Goal: Task Accomplishment & Management: Manage account settings

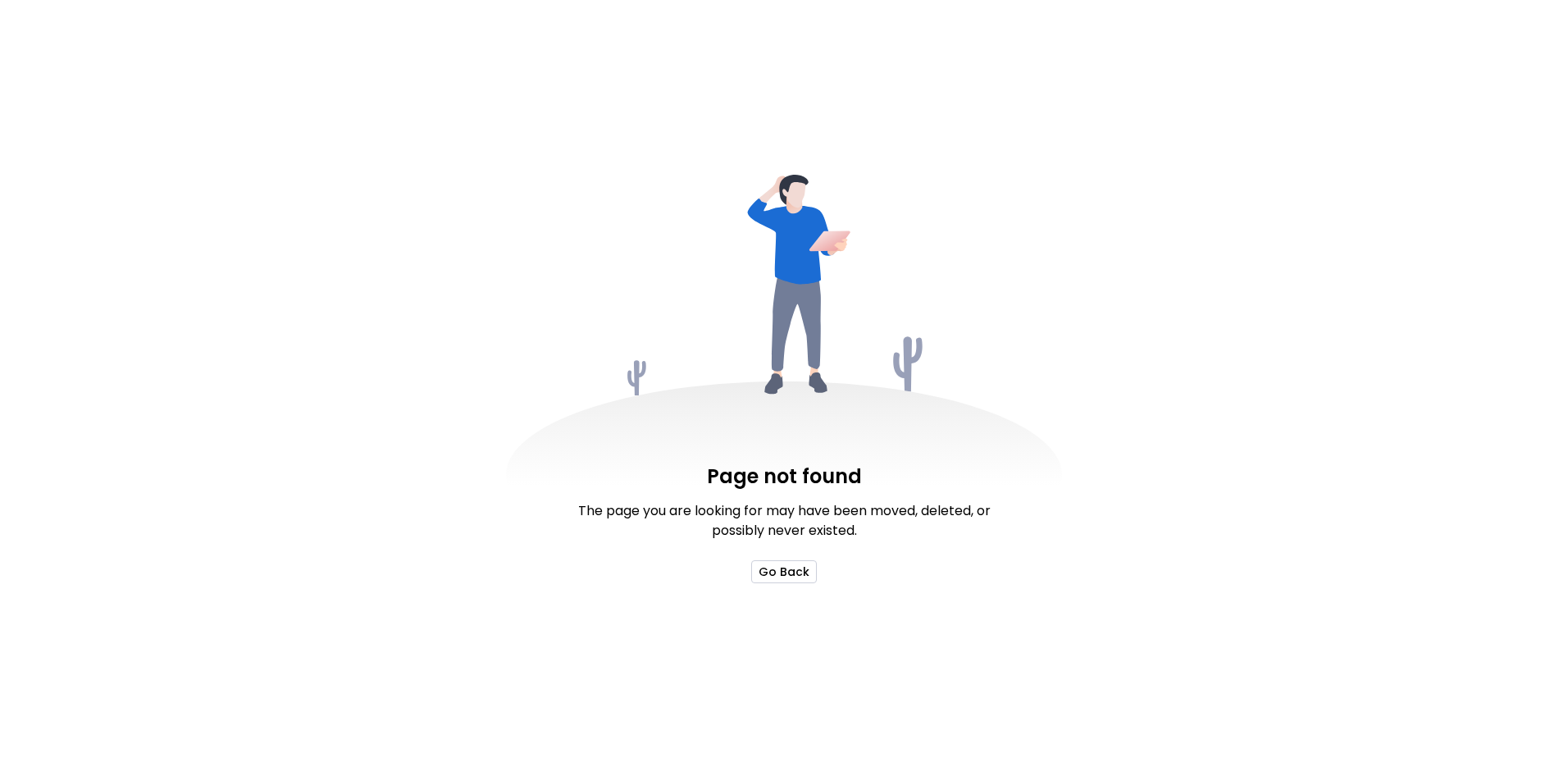
click at [802, 581] on button "Go Back" at bounding box center [784, 571] width 66 height 23
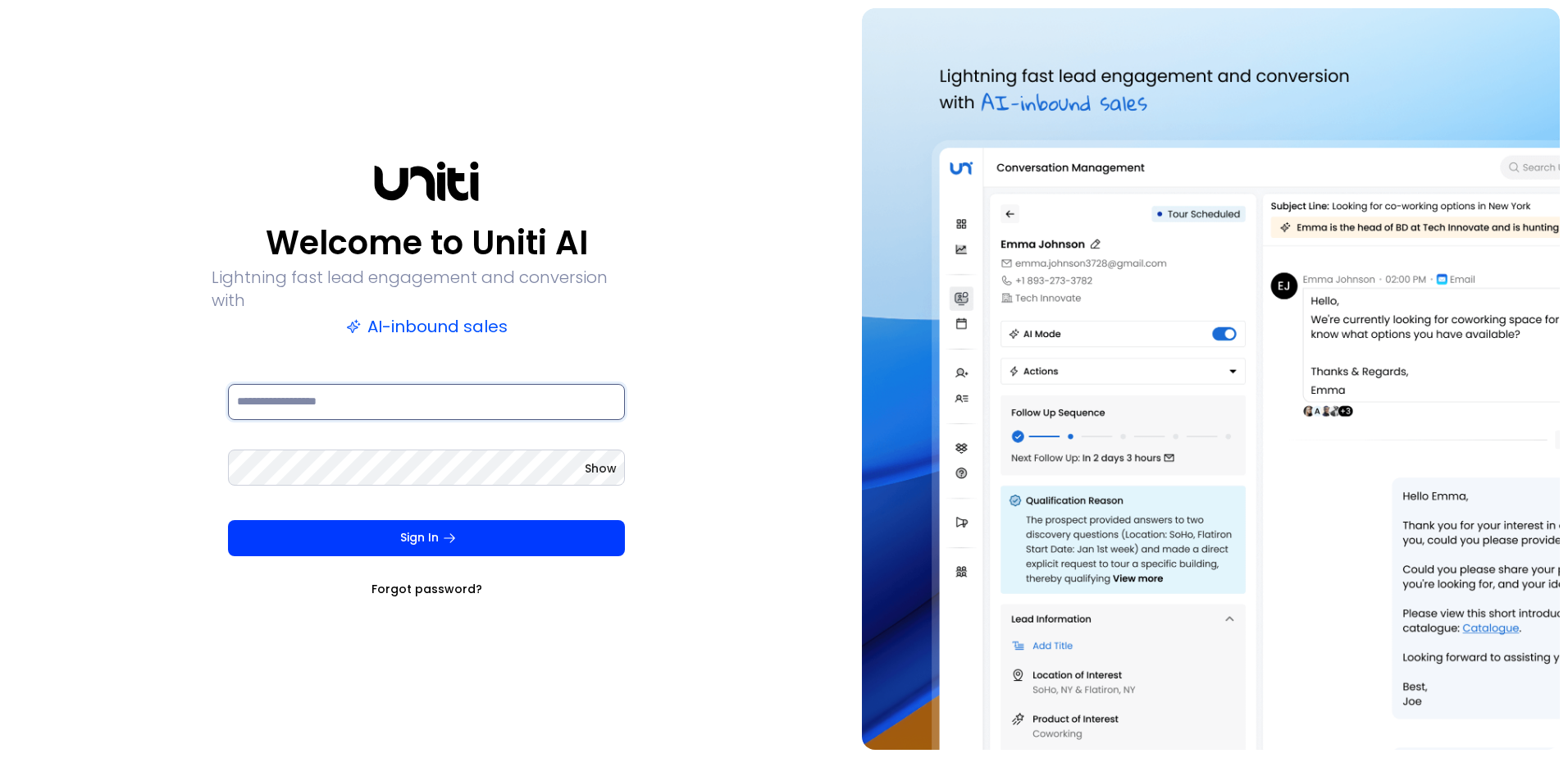
type input "**********"
click at [297, 397] on input "**********" at bounding box center [426, 402] width 397 height 36
click at [0, 435] on html "**********" at bounding box center [784, 379] width 1568 height 758
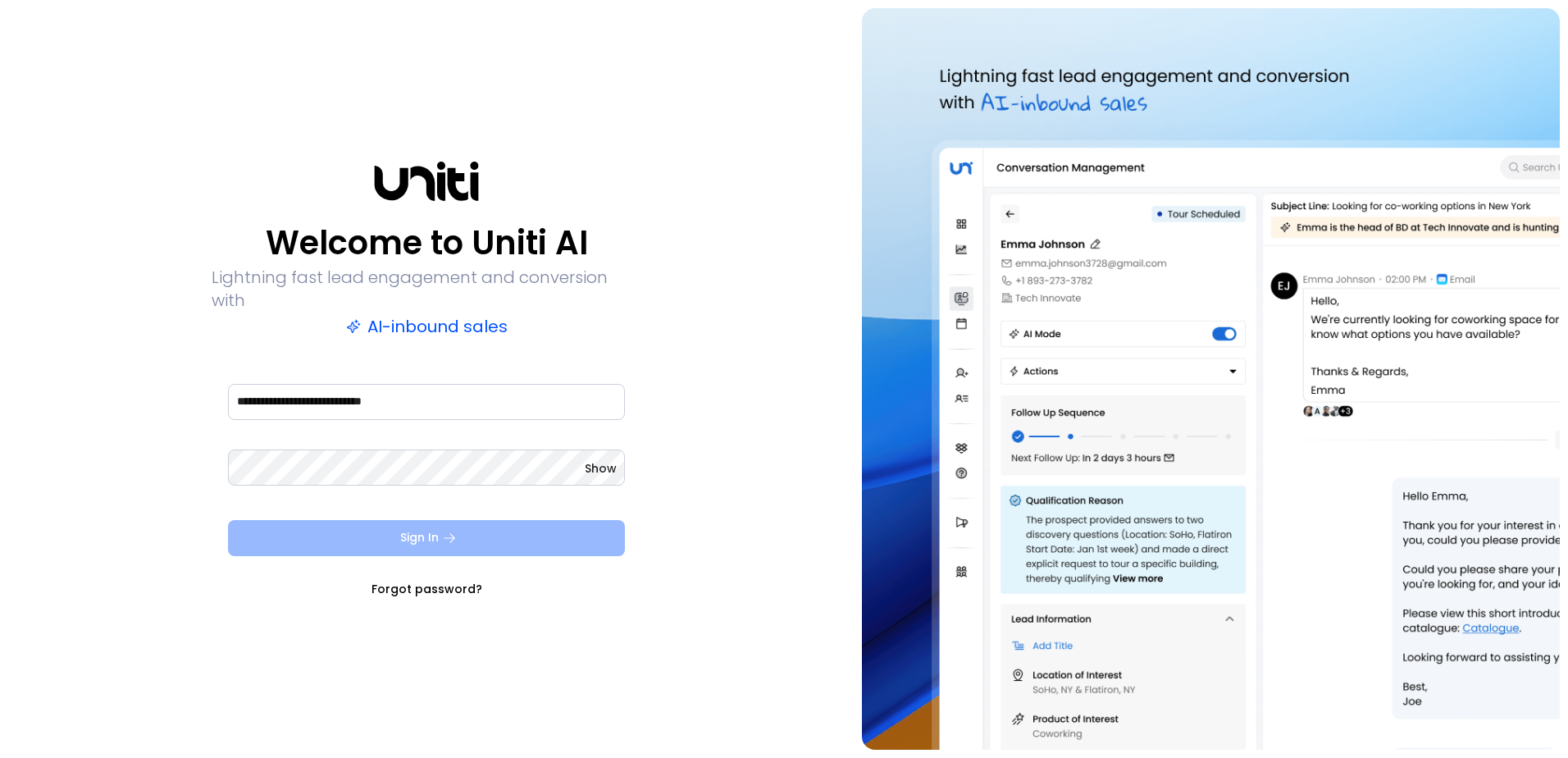
click at [401, 520] on button "Sign In" at bounding box center [426, 538] width 397 height 36
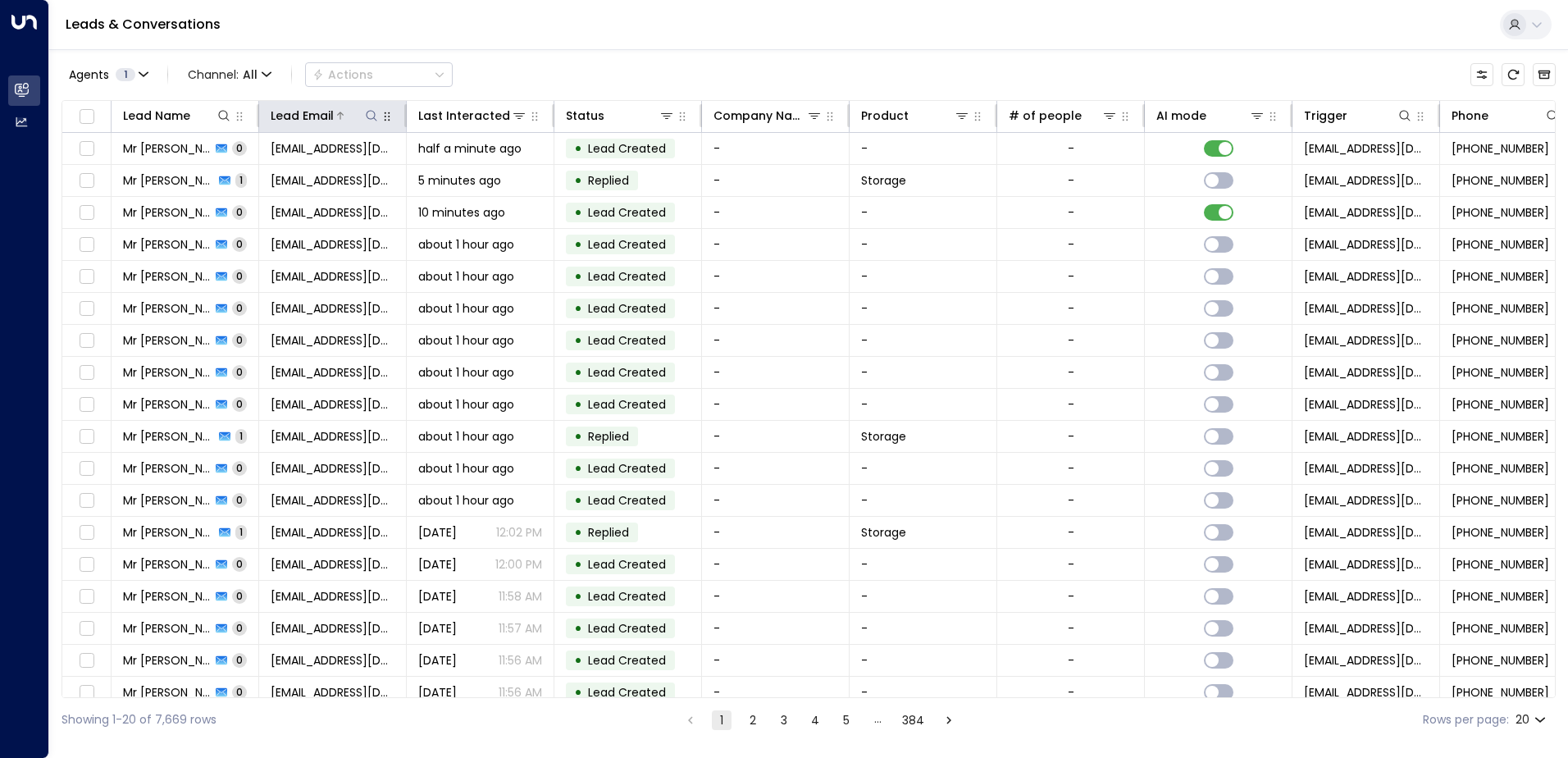
click at [371, 118] on icon at bounding box center [371, 115] width 13 height 13
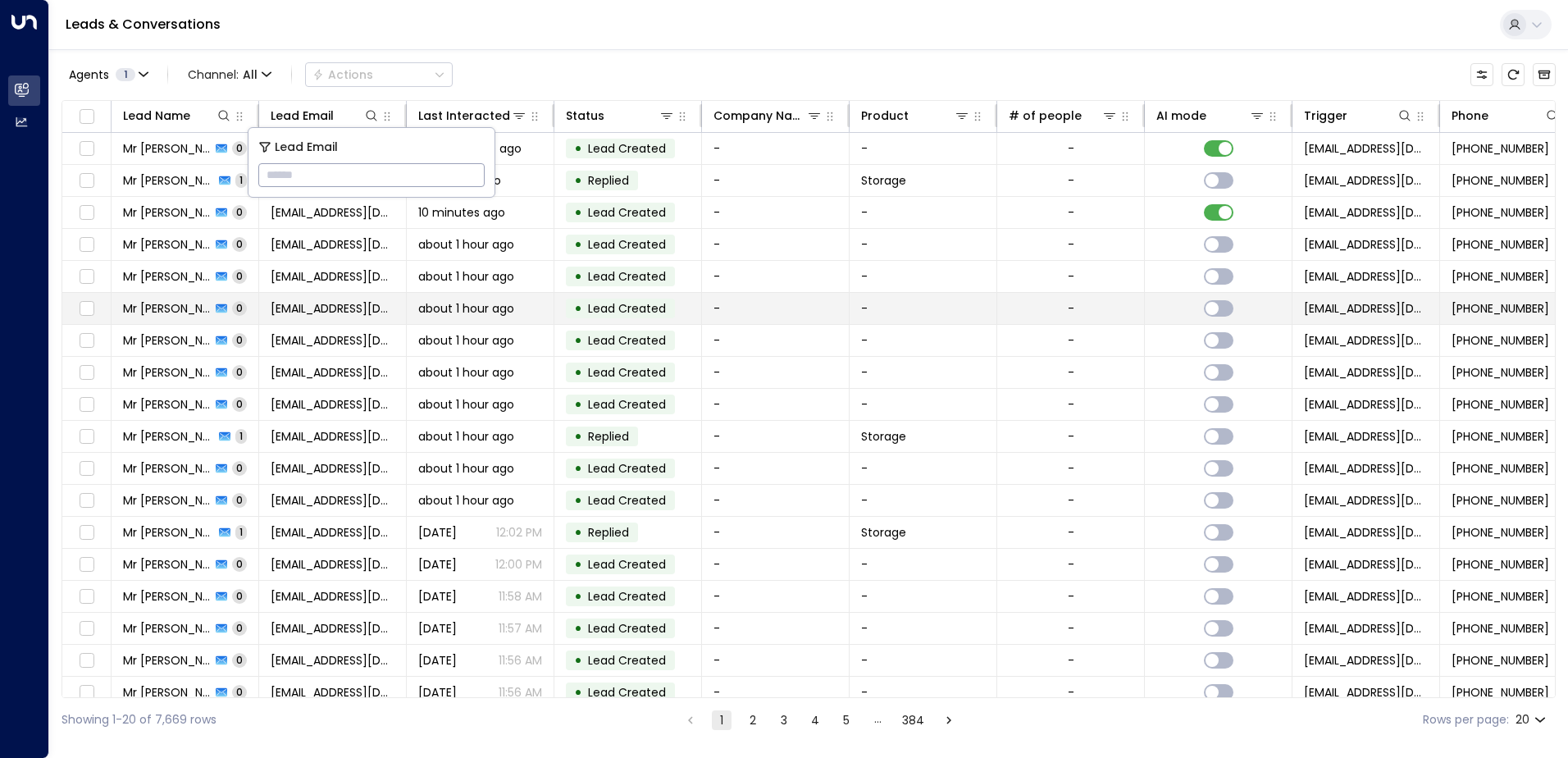
type input "**********"
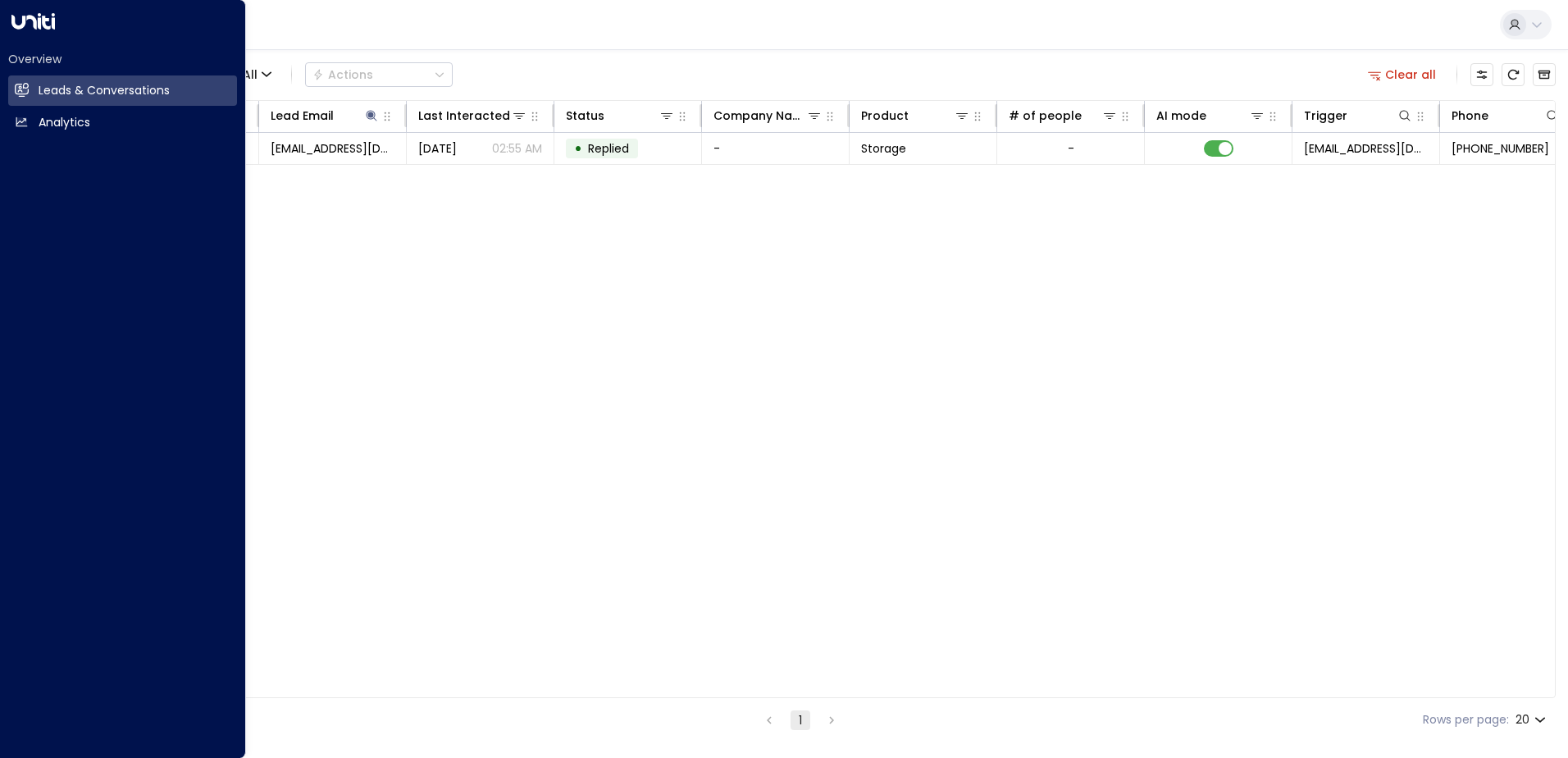
click at [9, 375] on div "Overview Leads & Conversations Leads & Conversations Analytics Analytics" at bounding box center [123, 379] width 246 height 758
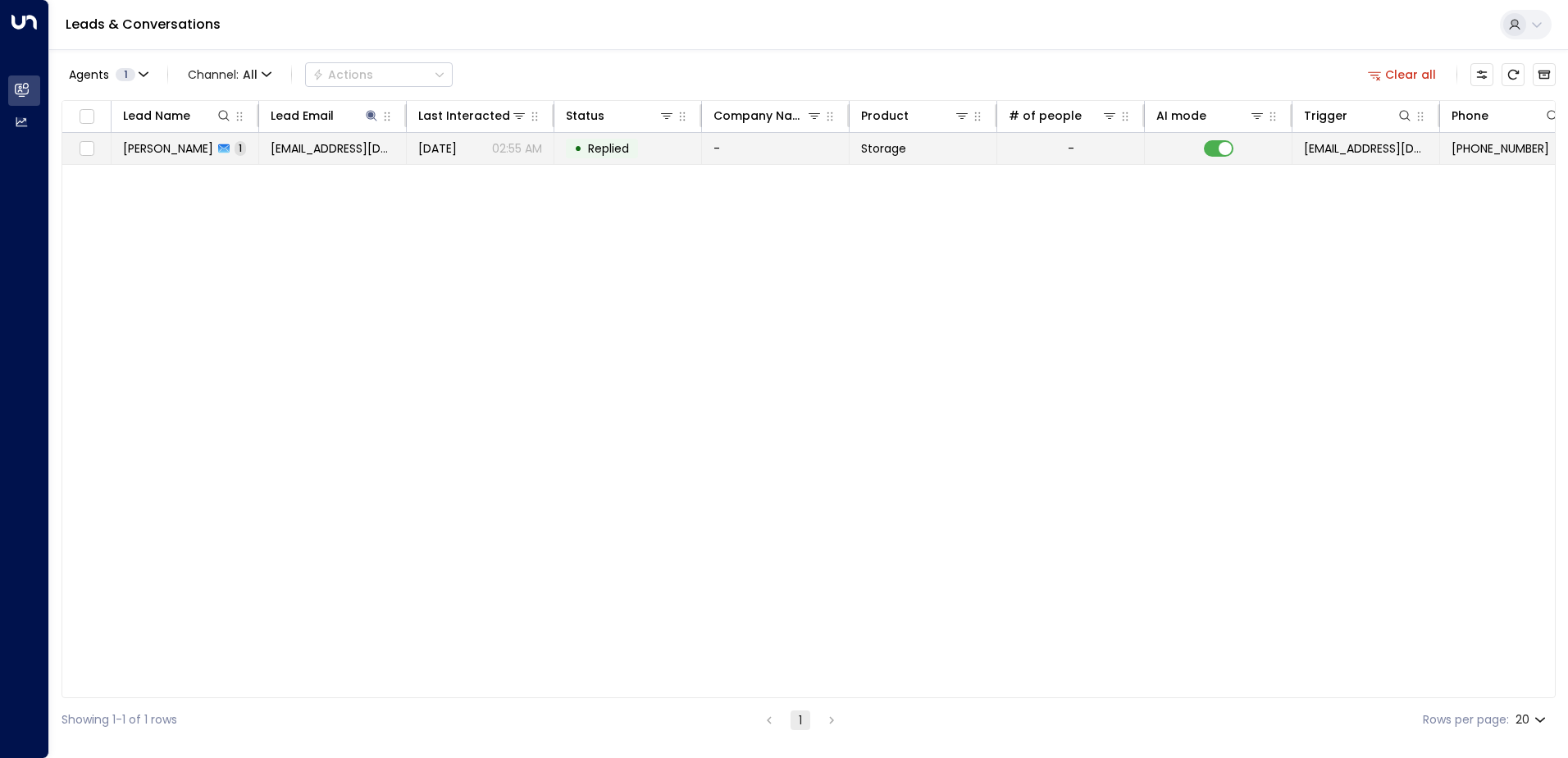
click at [364, 161] on td "[EMAIL_ADDRESS][DOMAIN_NAME]" at bounding box center [333, 148] width 147 height 31
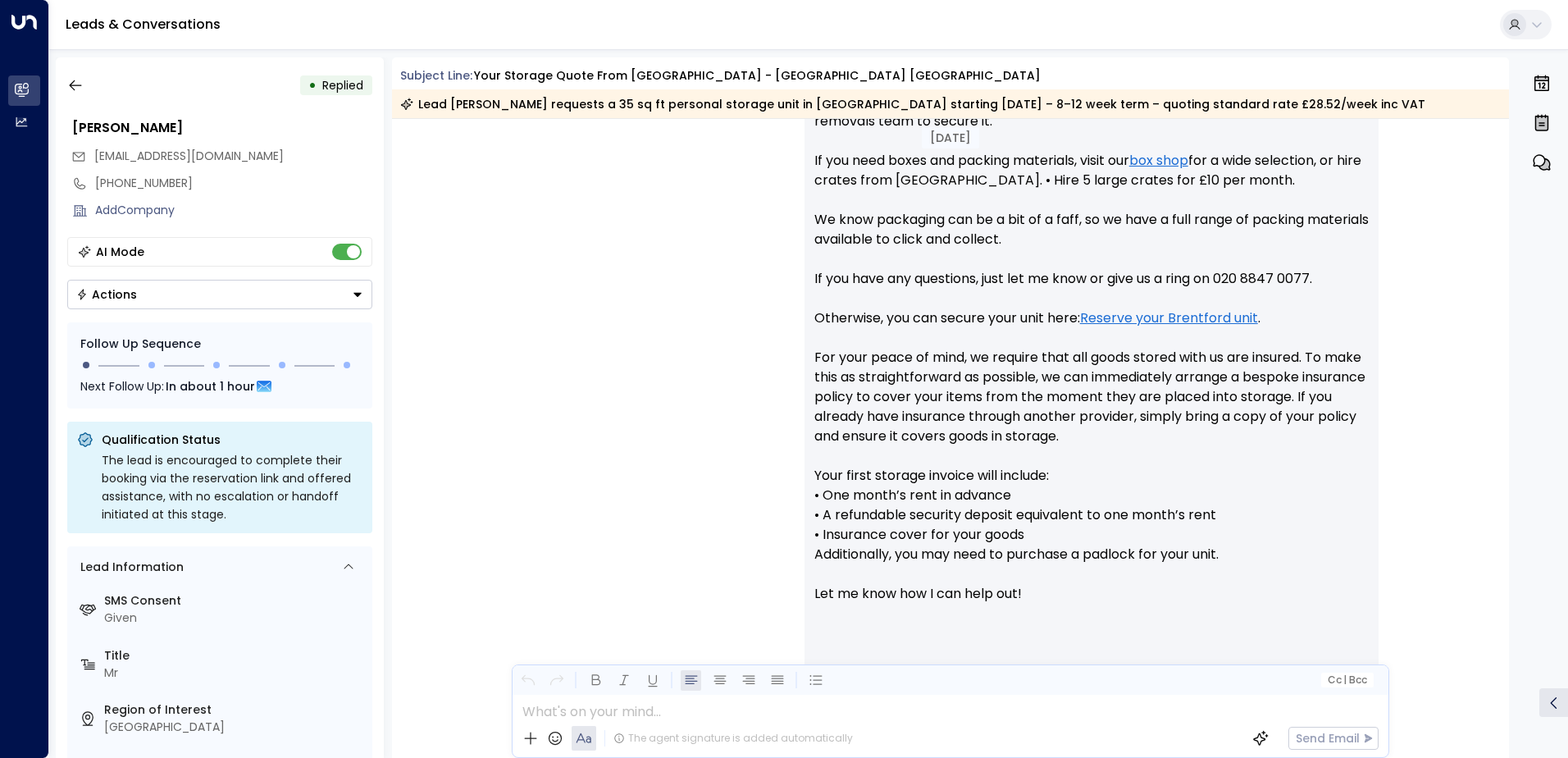
scroll to position [923, 0]
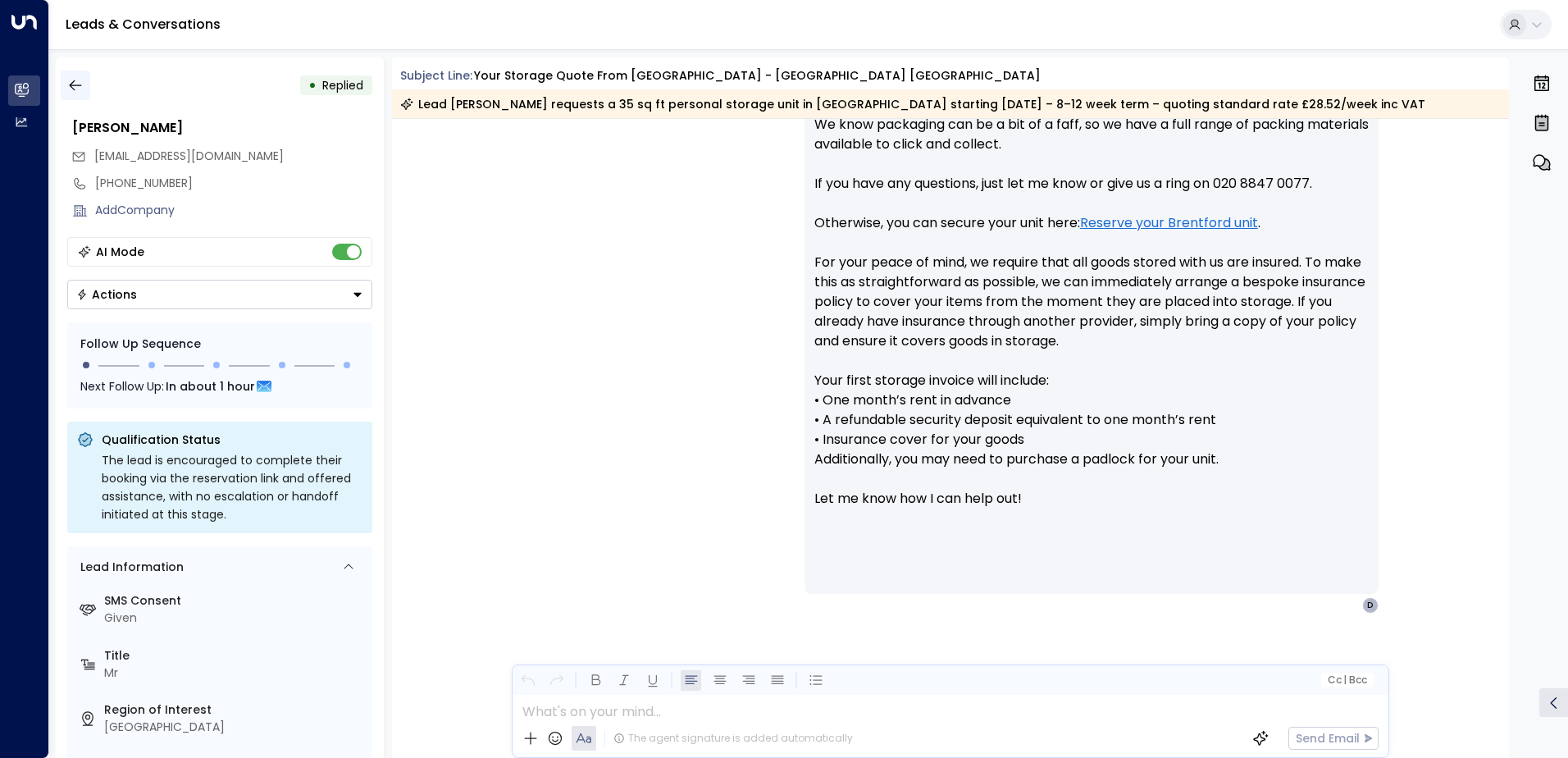
click at [79, 85] on icon "button" at bounding box center [75, 85] width 16 height 16
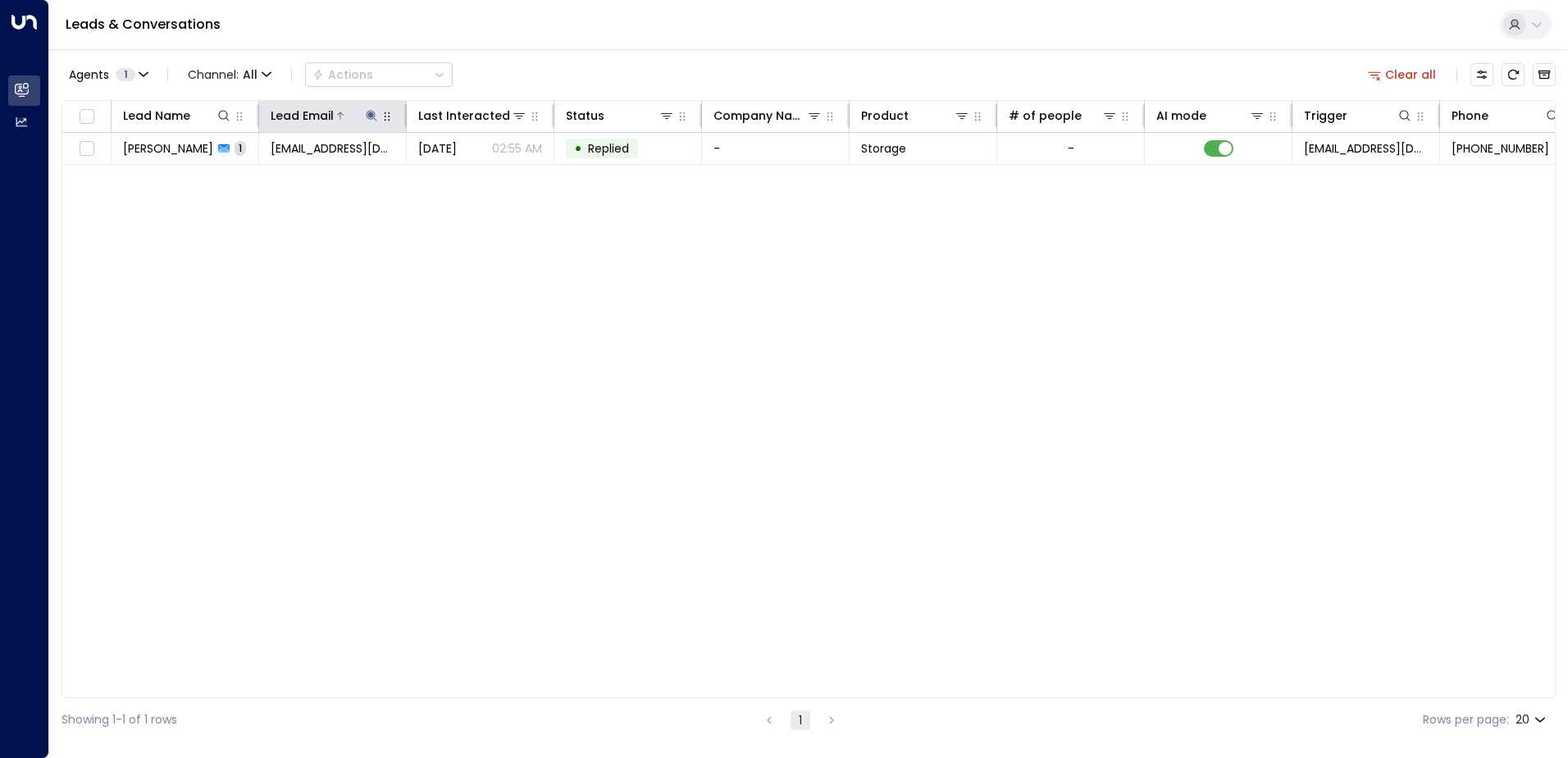
click at [363, 117] on button at bounding box center [371, 115] width 16 height 16
click at [478, 180] on icon "button" at bounding box center [473, 175] width 13 height 13
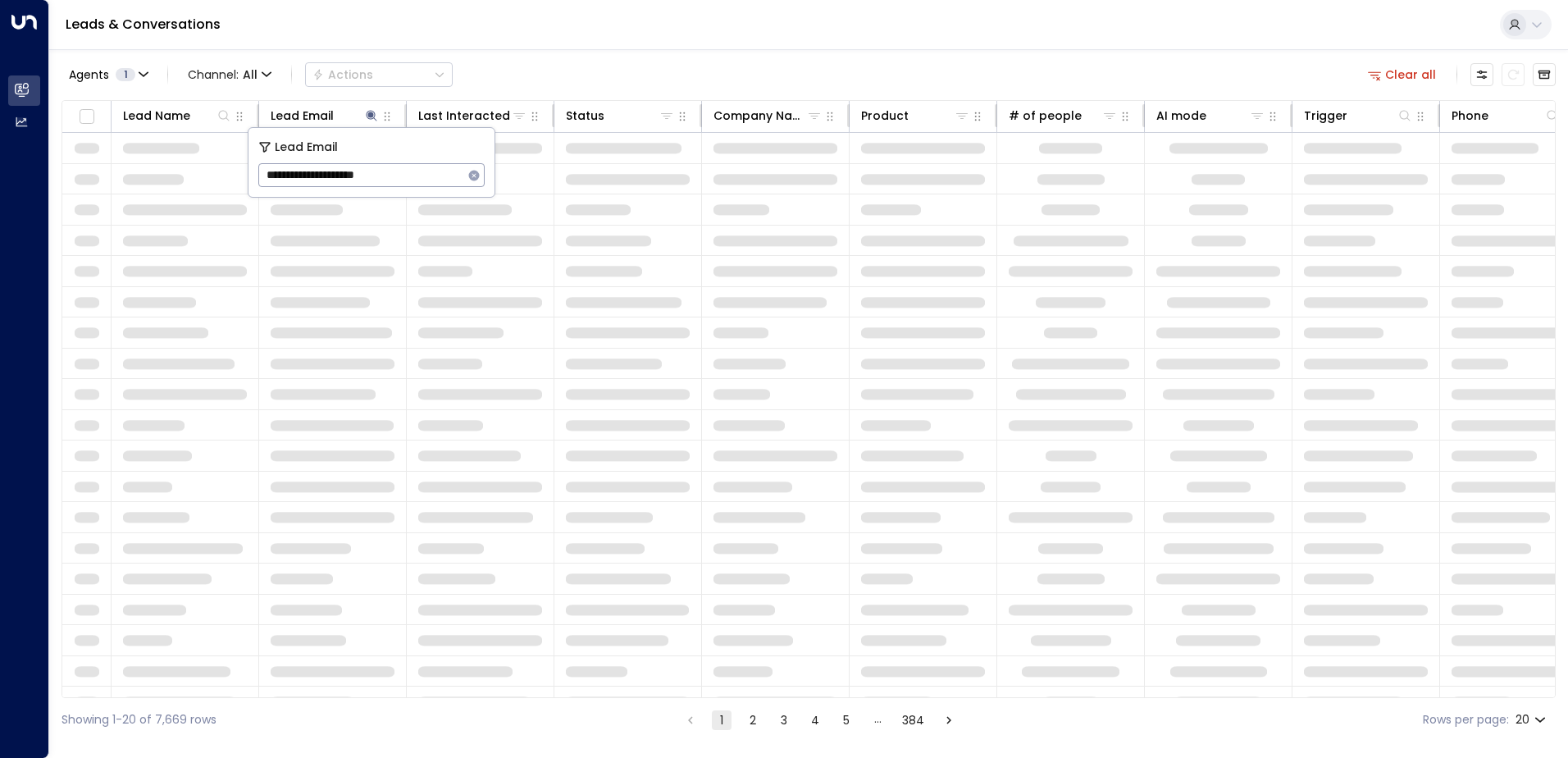
type input "**********"
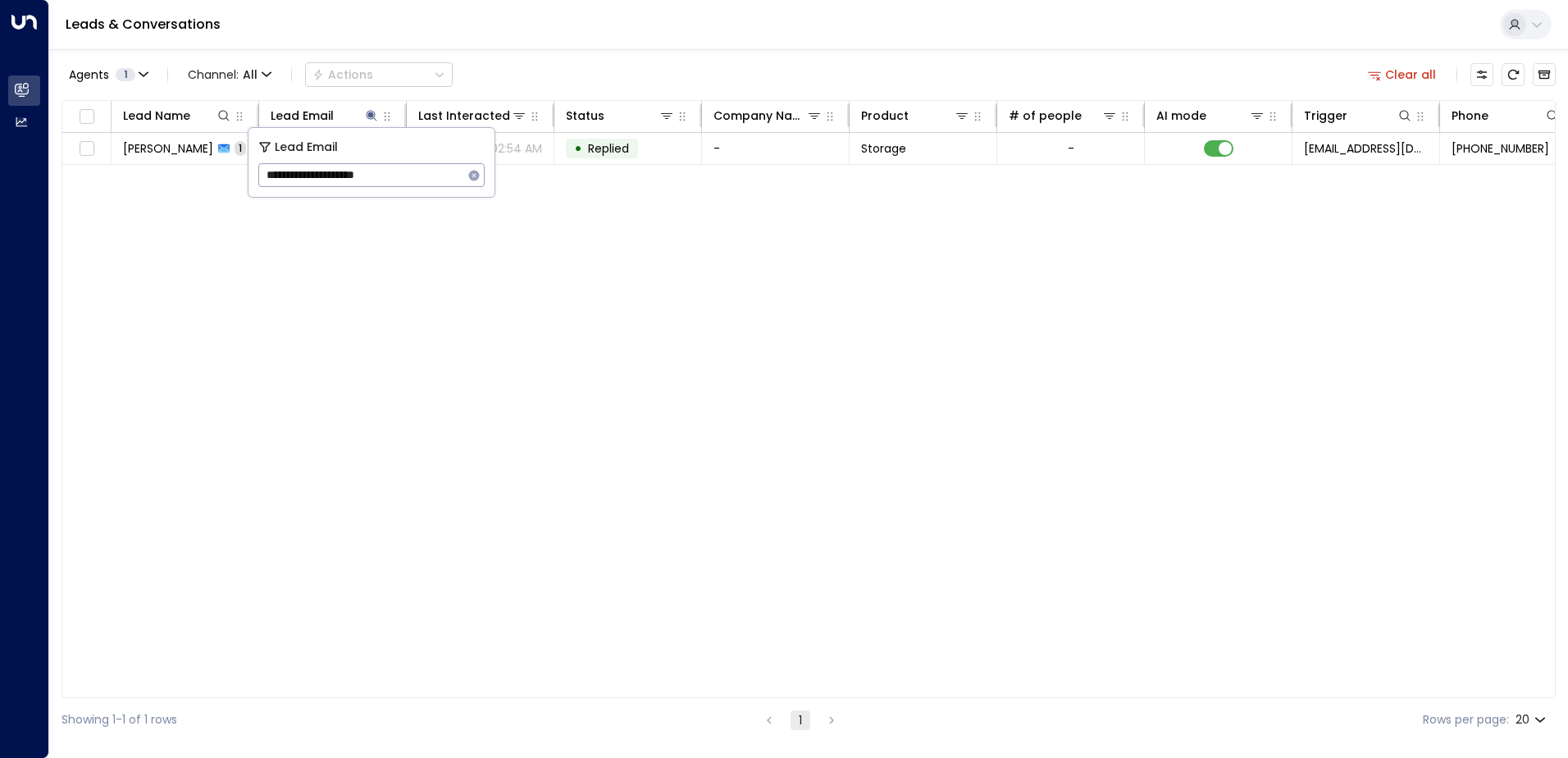
click at [607, 51] on div "Agents 1 Channel: All Actions Clear all Lead Name Lead Email Last Interacted St…" at bounding box center [808, 395] width 1494 height 693
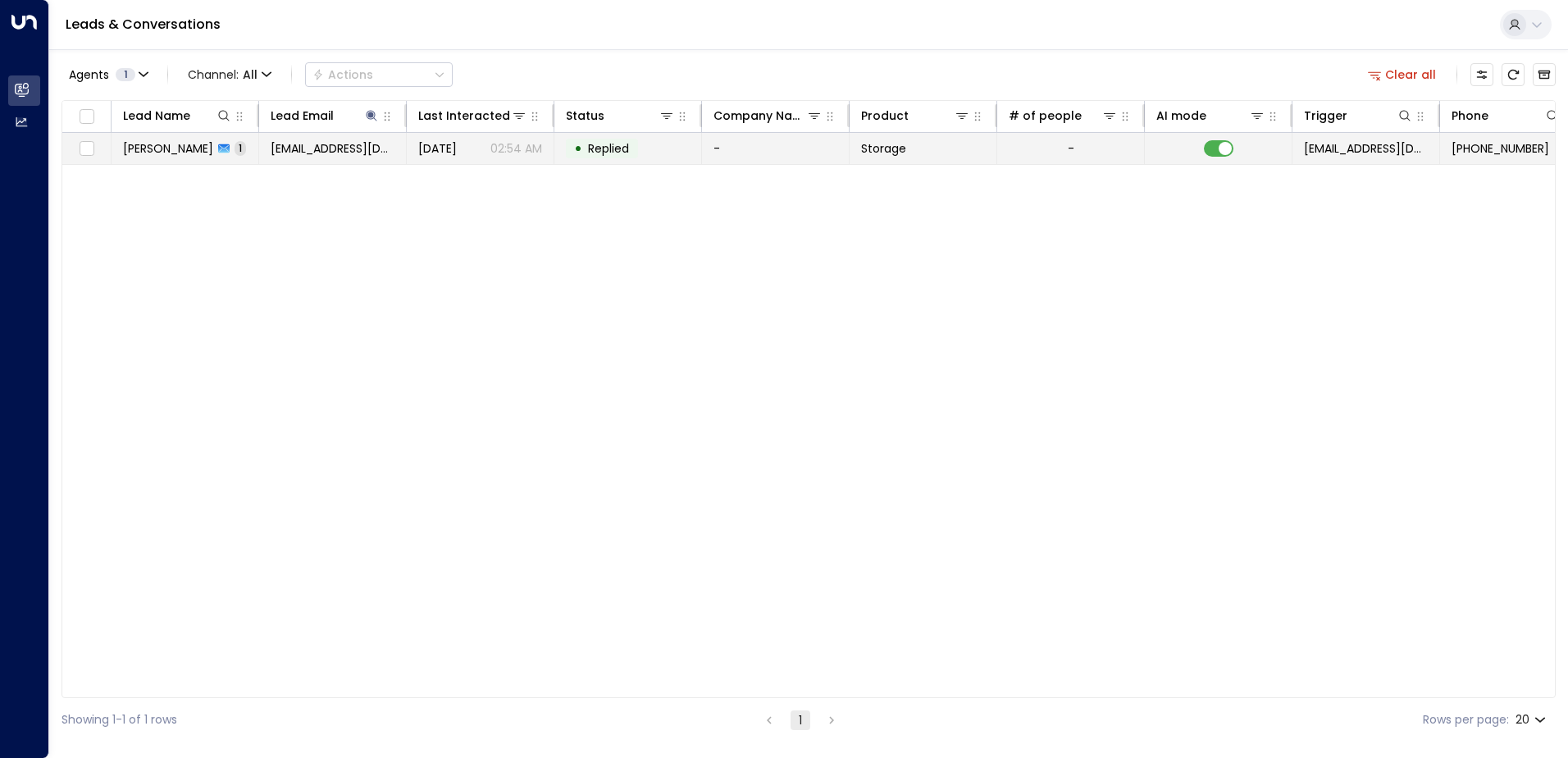
click at [309, 154] on span "[EMAIL_ADDRESS][DOMAIN_NAME]" at bounding box center [333, 148] width 123 height 16
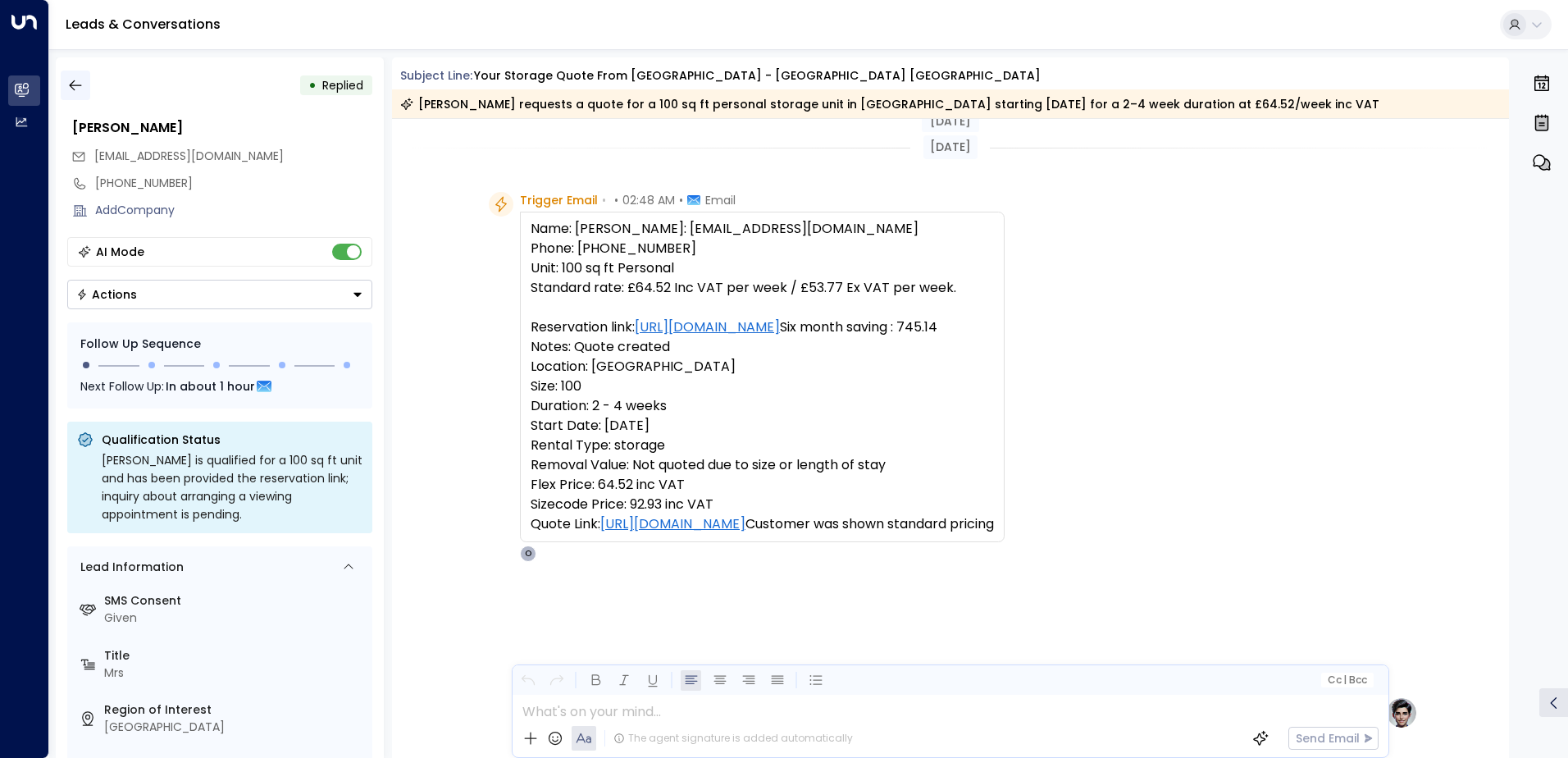
click at [79, 81] on icon "button" at bounding box center [75, 85] width 16 height 16
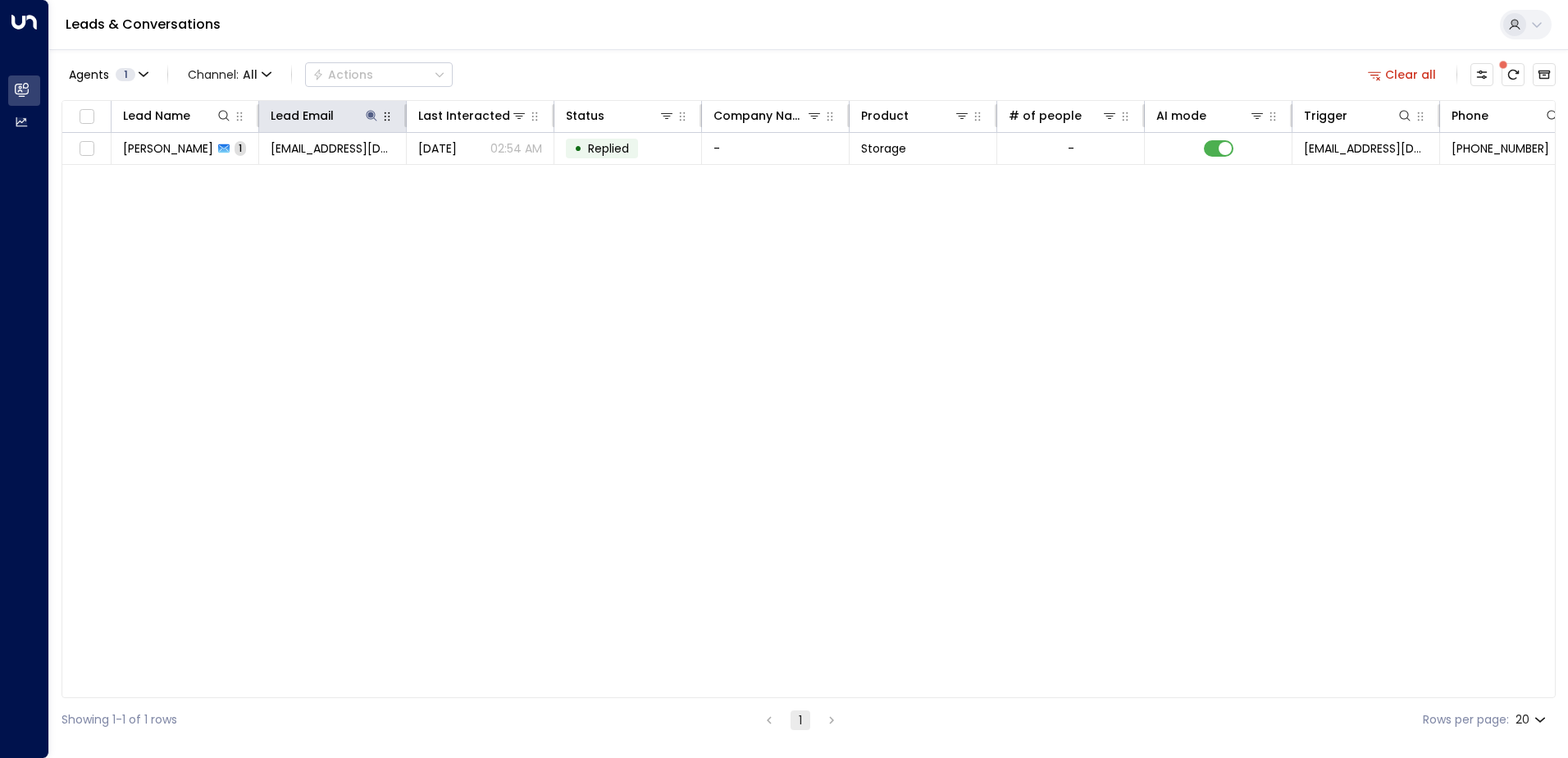
click at [382, 123] on div at bounding box center [387, 115] width 15 height 20
click at [377, 122] on button at bounding box center [371, 115] width 16 height 16
click at [474, 179] on icon "button" at bounding box center [474, 175] width 10 height 10
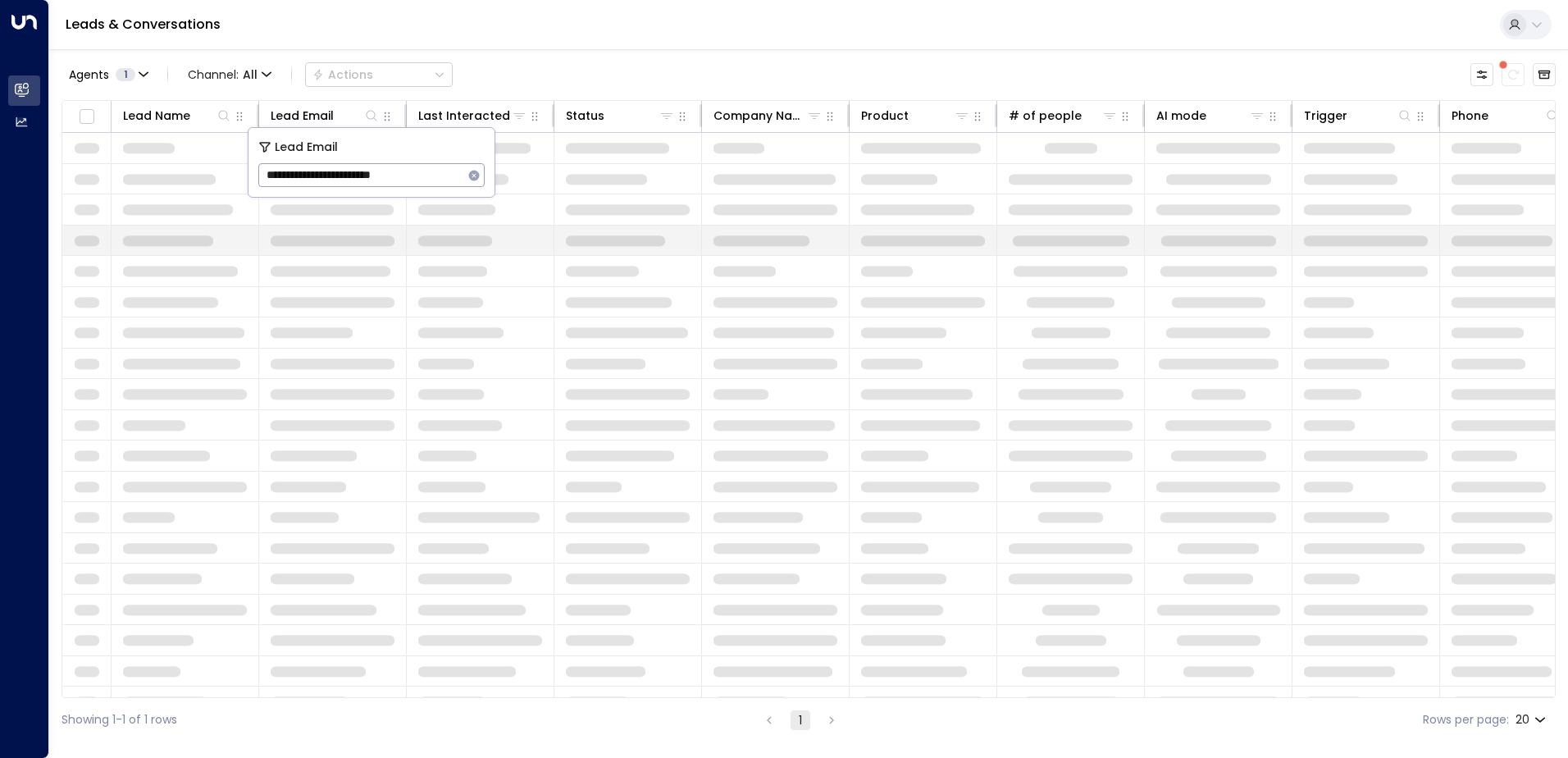
type input "**********"
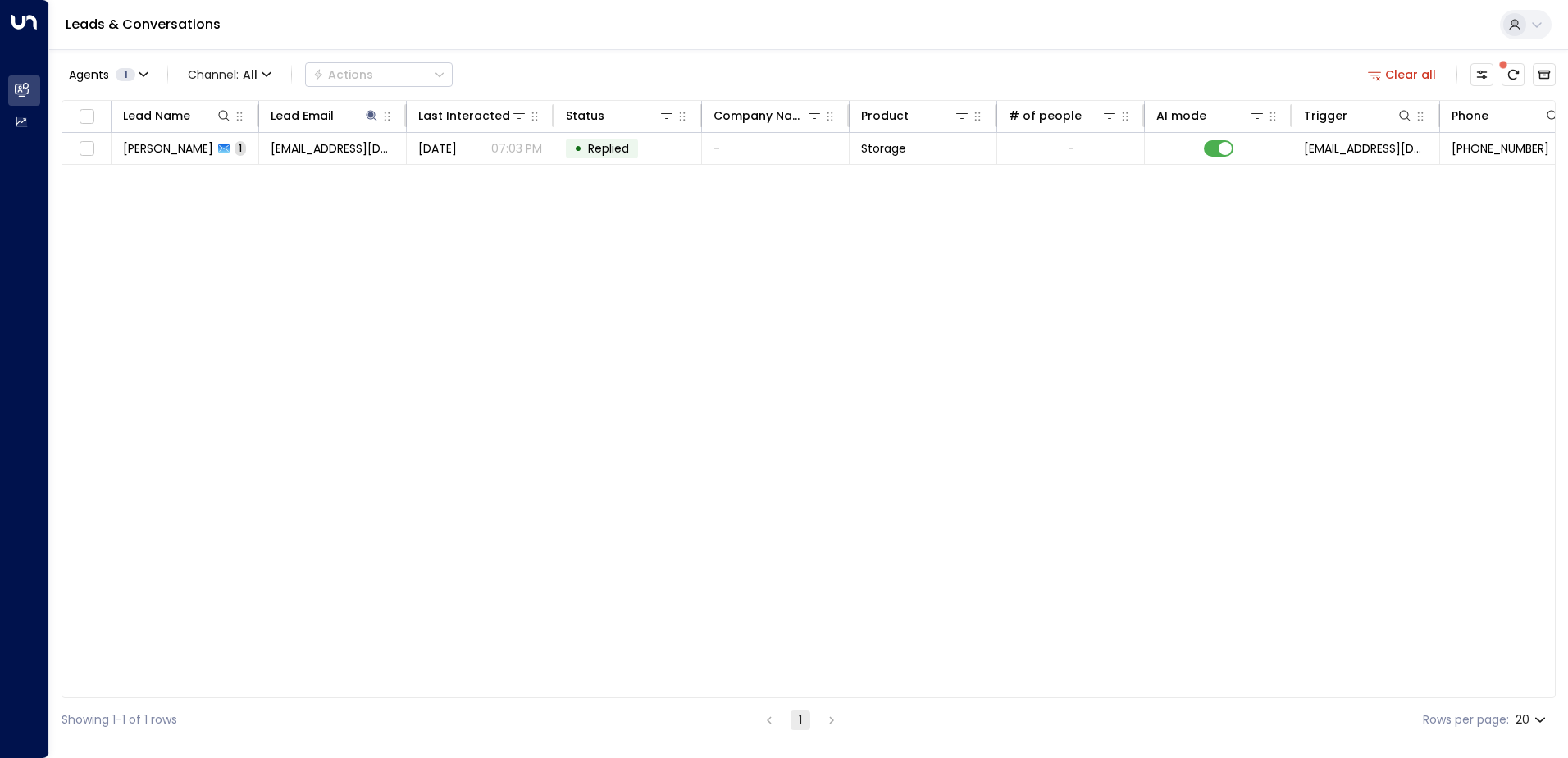
click at [232, 256] on div "Lead Name Lead Email Last Interacted Status Company Name Product # of people AI…" at bounding box center [808, 399] width 1494 height 598
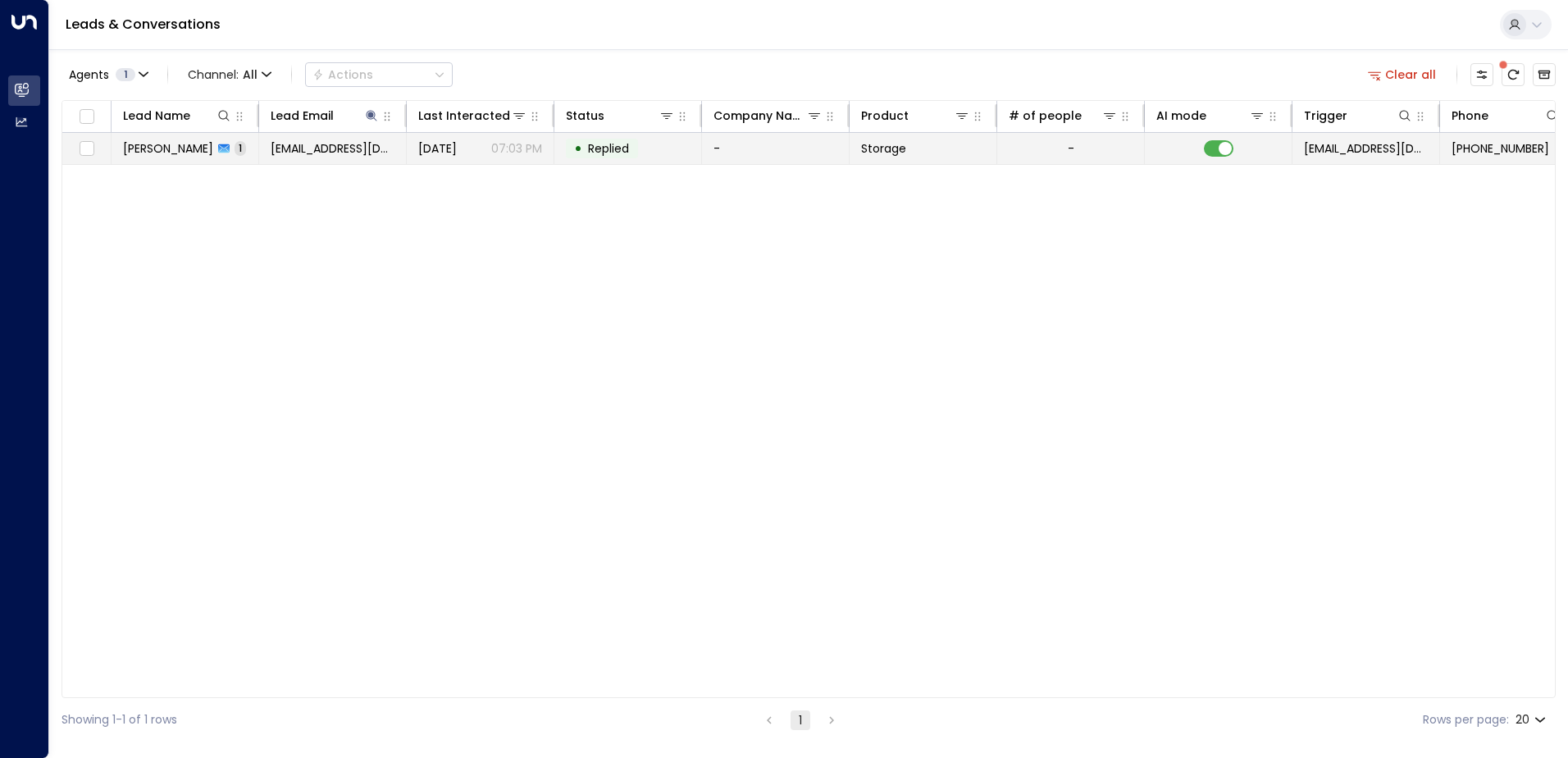
click at [183, 137] on td "[PERSON_NAME] 1" at bounding box center [185, 148] width 147 height 31
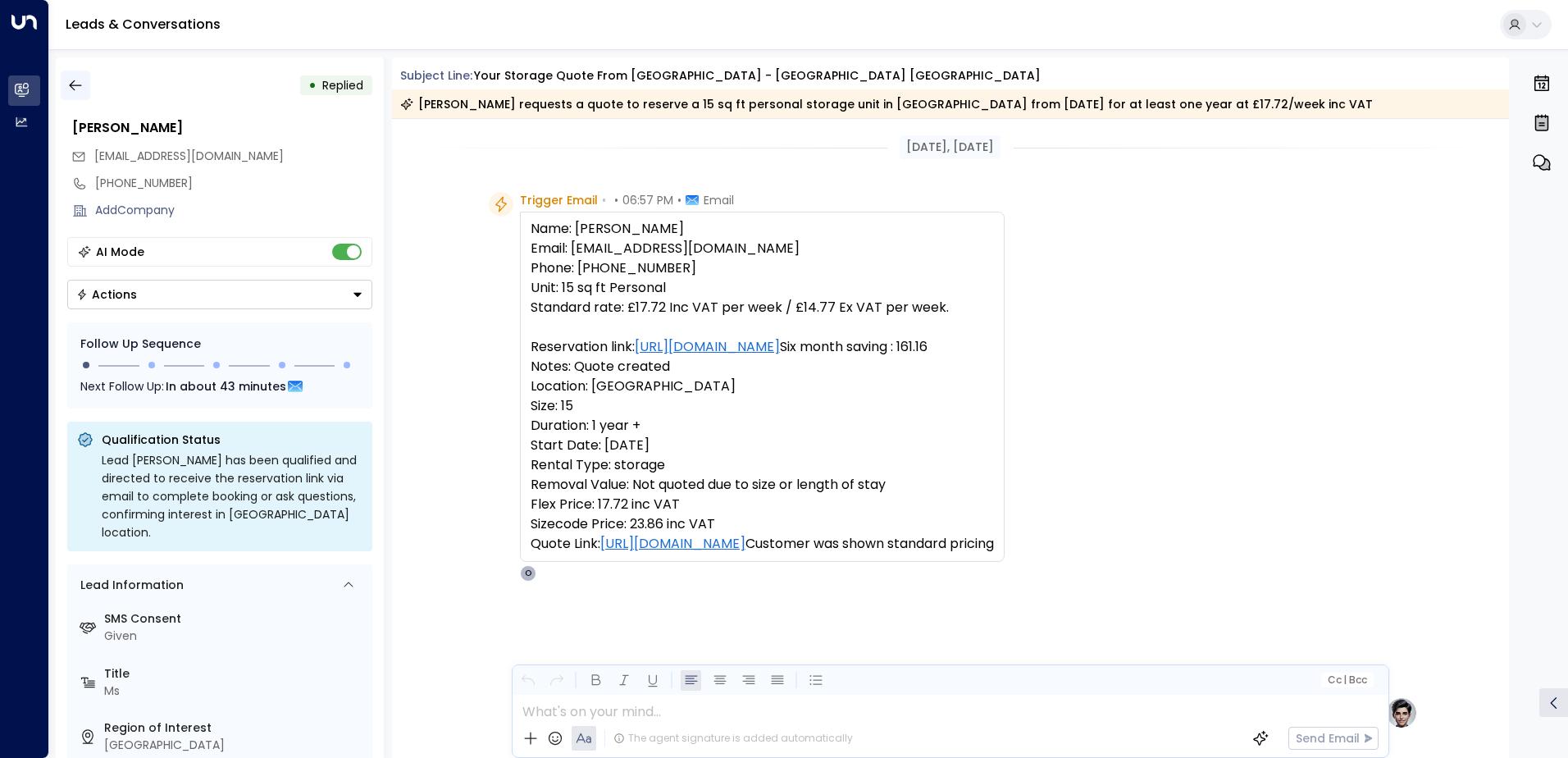
click at [78, 86] on icon "button" at bounding box center [75, 86] width 12 height 10
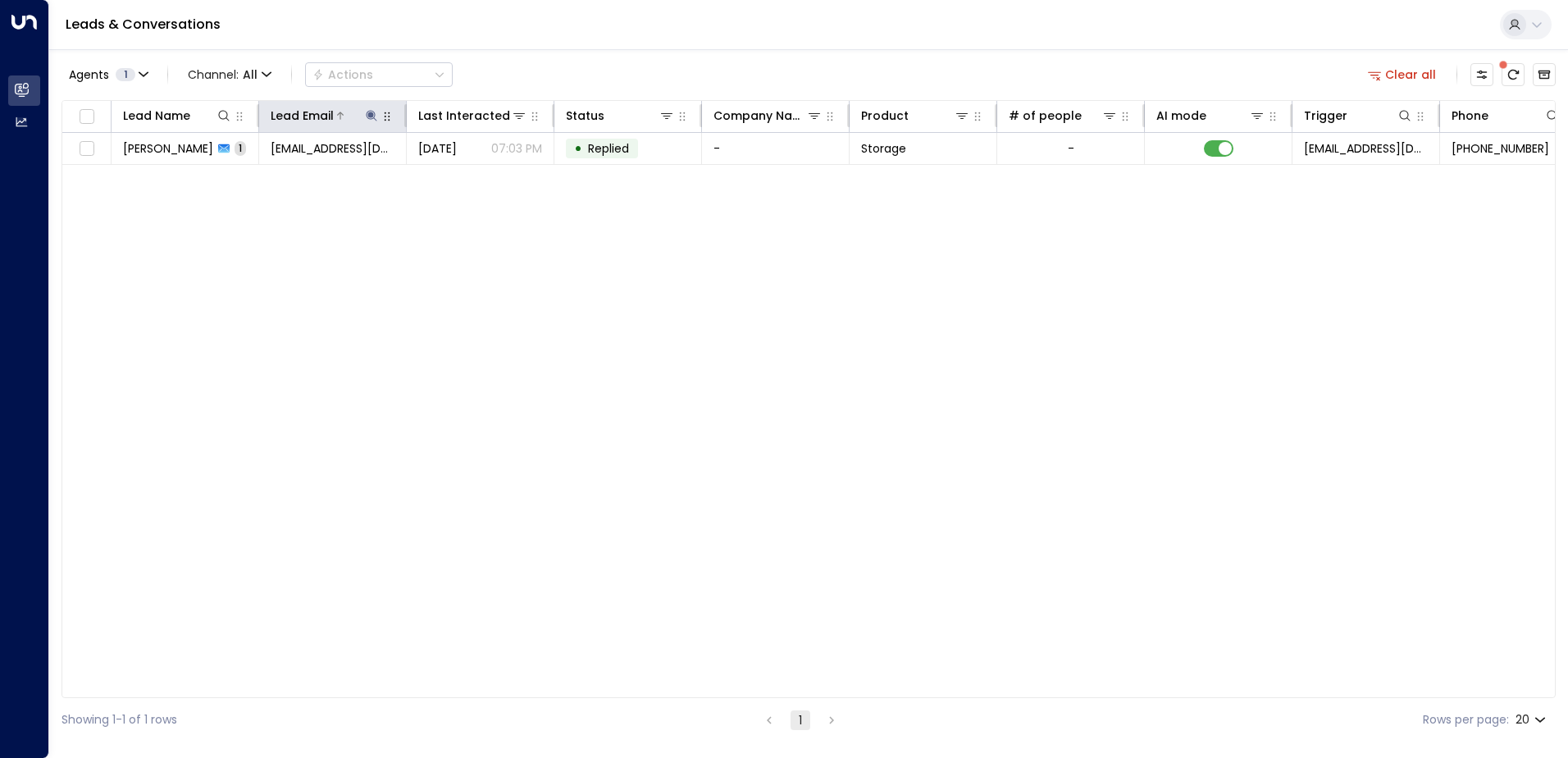
click at [365, 121] on icon at bounding box center [371, 115] width 13 height 13
click at [527, 370] on div "Lead Name Lead Email Last Interacted Status Company Name Product # of people AI…" at bounding box center [808, 399] width 1494 height 598
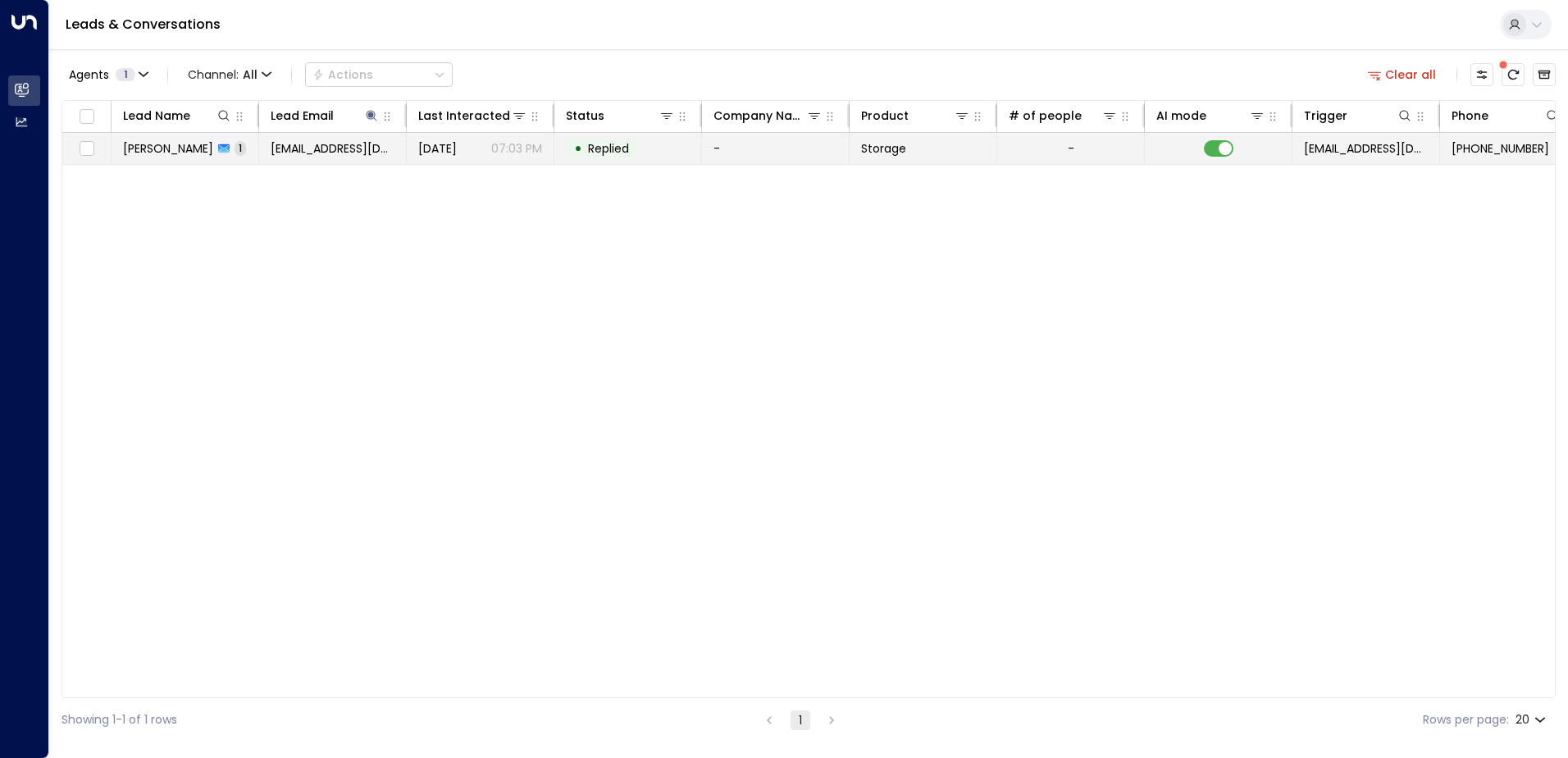
click at [1216, 159] on td at bounding box center [1219, 148] width 147 height 31
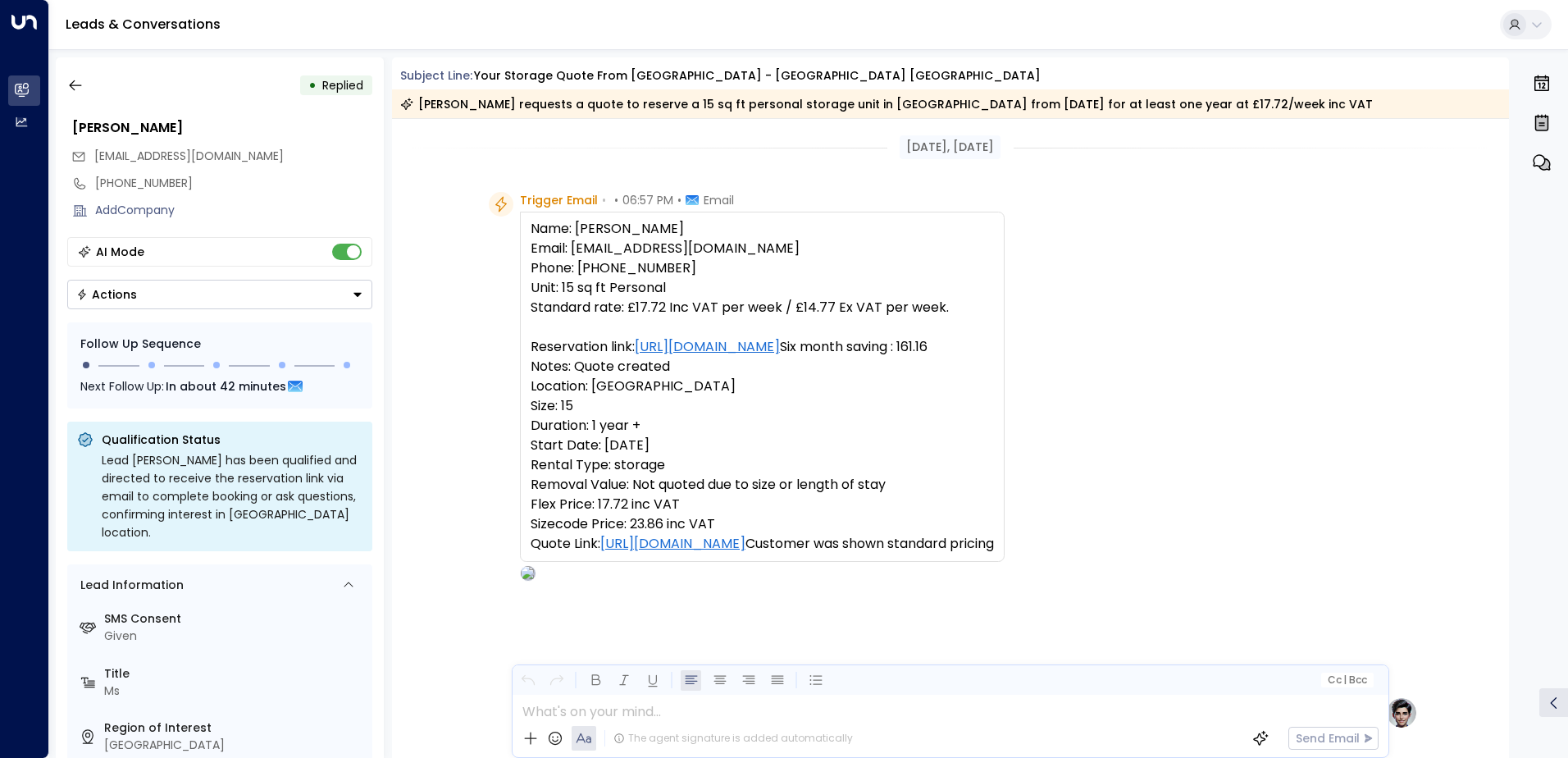
scroll to position [624, 0]
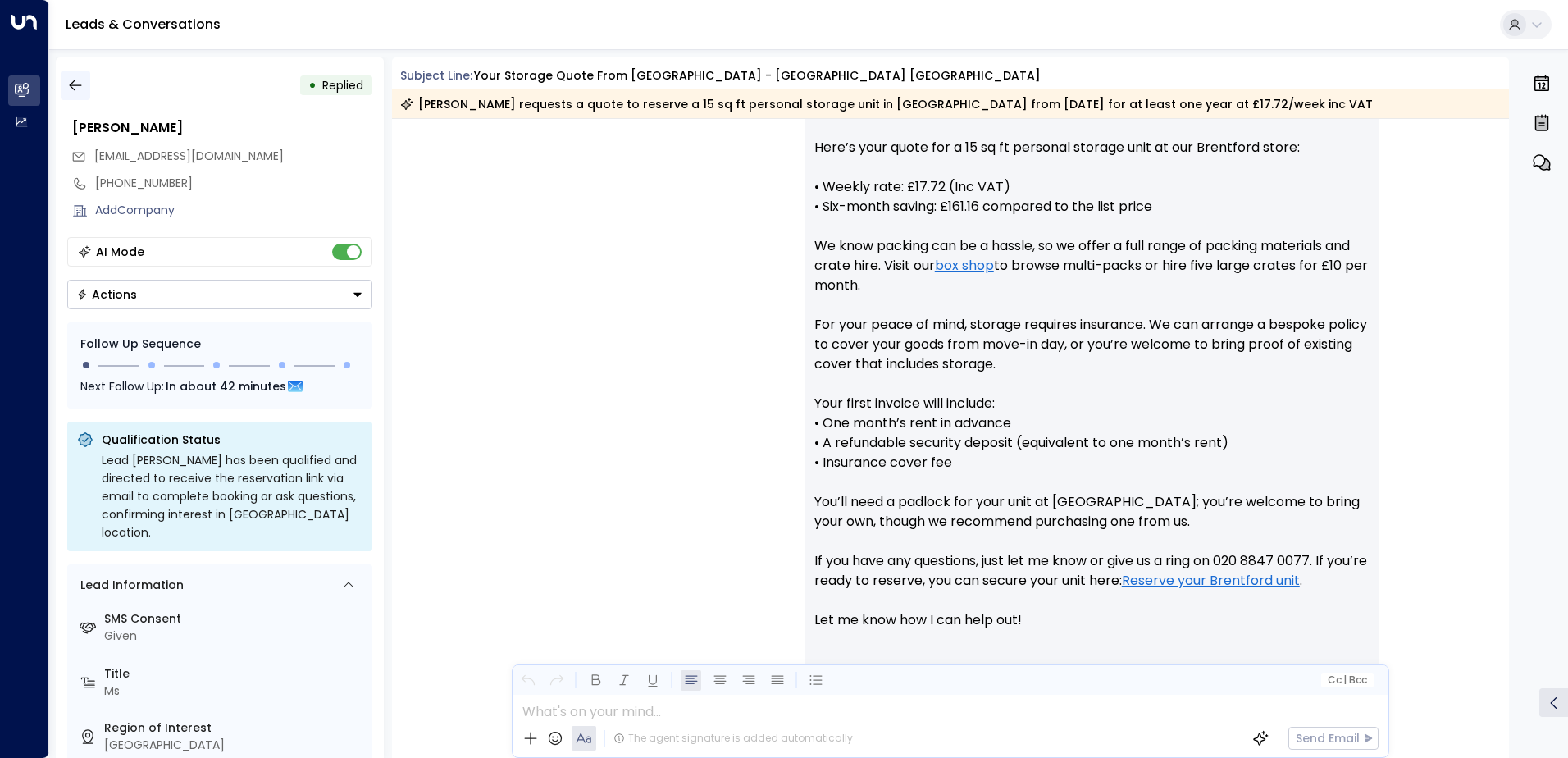
click at [73, 86] on icon "button" at bounding box center [75, 85] width 16 height 16
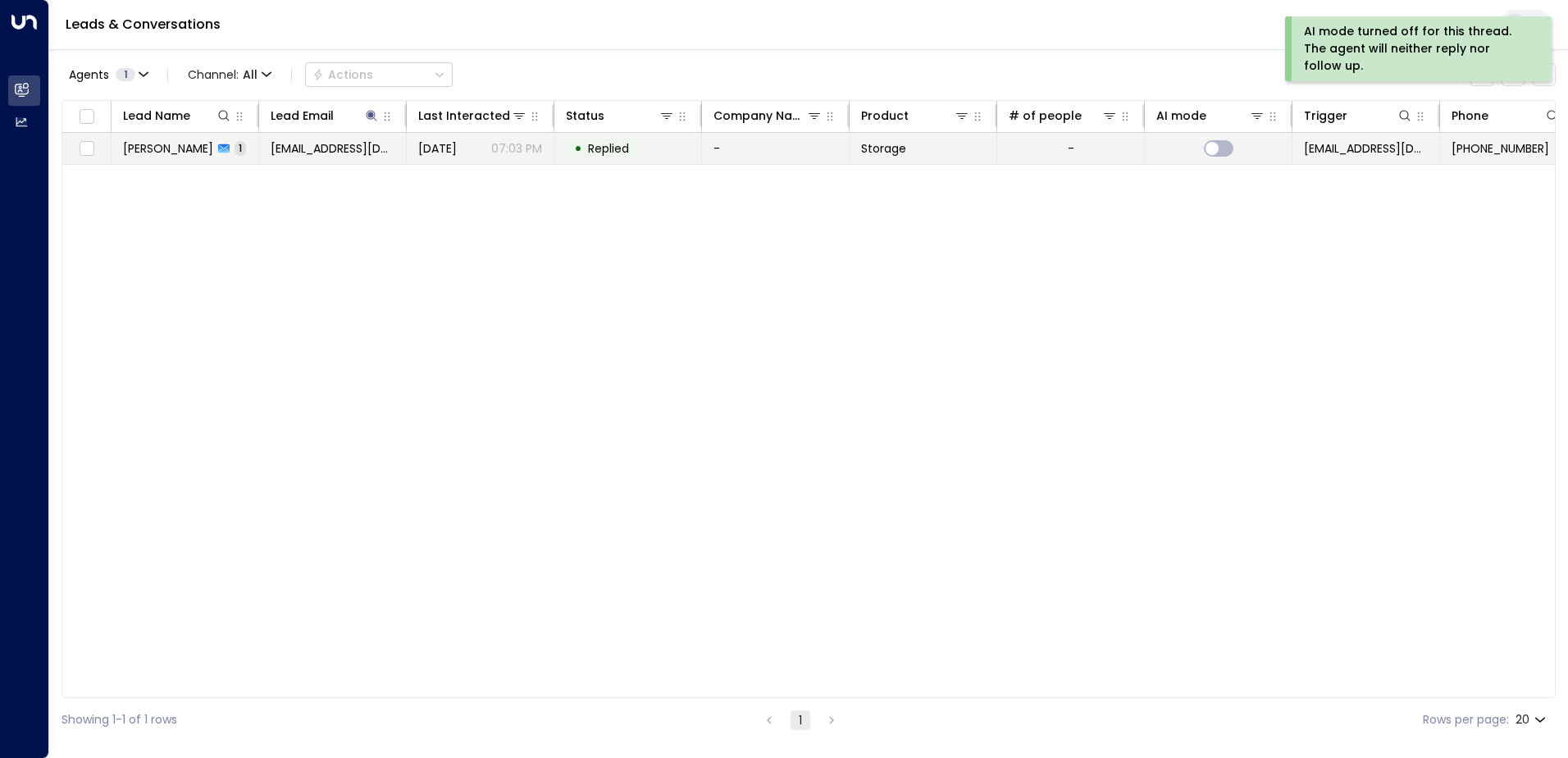
click at [584, 156] on span "Replied" at bounding box center [608, 148] width 52 height 16
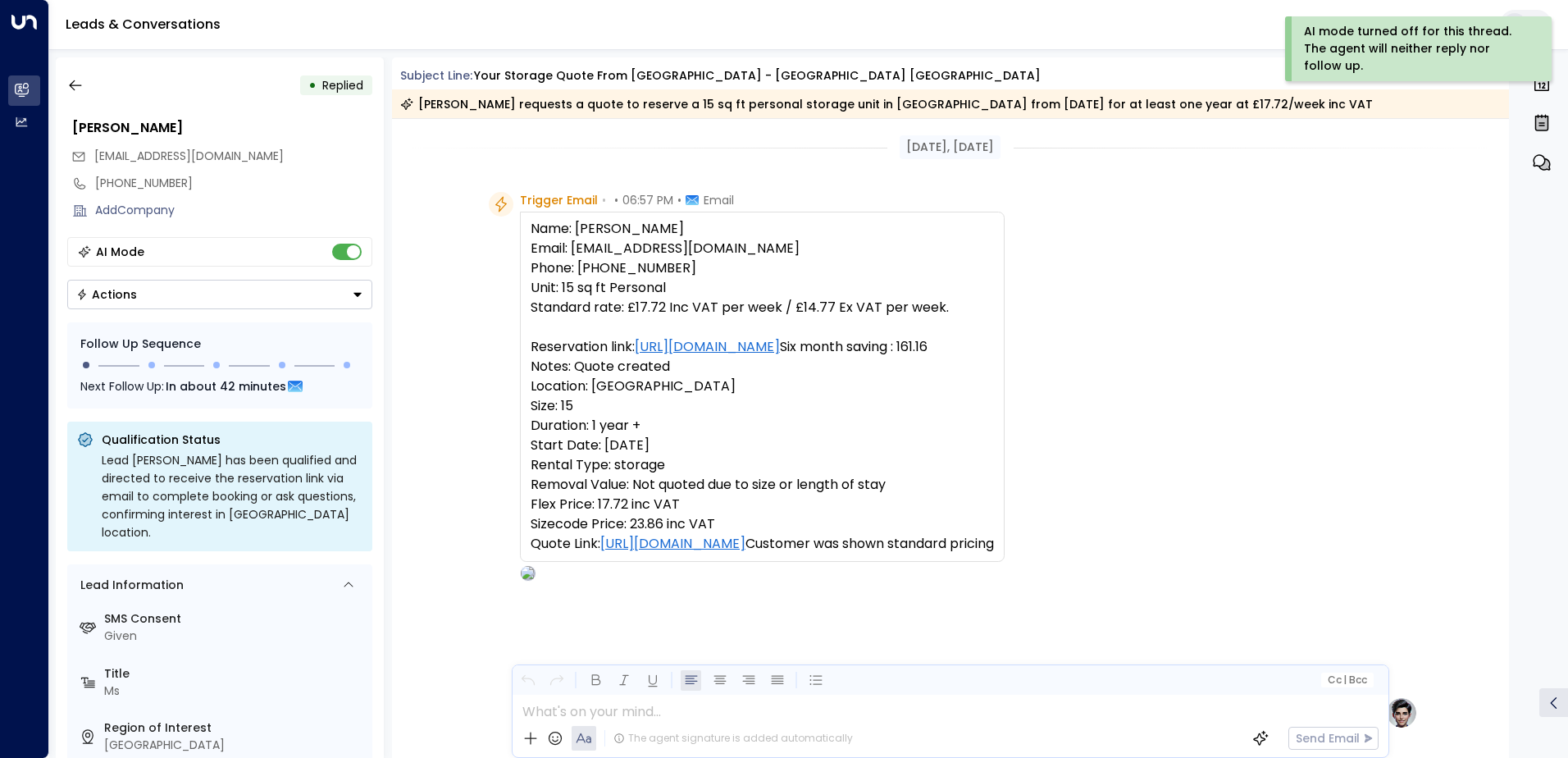
scroll to position [624, 0]
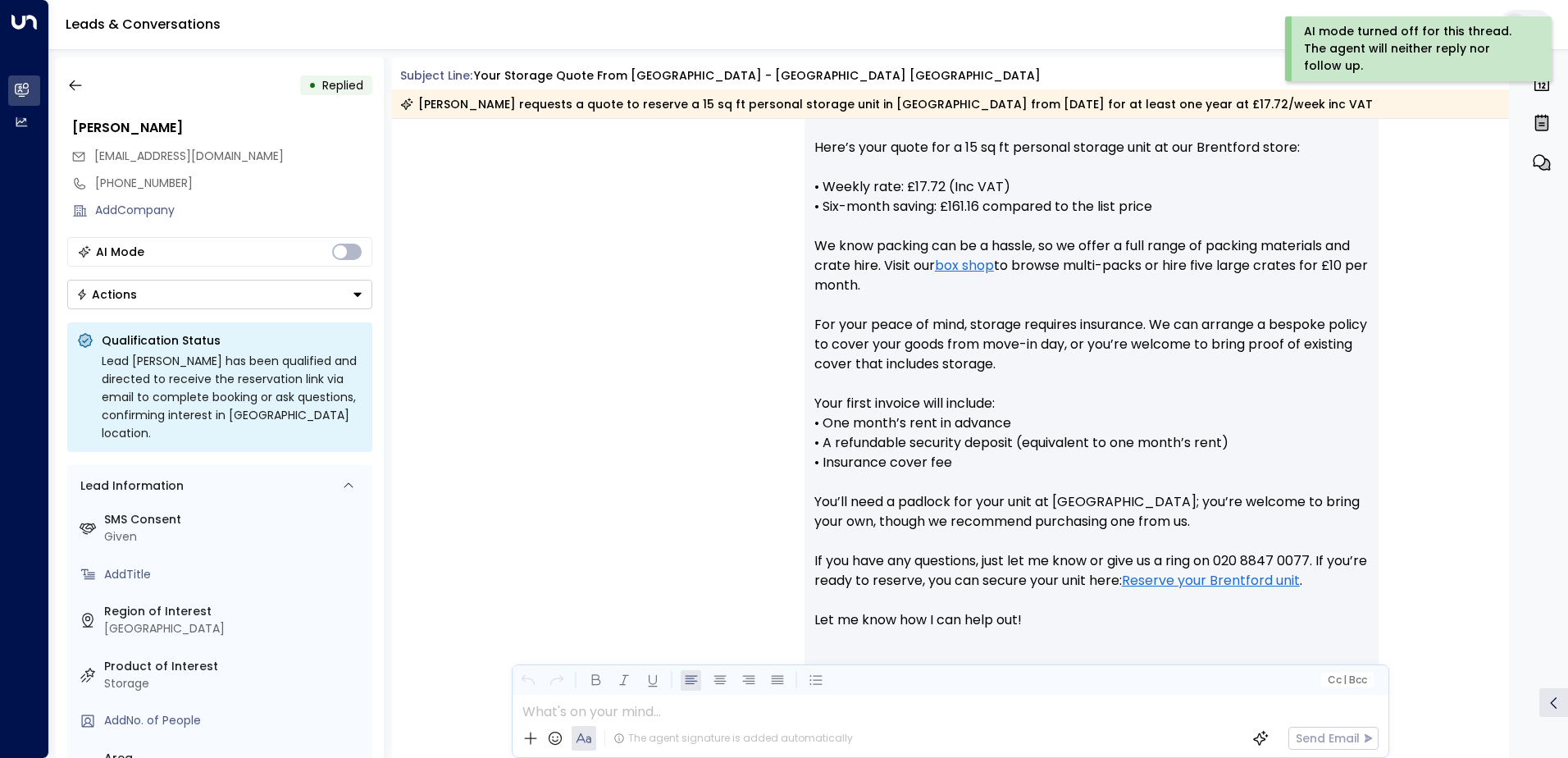
click at [96, 291] on div "Actions" at bounding box center [106, 294] width 61 height 15
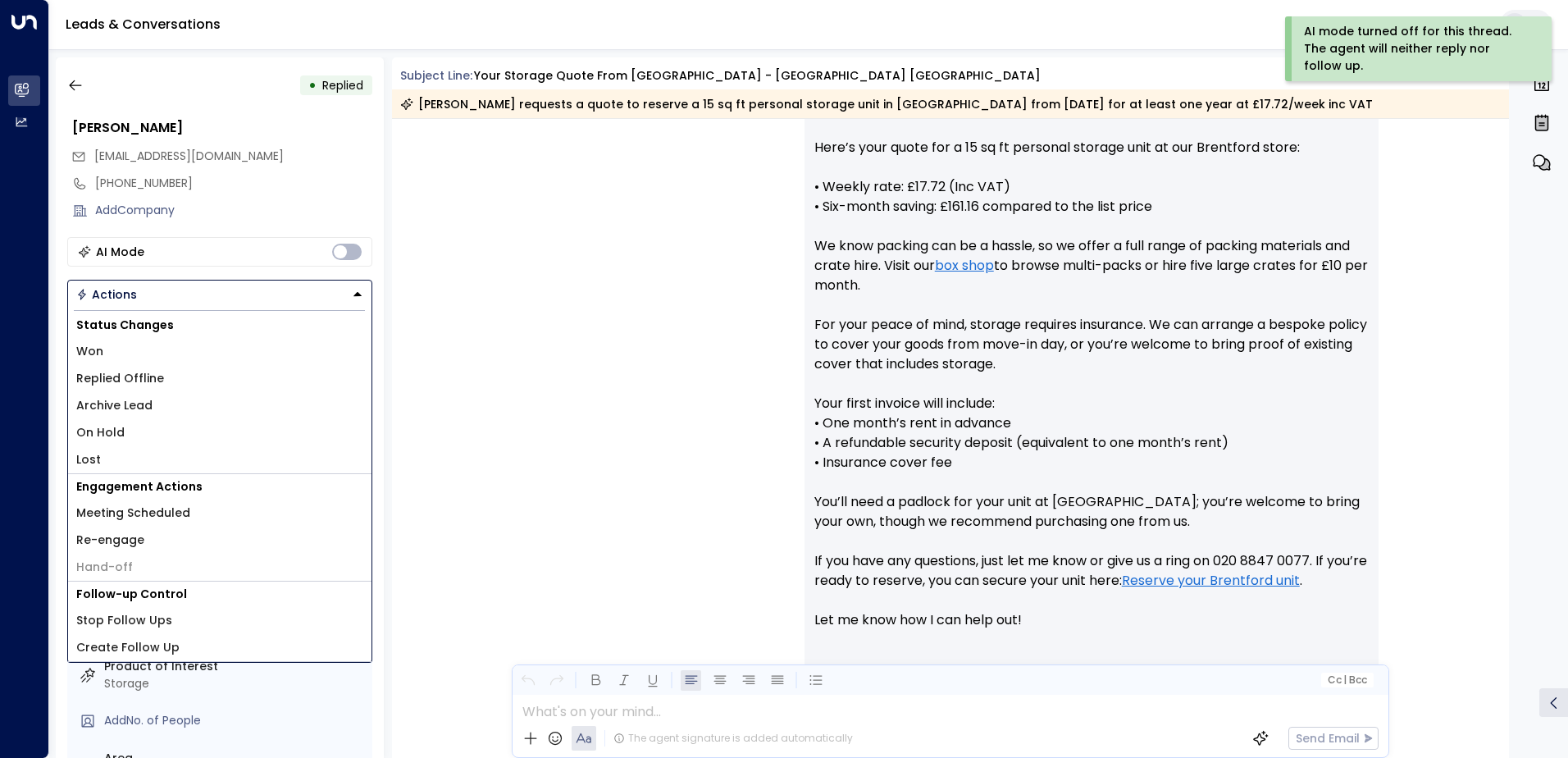
click at [106, 458] on li "Lost" at bounding box center [219, 460] width 303 height 27
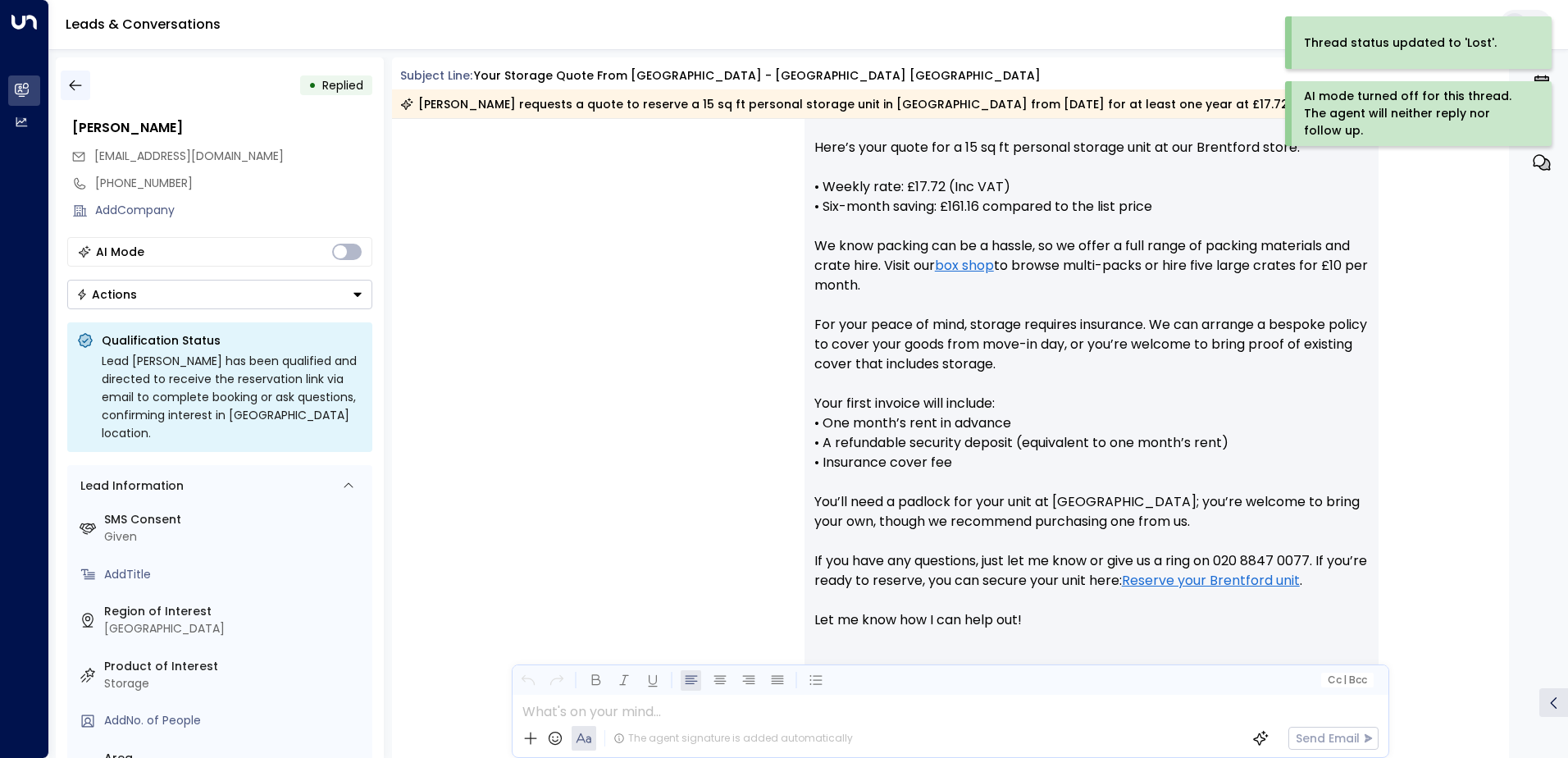
click at [71, 83] on icon "button" at bounding box center [75, 86] width 12 height 10
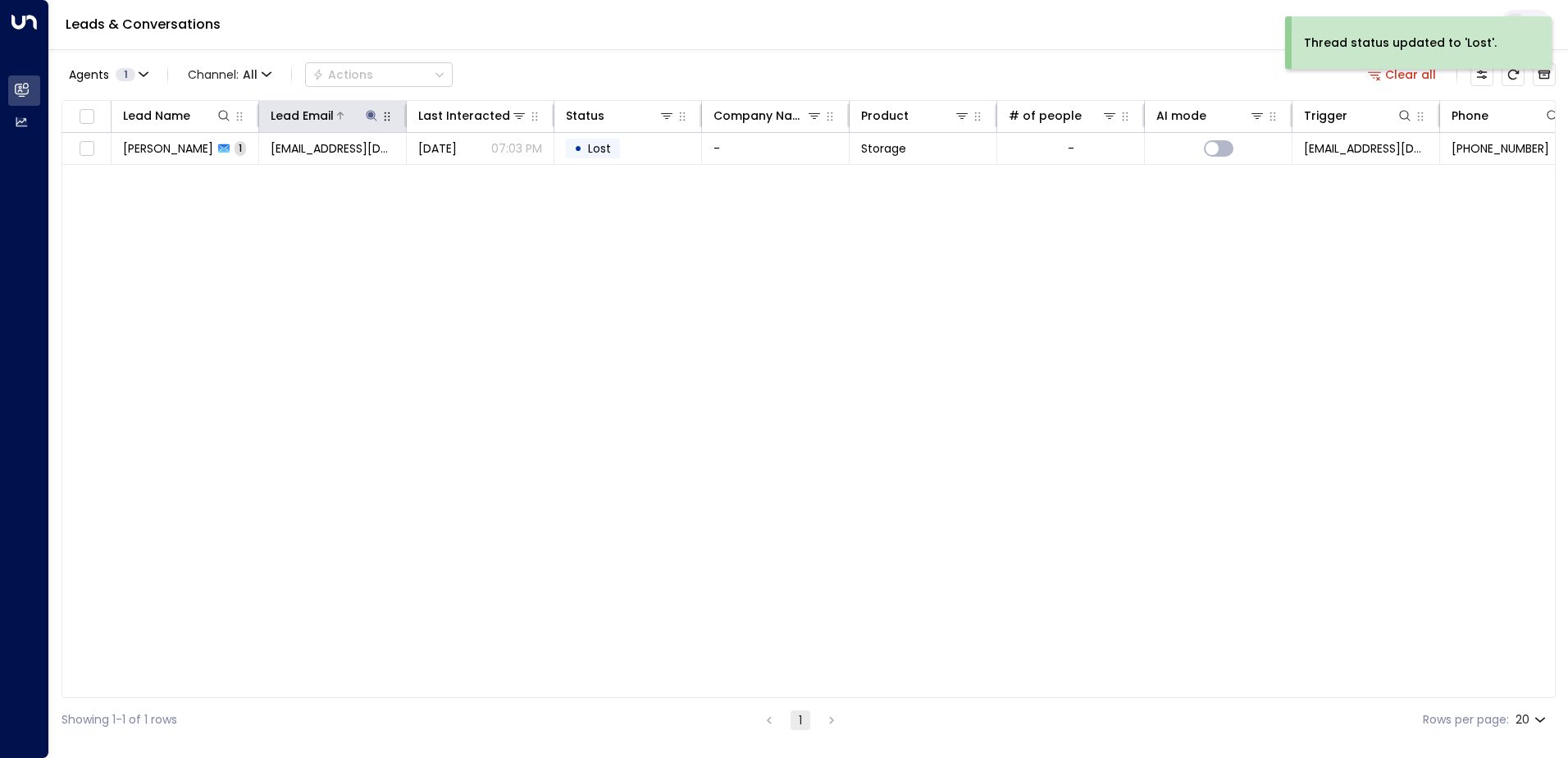
click at [370, 118] on icon at bounding box center [371, 115] width 13 height 13
click at [472, 178] on icon "button" at bounding box center [474, 175] width 10 height 10
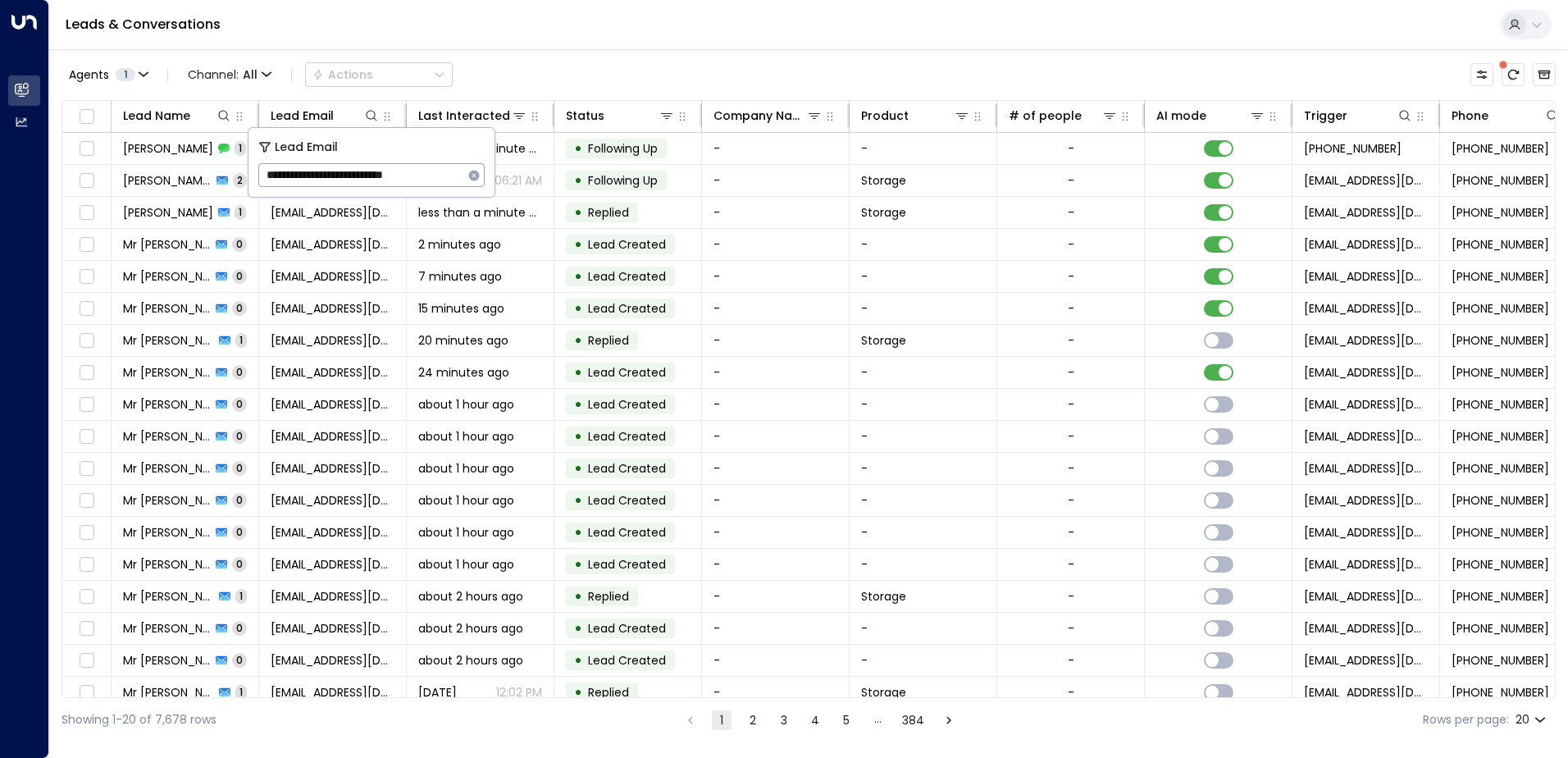
type input "**********"
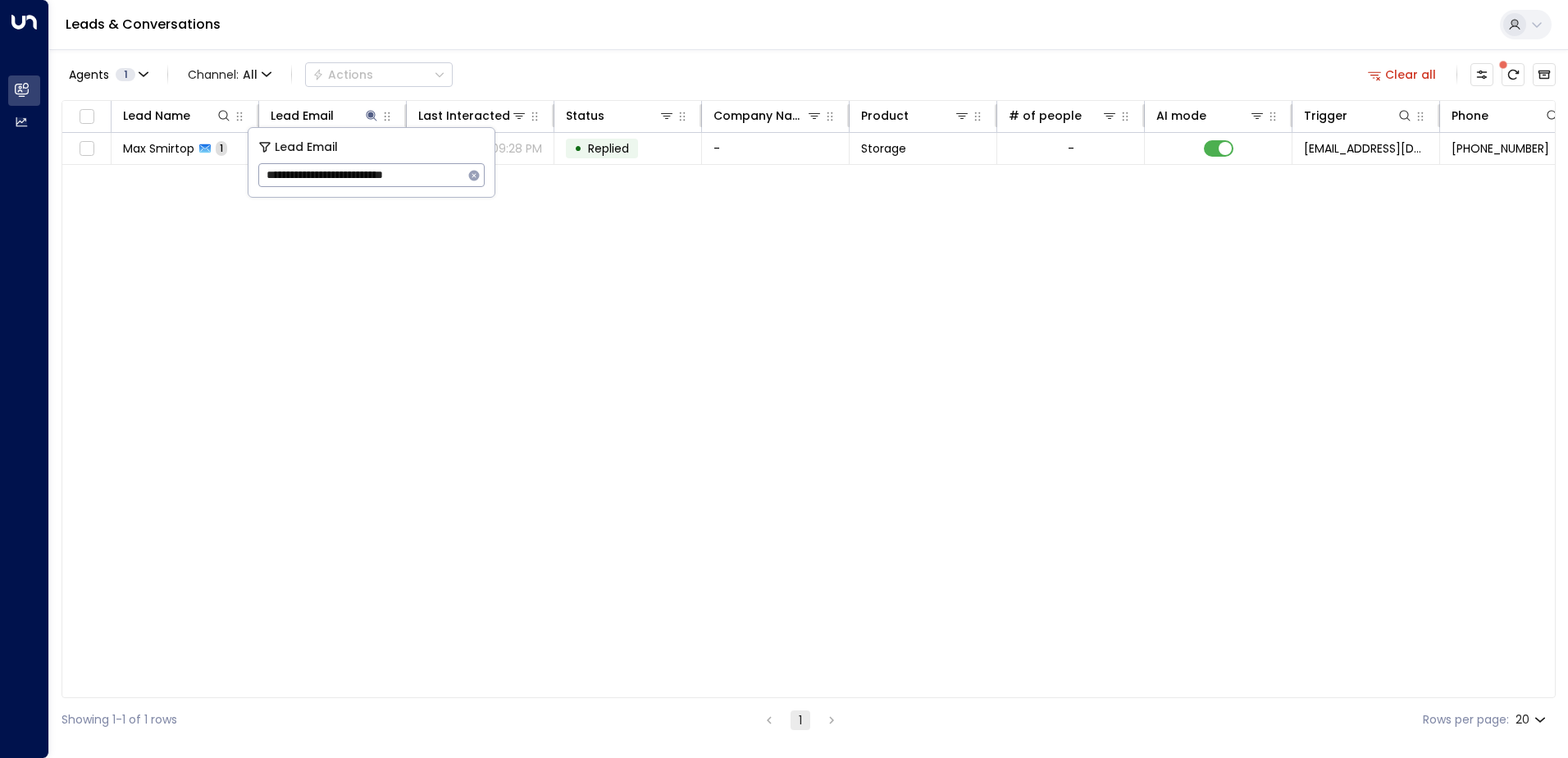
click at [559, 353] on div "Lead Name Lead Email Last Interacted Status Company Name Product # of people AI…" at bounding box center [808, 399] width 1494 height 598
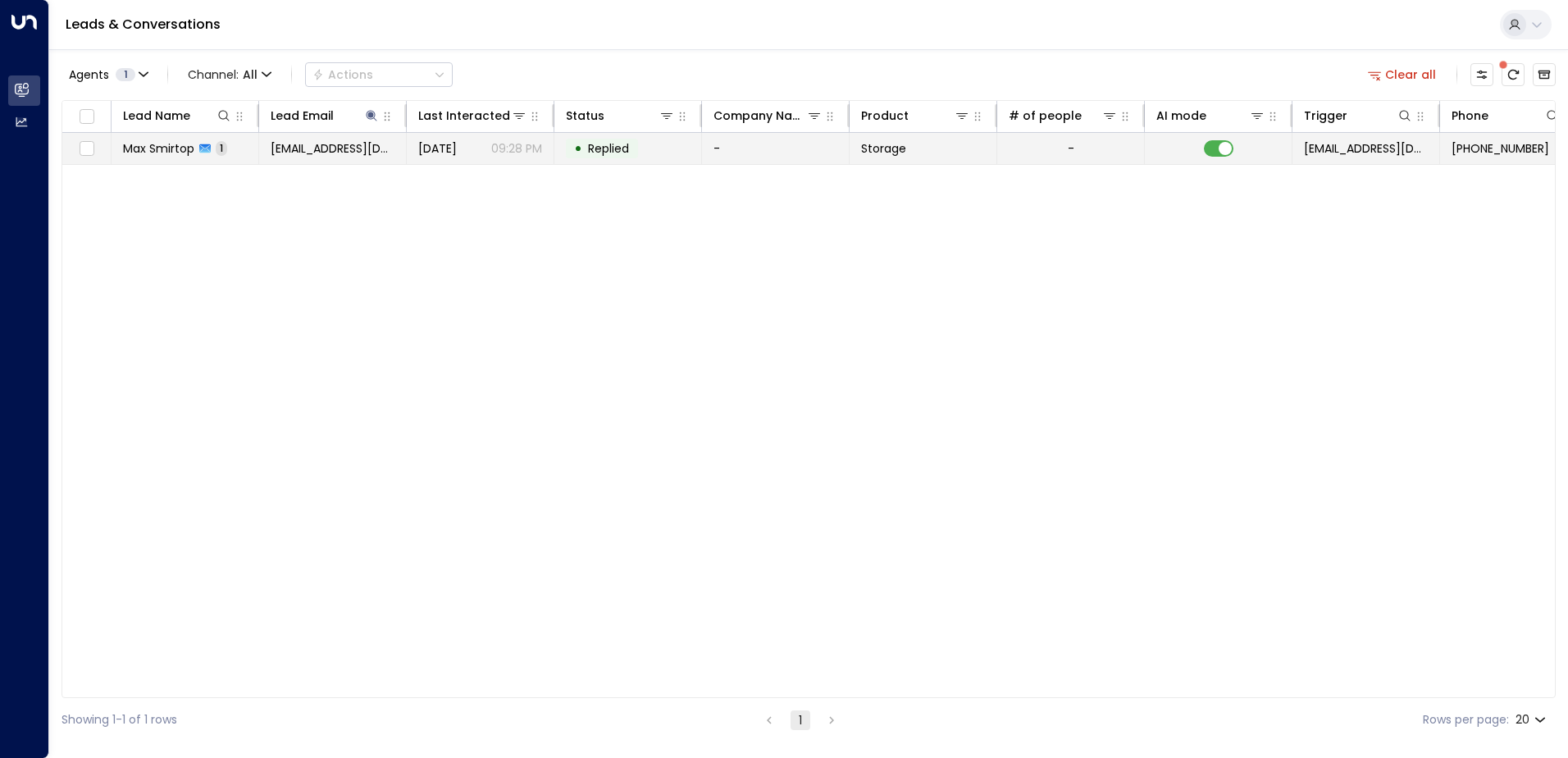
click at [306, 147] on span "[EMAIL_ADDRESS][DOMAIN_NAME]" at bounding box center [333, 148] width 123 height 16
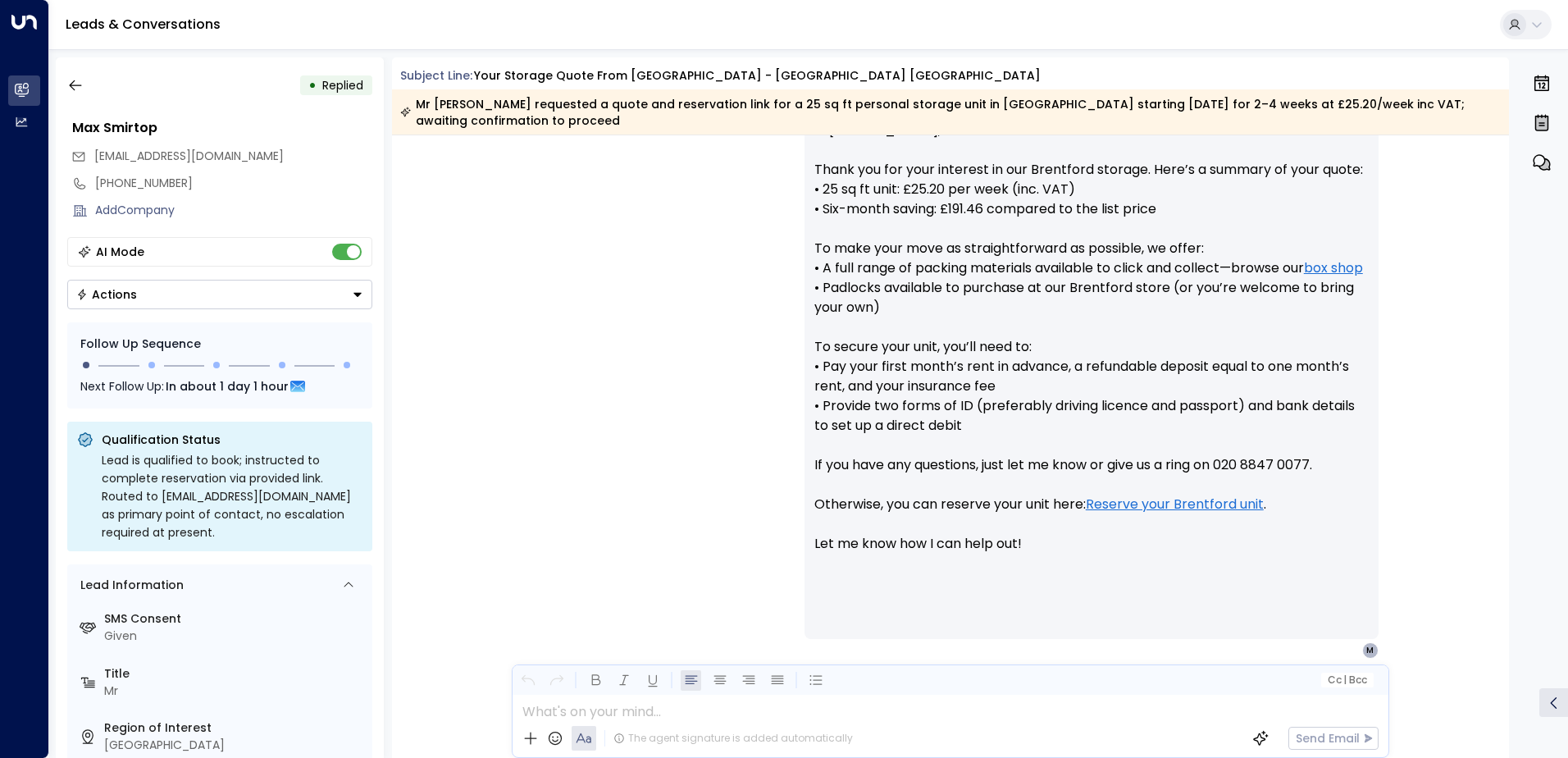
scroll to position [45, 0]
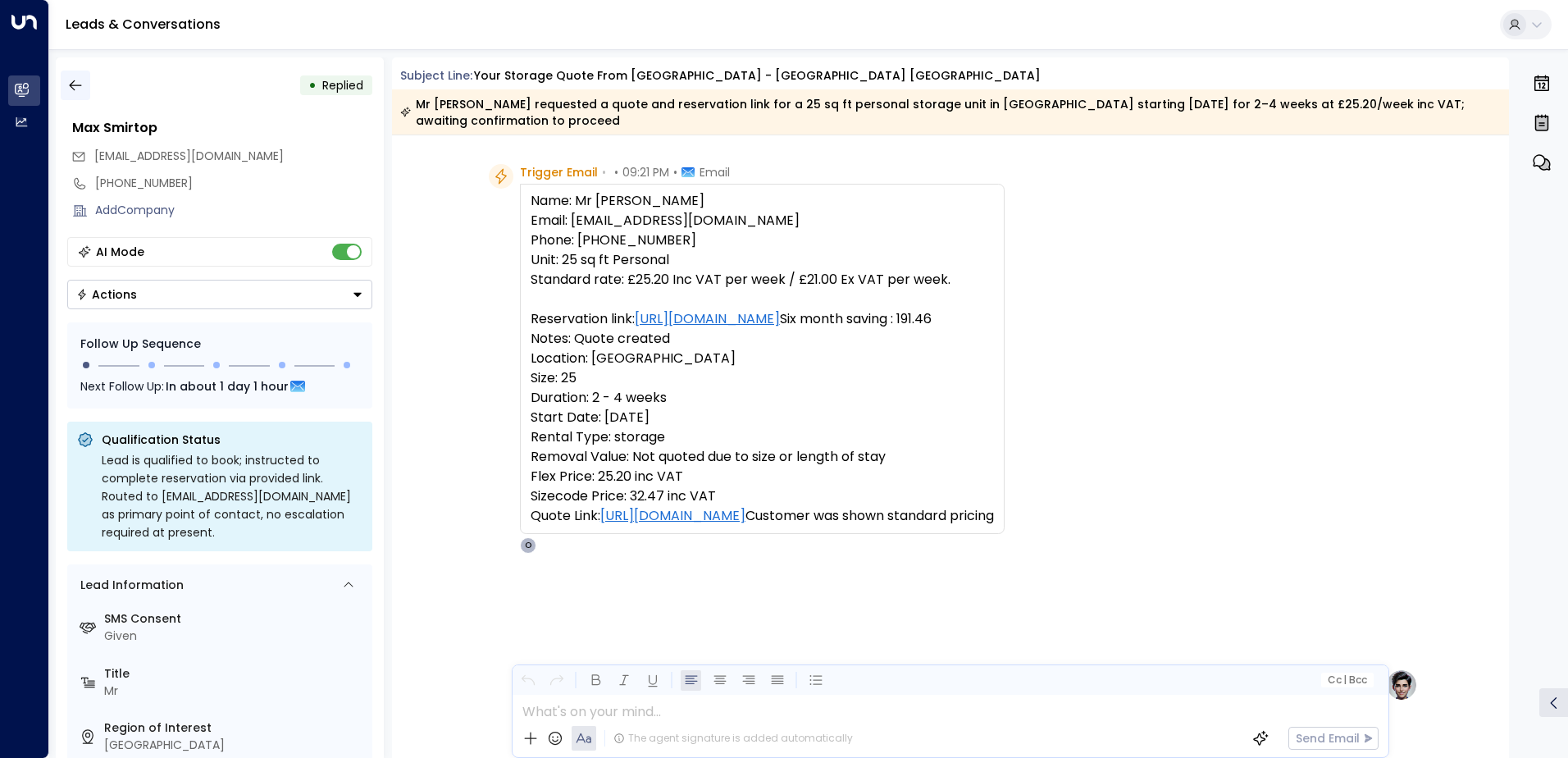
click at [81, 78] on icon "button" at bounding box center [75, 85] width 16 height 16
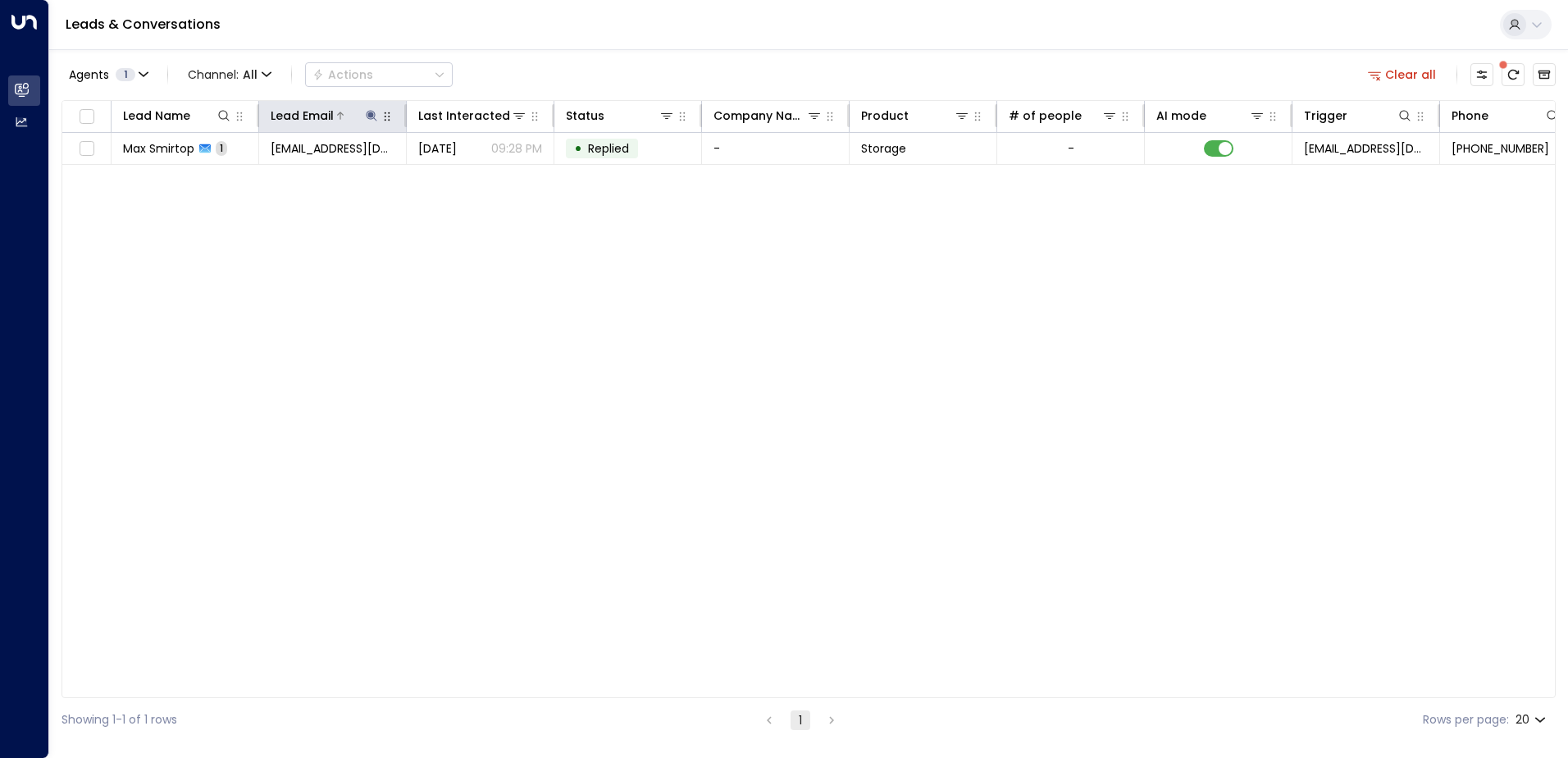
click at [372, 110] on icon at bounding box center [371, 115] width 13 height 13
click at [471, 178] on icon "button" at bounding box center [474, 175] width 10 height 10
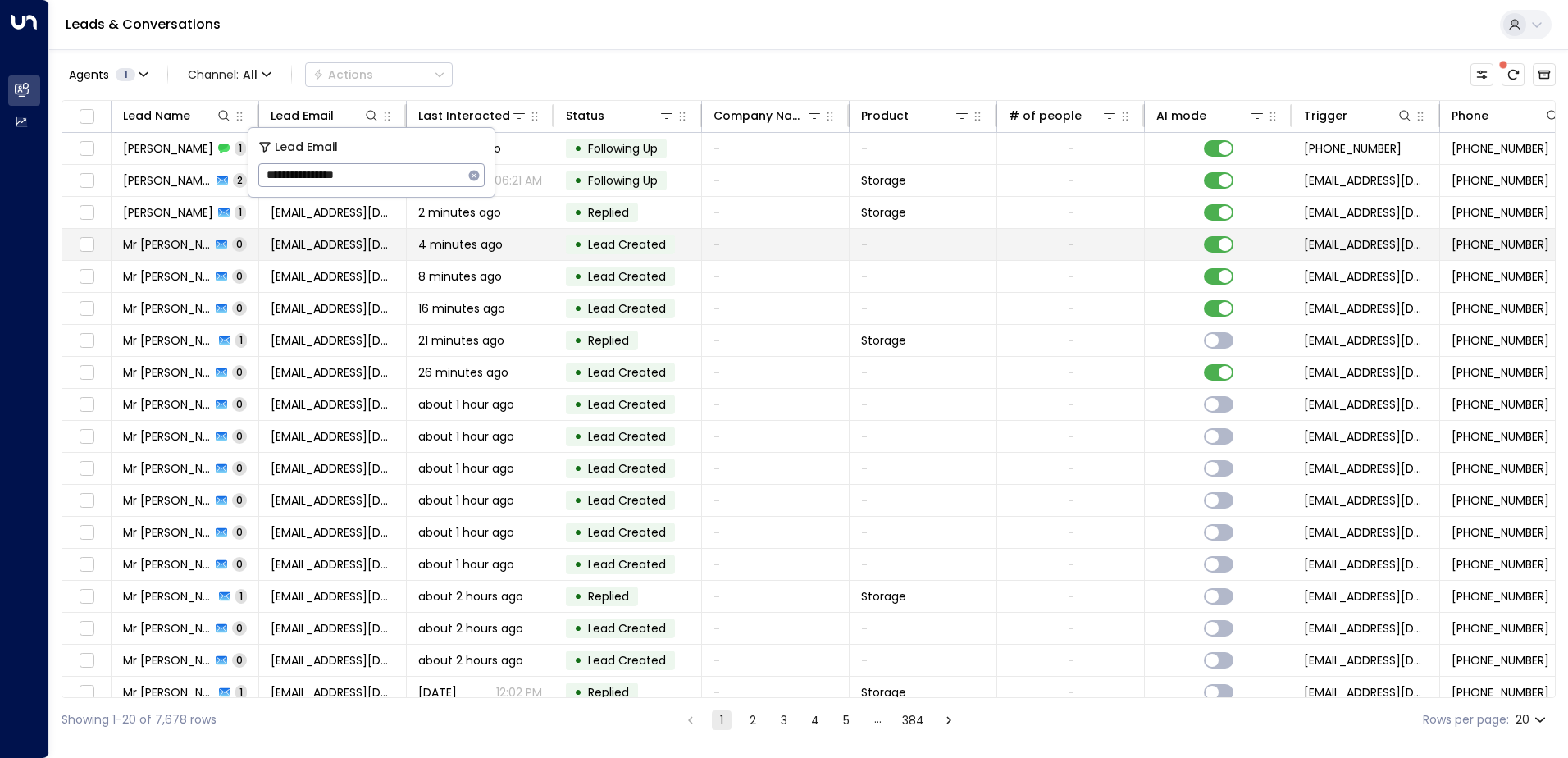
type input "**********"
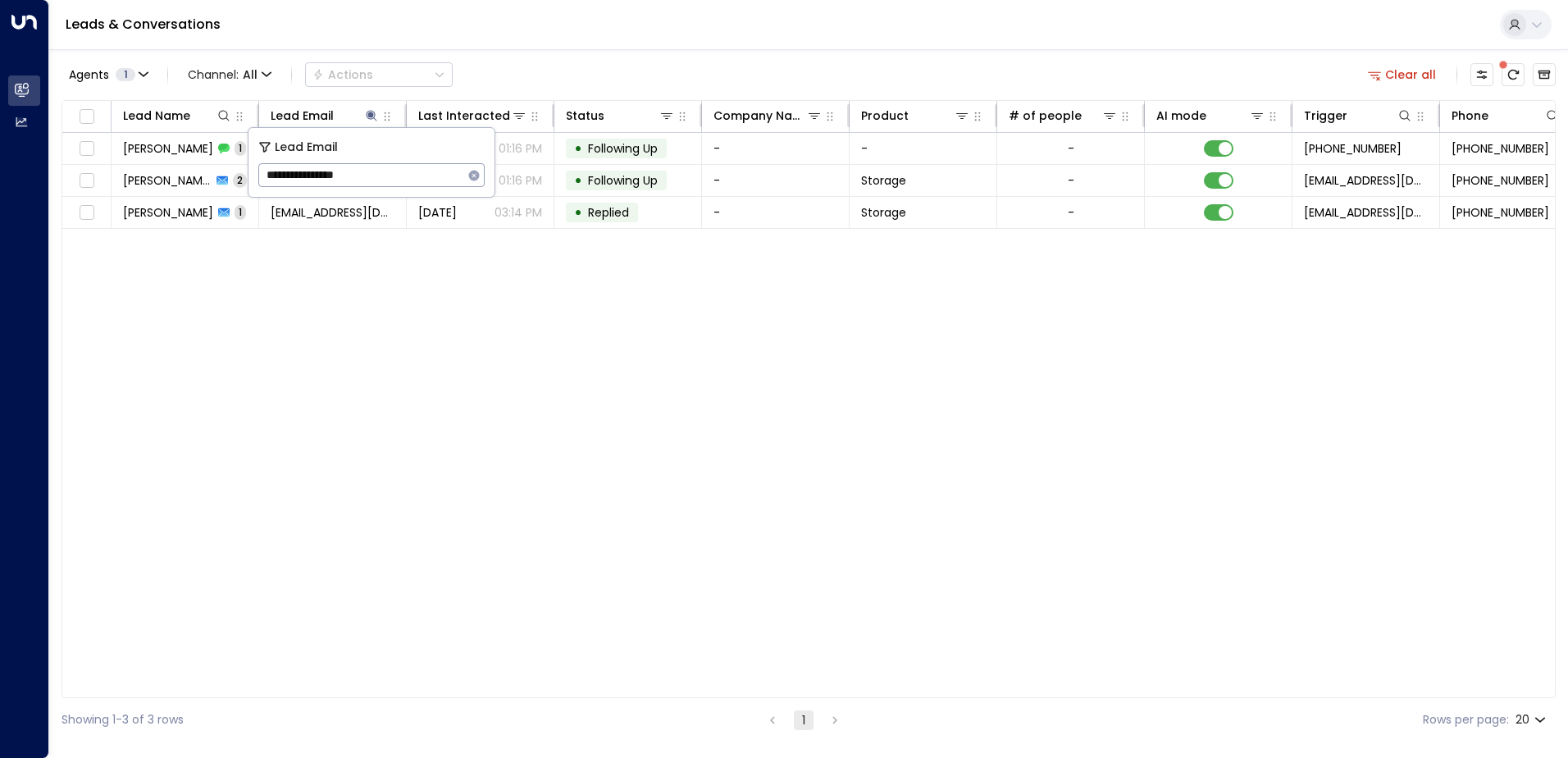
click at [580, 63] on div "Agents 1 Channel: All Actions Clear all" at bounding box center [808, 75] width 1494 height 34
click at [248, 81] on span "All" at bounding box center [249, 74] width 15 height 13
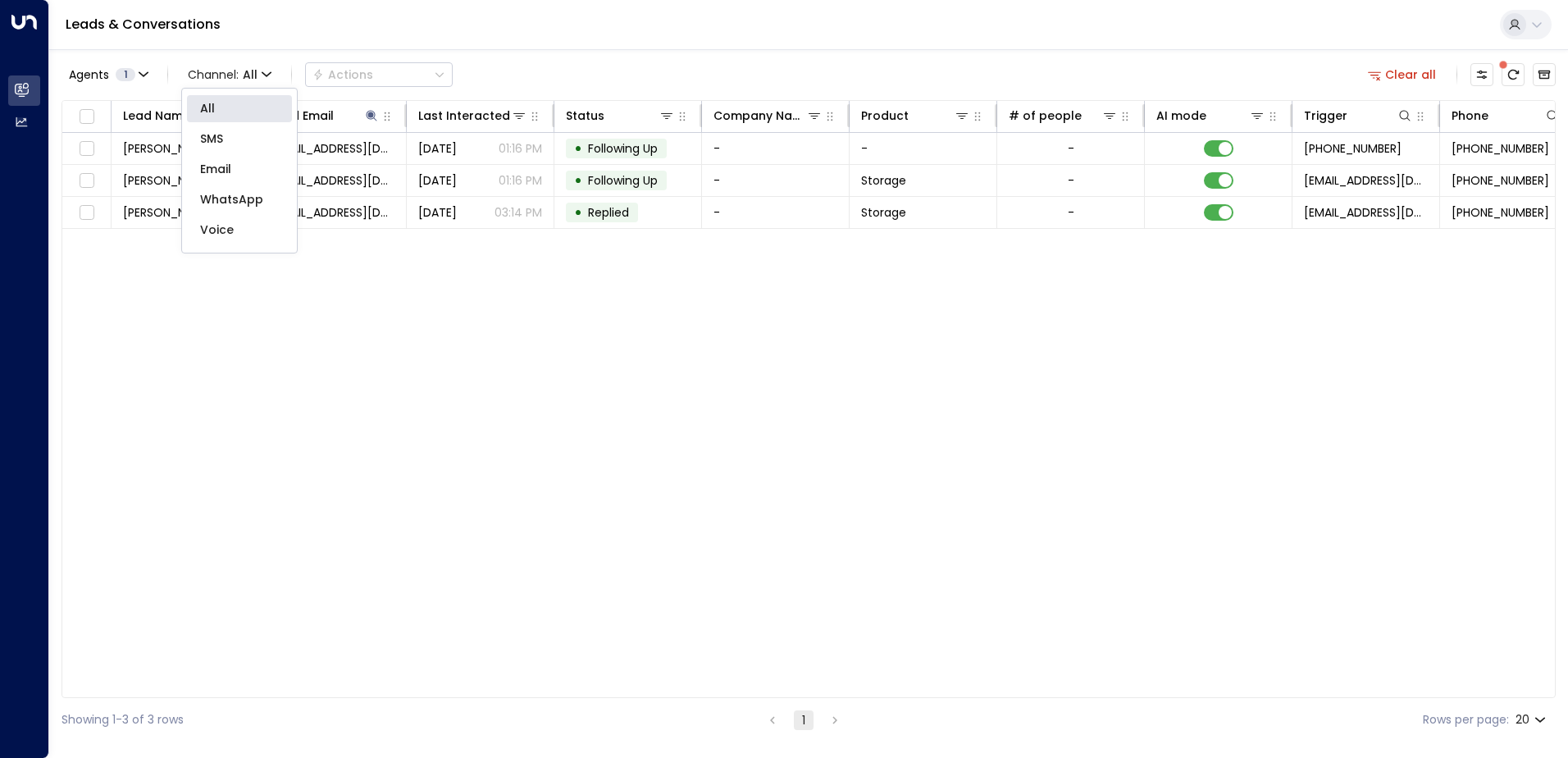
click at [242, 203] on span "WhatsApp" at bounding box center [231, 200] width 63 height 17
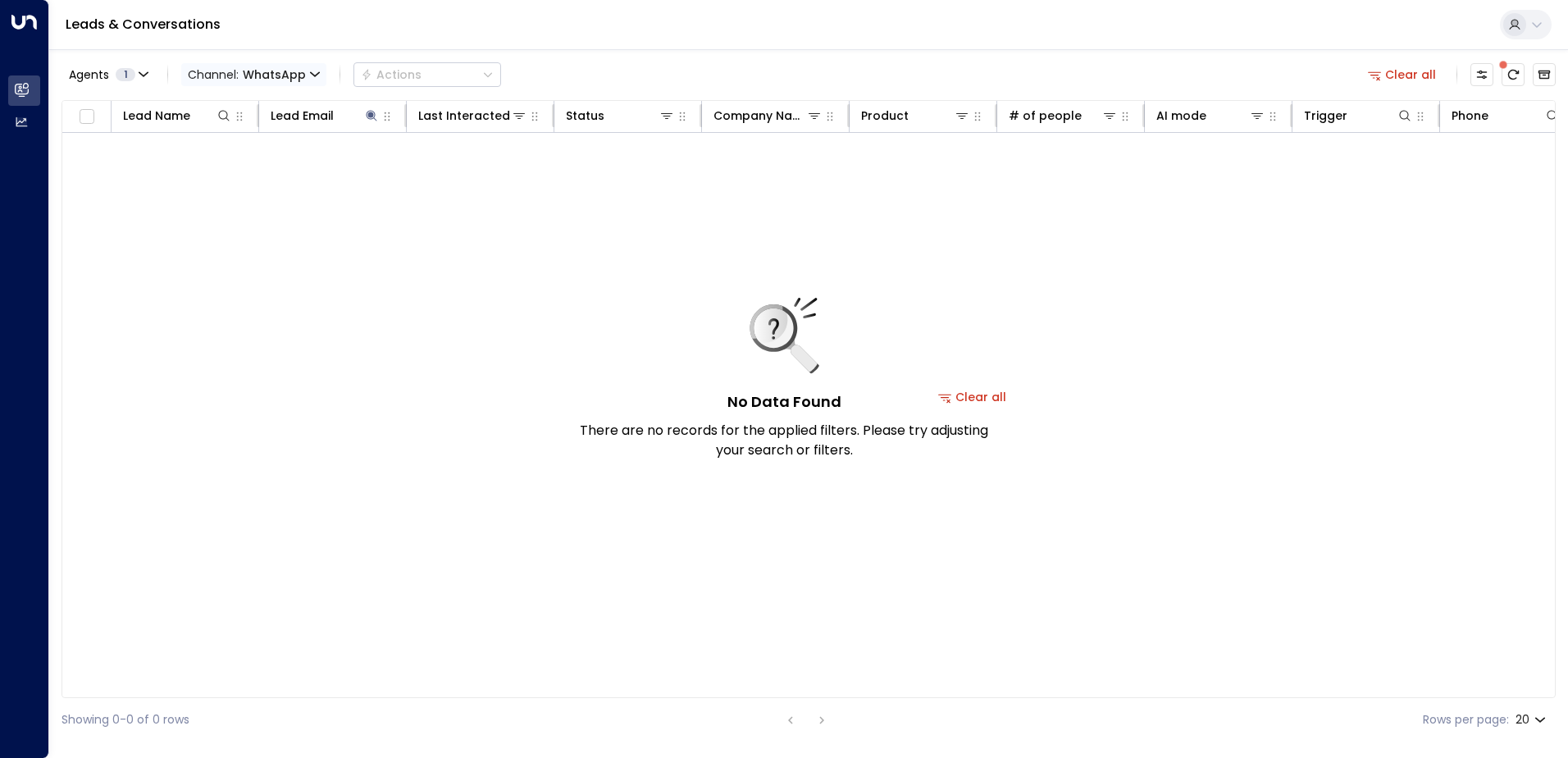
click at [245, 73] on span "WhatsApp" at bounding box center [274, 74] width 63 height 13
click at [248, 105] on p "All" at bounding box center [225, 99] width 59 height 9
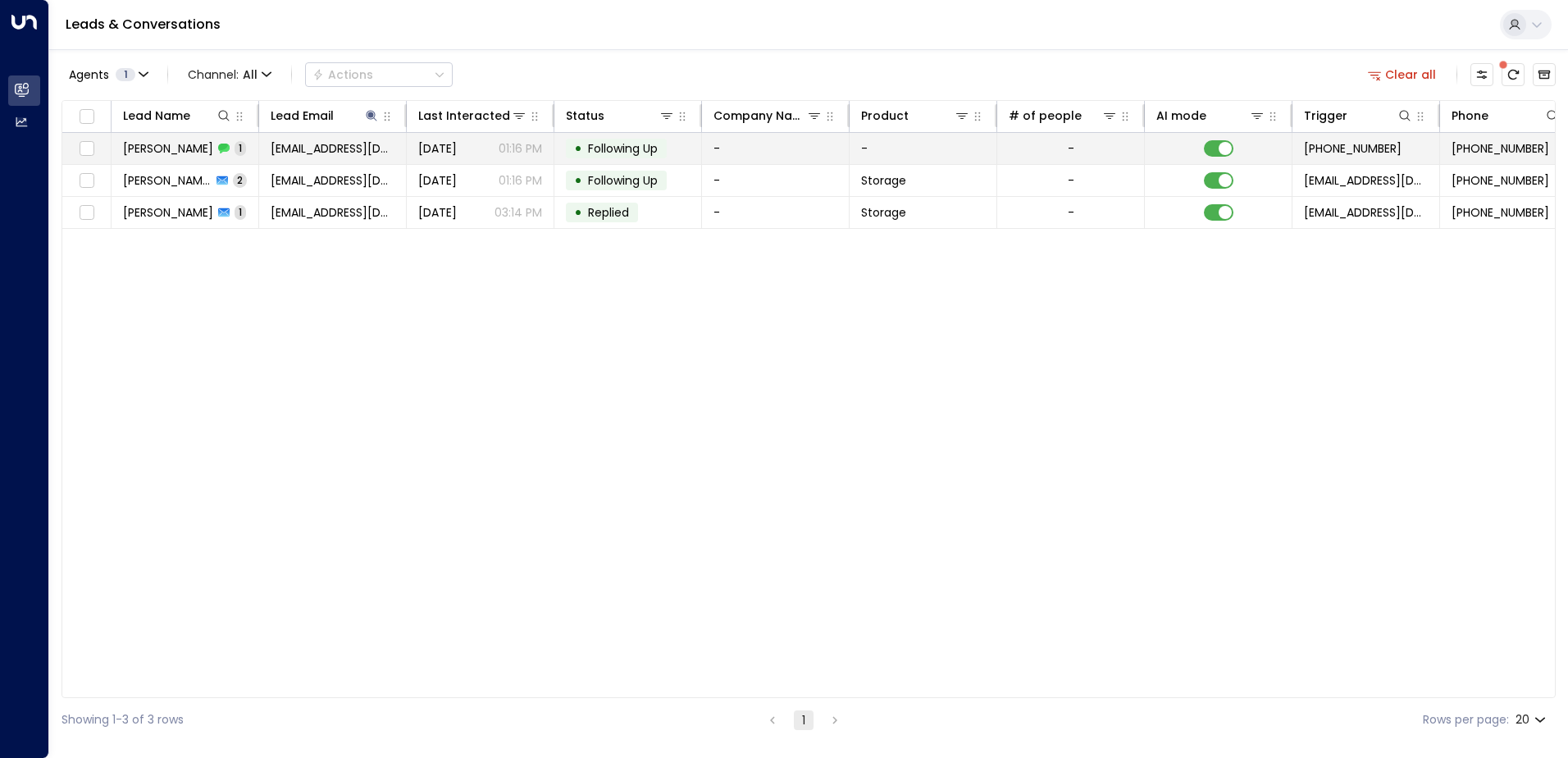
click at [314, 147] on span "[EMAIL_ADDRESS][DOMAIN_NAME]" at bounding box center [333, 148] width 123 height 16
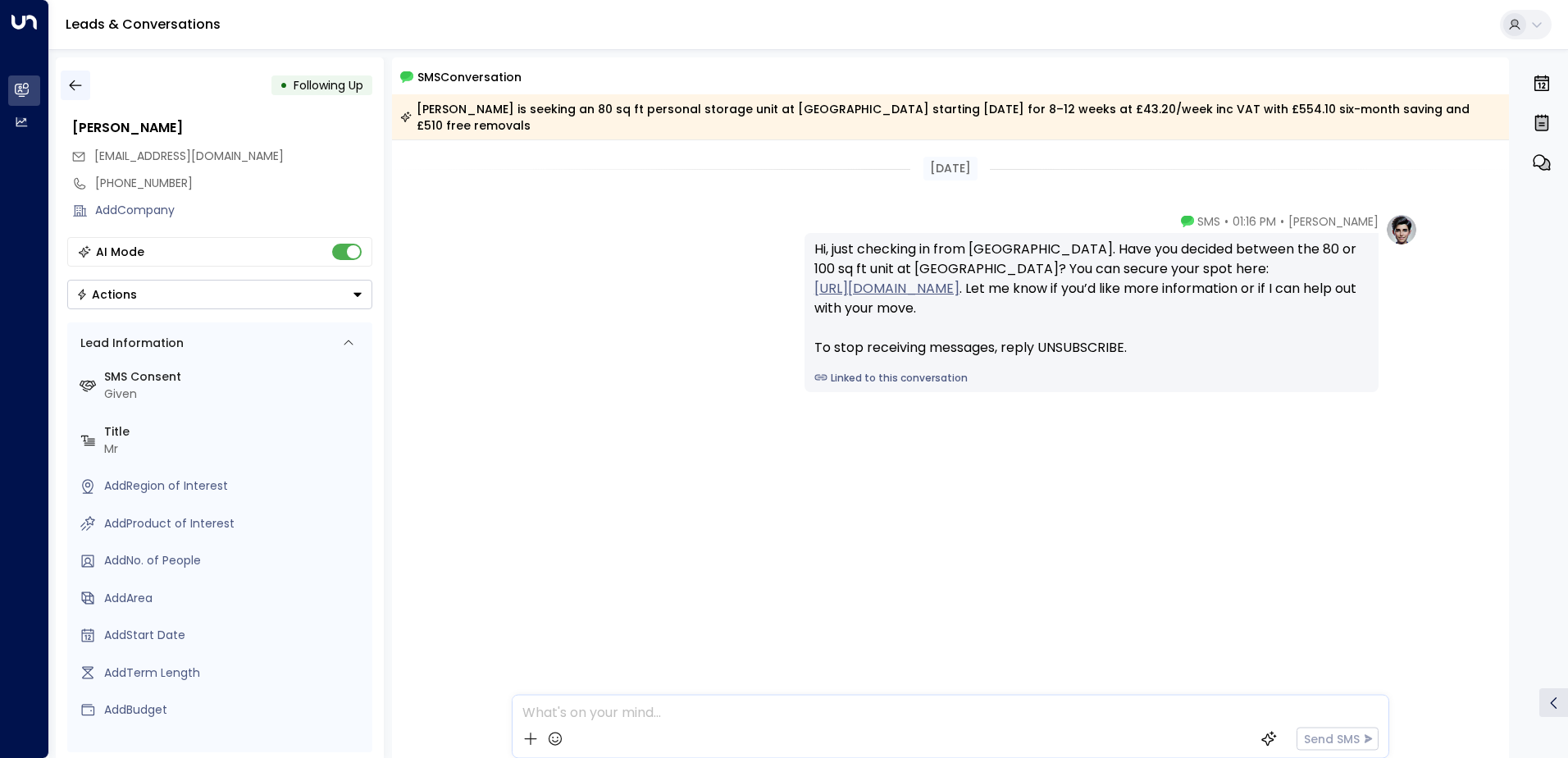
click at [75, 81] on icon "button" at bounding box center [75, 85] width 16 height 16
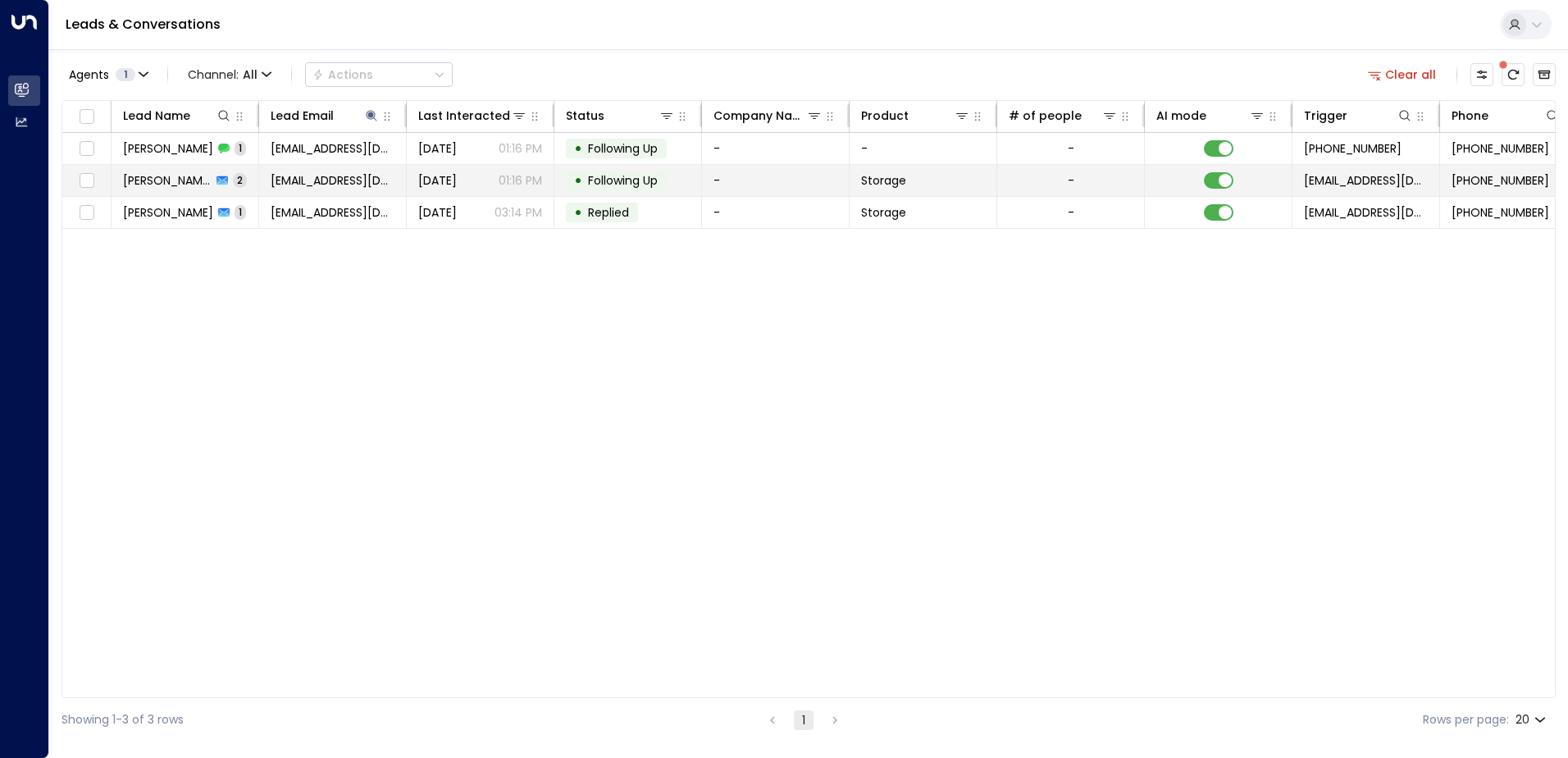
click at [323, 180] on span "[EMAIL_ADDRESS][DOMAIN_NAME]" at bounding box center [333, 180] width 123 height 16
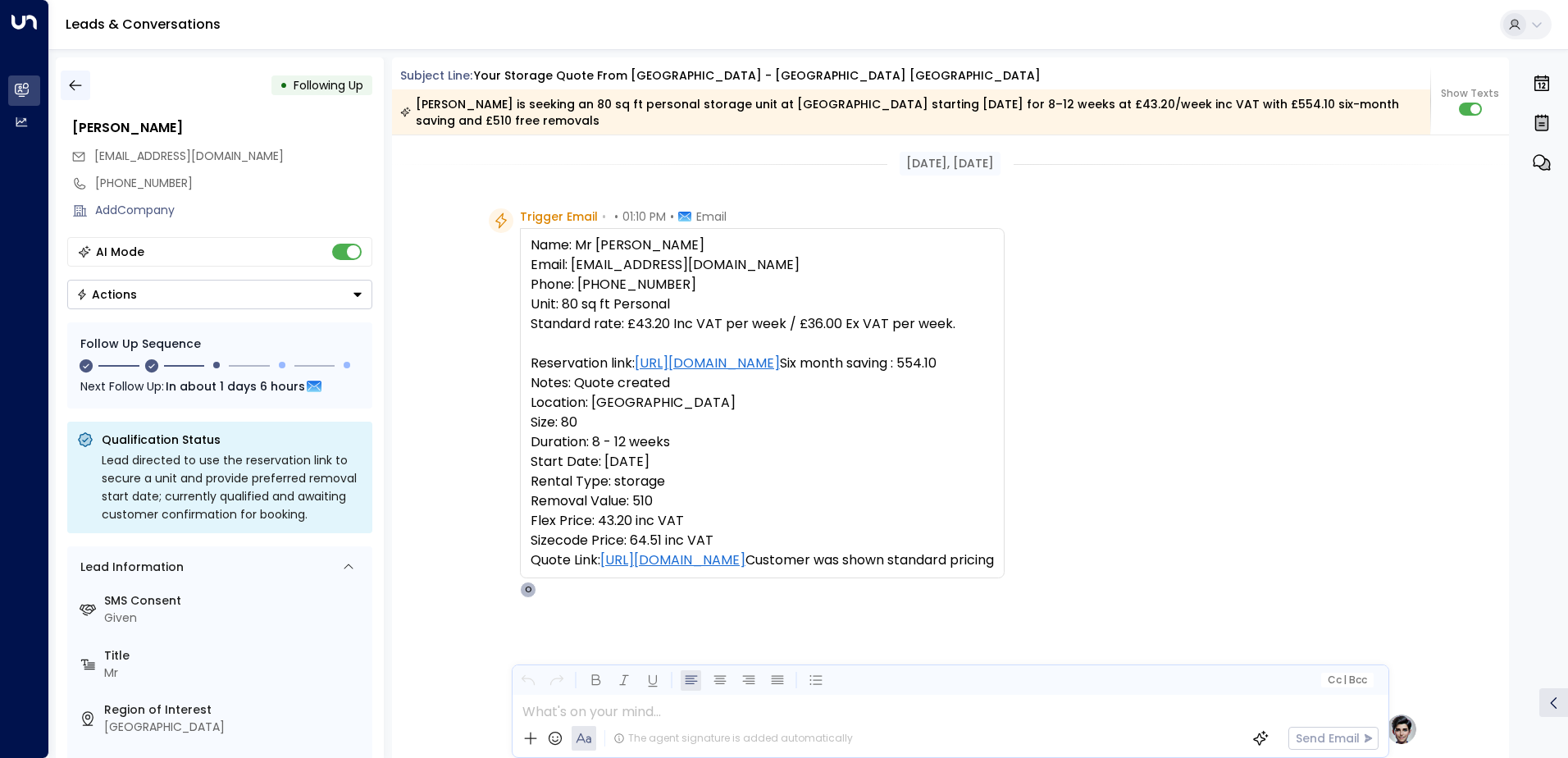
click at [72, 85] on icon "button" at bounding box center [75, 85] width 16 height 16
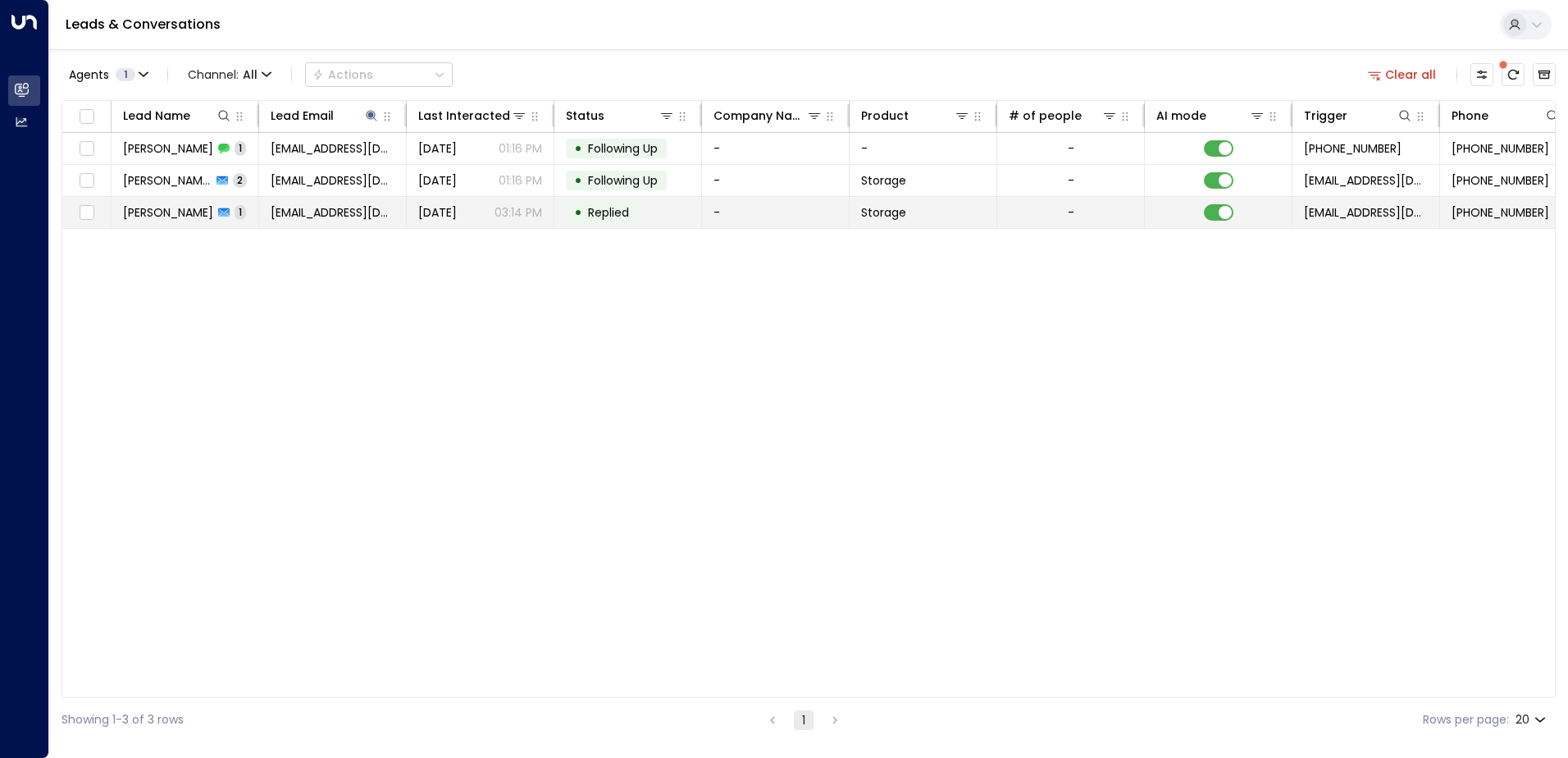
click at [317, 210] on span "[EMAIL_ADDRESS][DOMAIN_NAME]" at bounding box center [333, 212] width 123 height 16
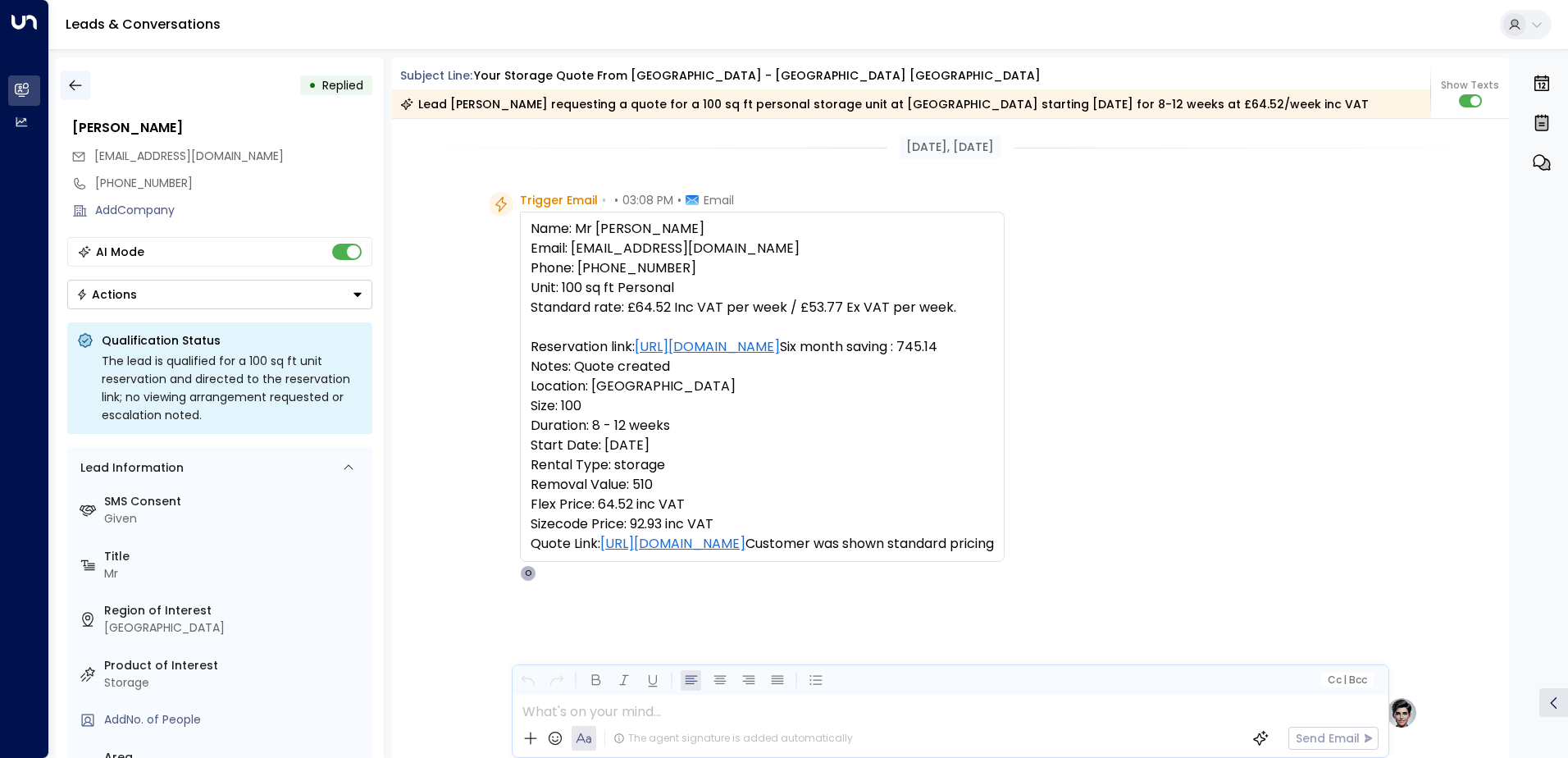
click at [82, 84] on icon "button" at bounding box center [75, 85] width 16 height 16
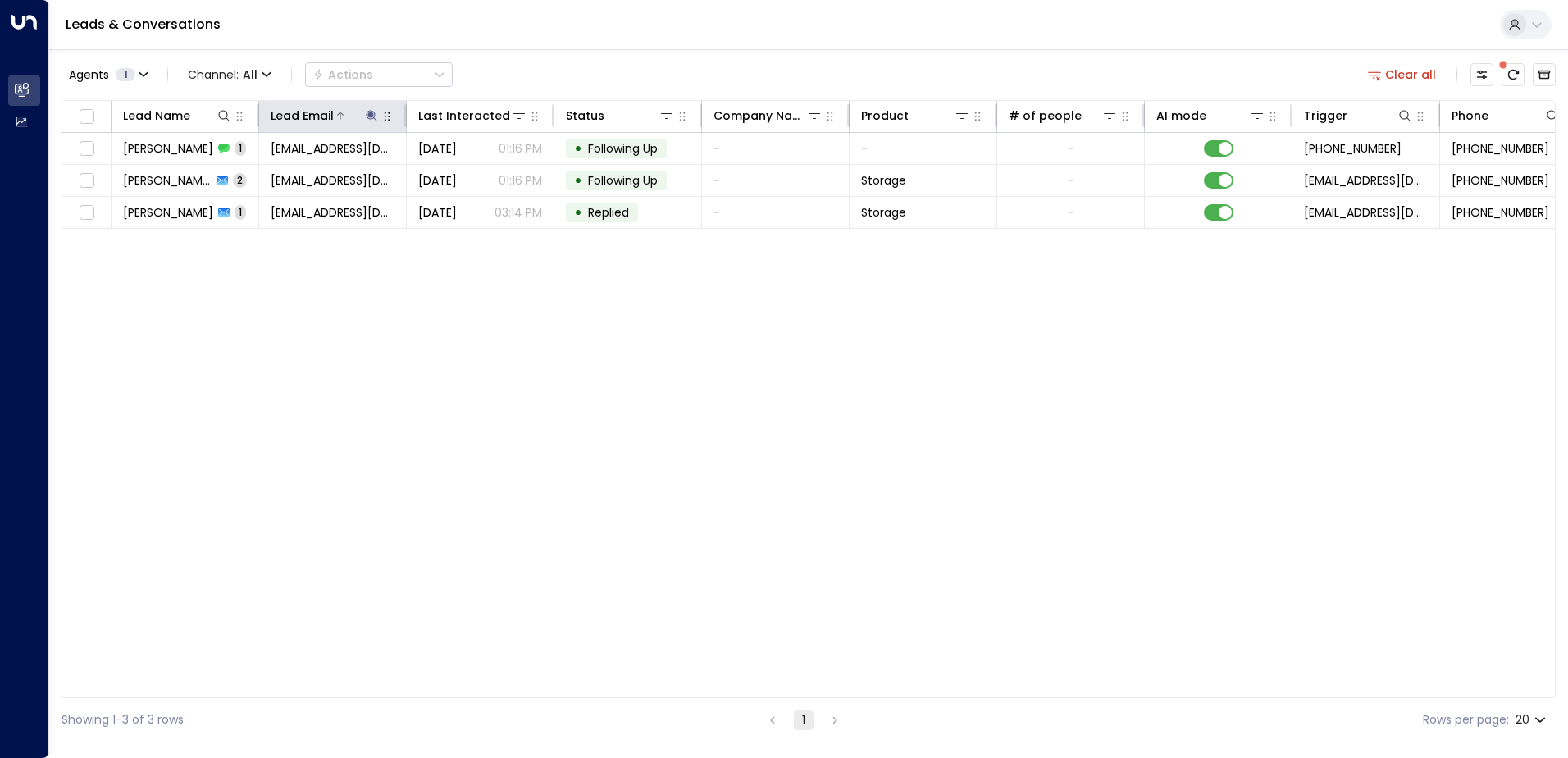
drag, startPoint x: 368, startPoint y: 118, endPoint x: 375, endPoint y: 120, distance: 7.3
click at [370, 118] on icon at bounding box center [371, 115] width 13 height 13
click at [469, 177] on icon "button" at bounding box center [473, 175] width 13 height 13
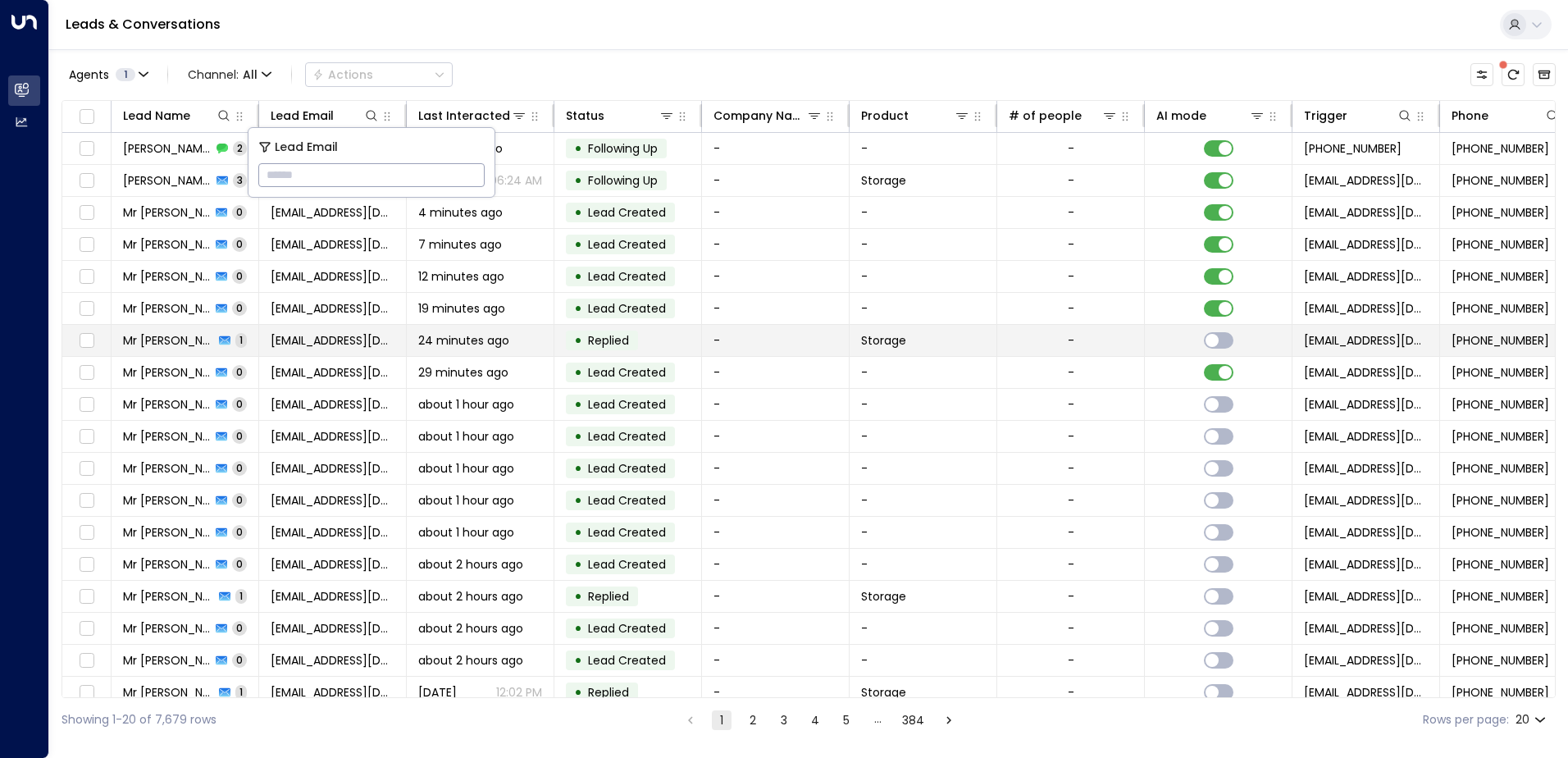
type input "**********"
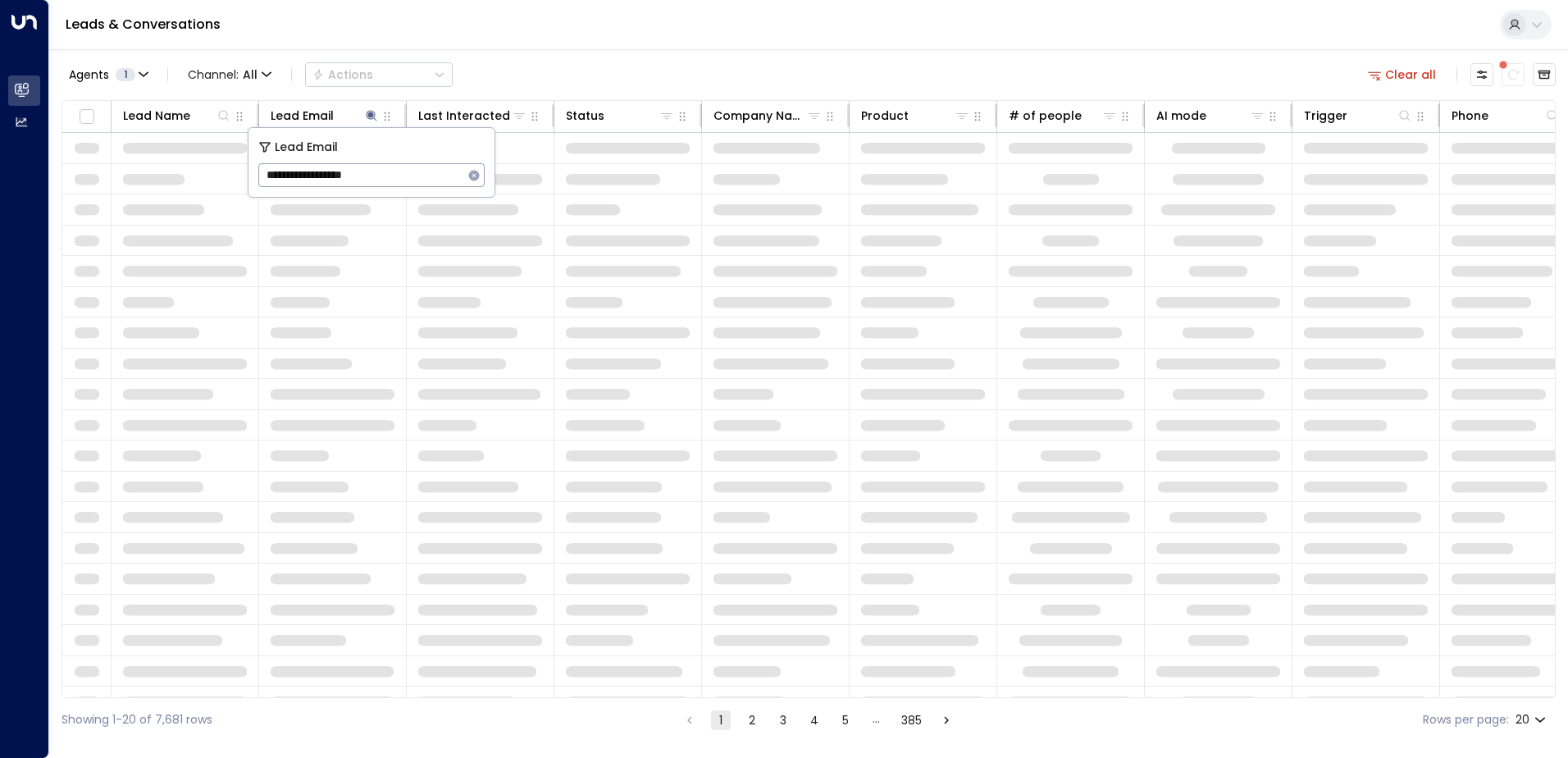
click at [538, 53] on div "Agents 1 Channel: All Actions Clear all Lead Name Lead Email Last Interacted St…" at bounding box center [808, 395] width 1494 height 693
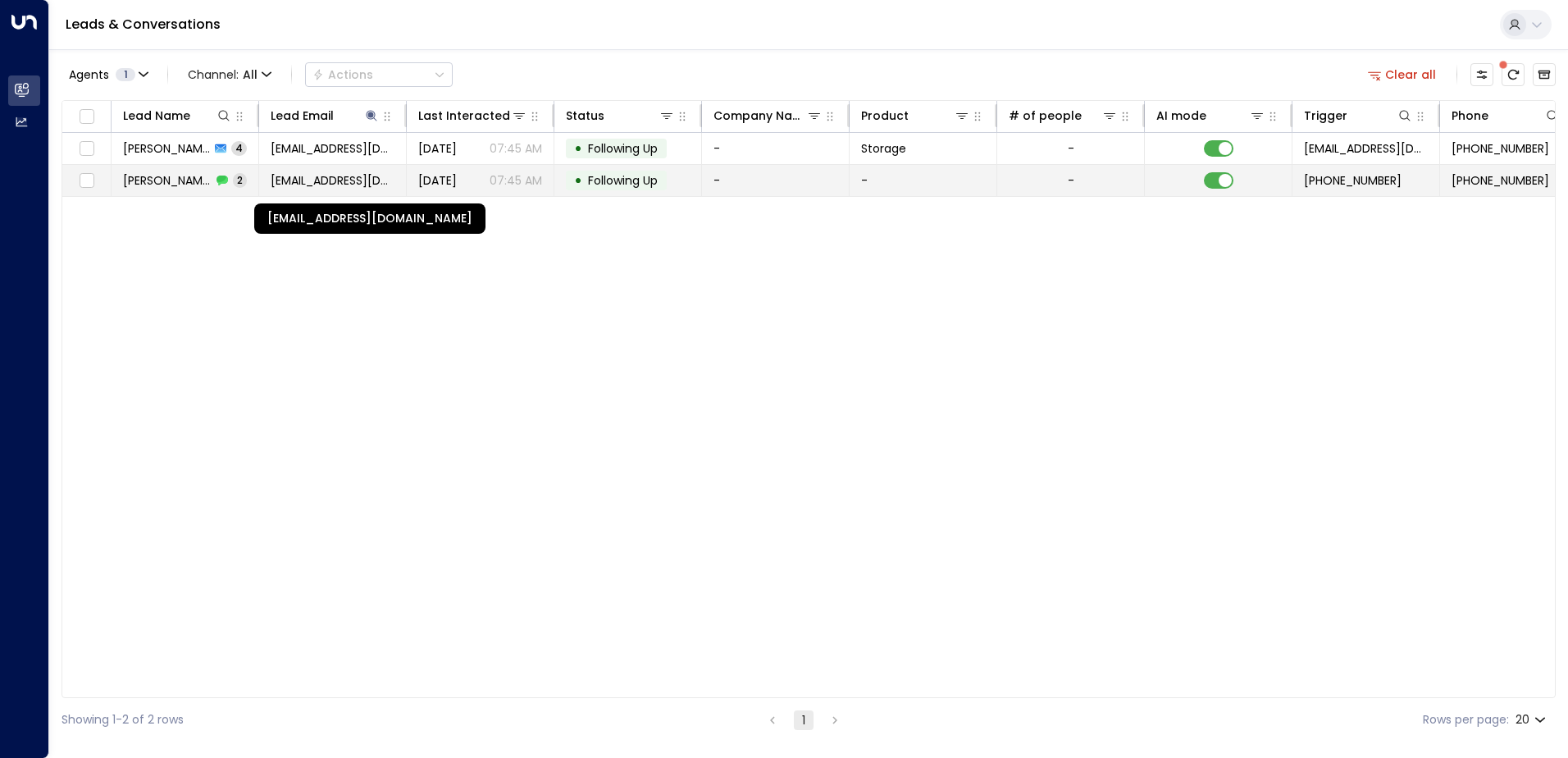
click at [312, 173] on span "[EMAIL_ADDRESS][DOMAIN_NAME]" at bounding box center [333, 180] width 123 height 16
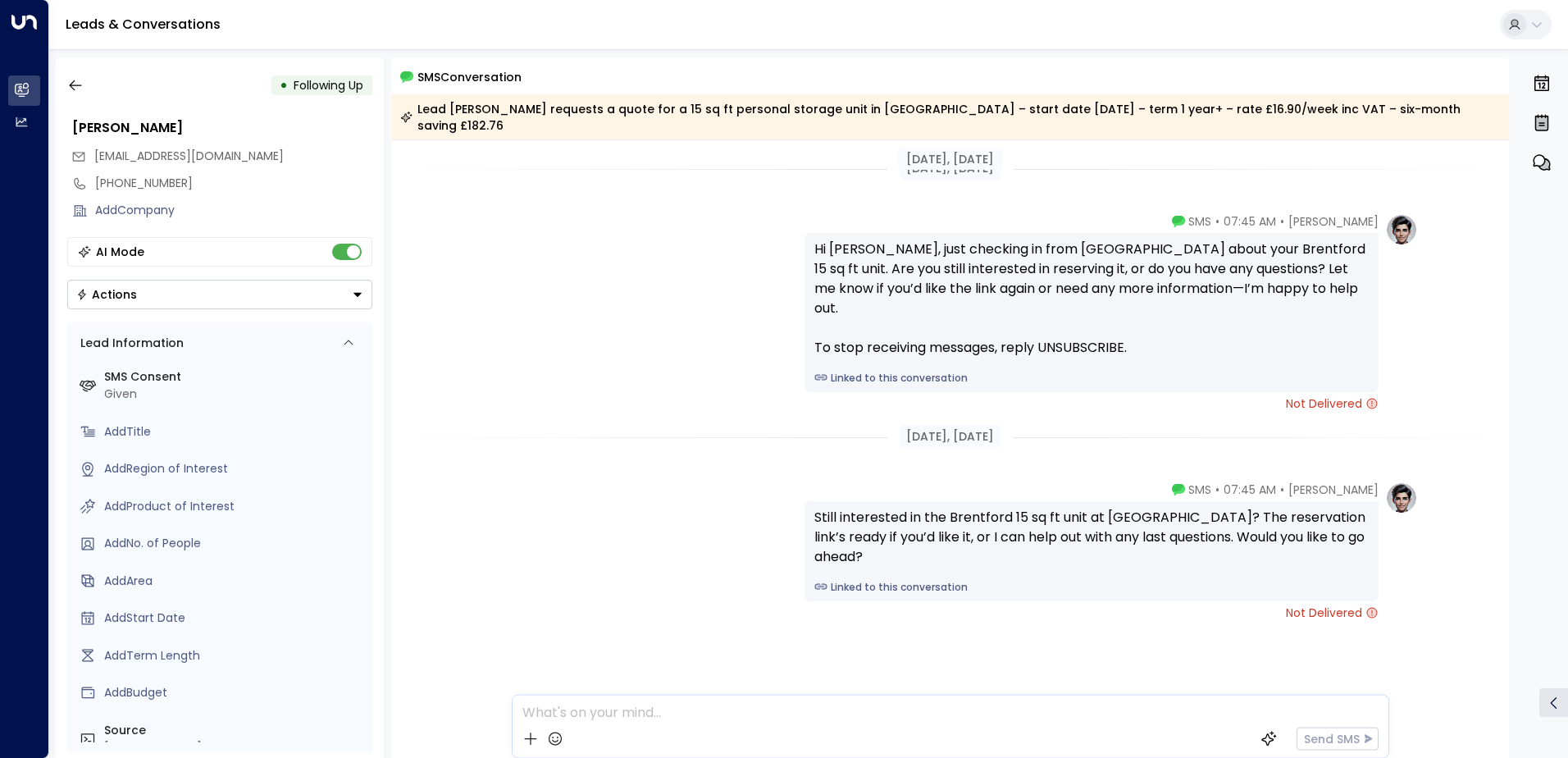
click at [717, 539] on div "[PERSON_NAME] • 07:45 AM • SMS Still interested in the [GEOGRAPHIC_DATA] 15 sq …" at bounding box center [951, 551] width 935 height 140
click at [85, 90] on button "button" at bounding box center [75, 85] width 29 height 29
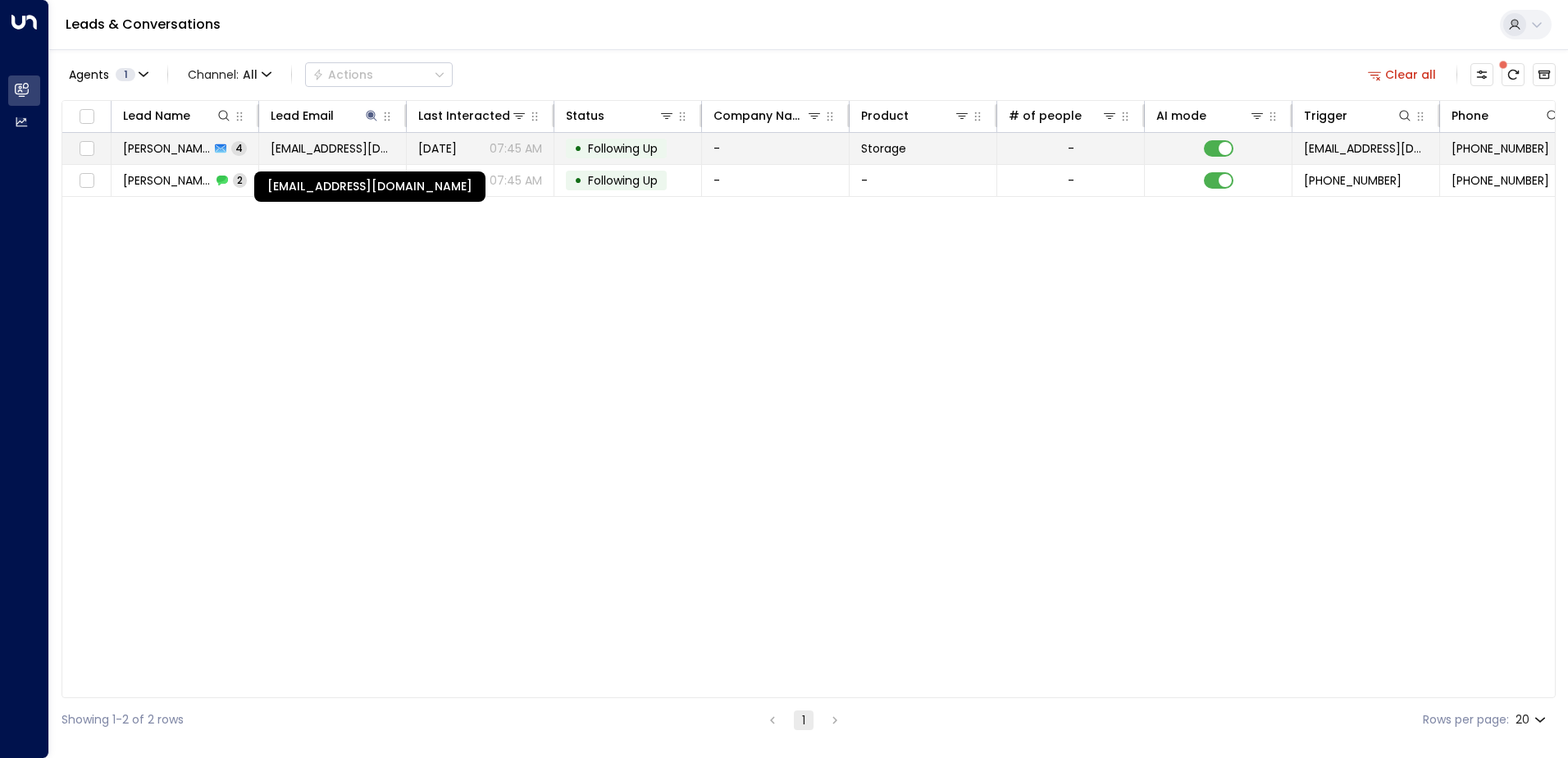
click at [321, 143] on span "[EMAIL_ADDRESS][DOMAIN_NAME]" at bounding box center [333, 148] width 123 height 16
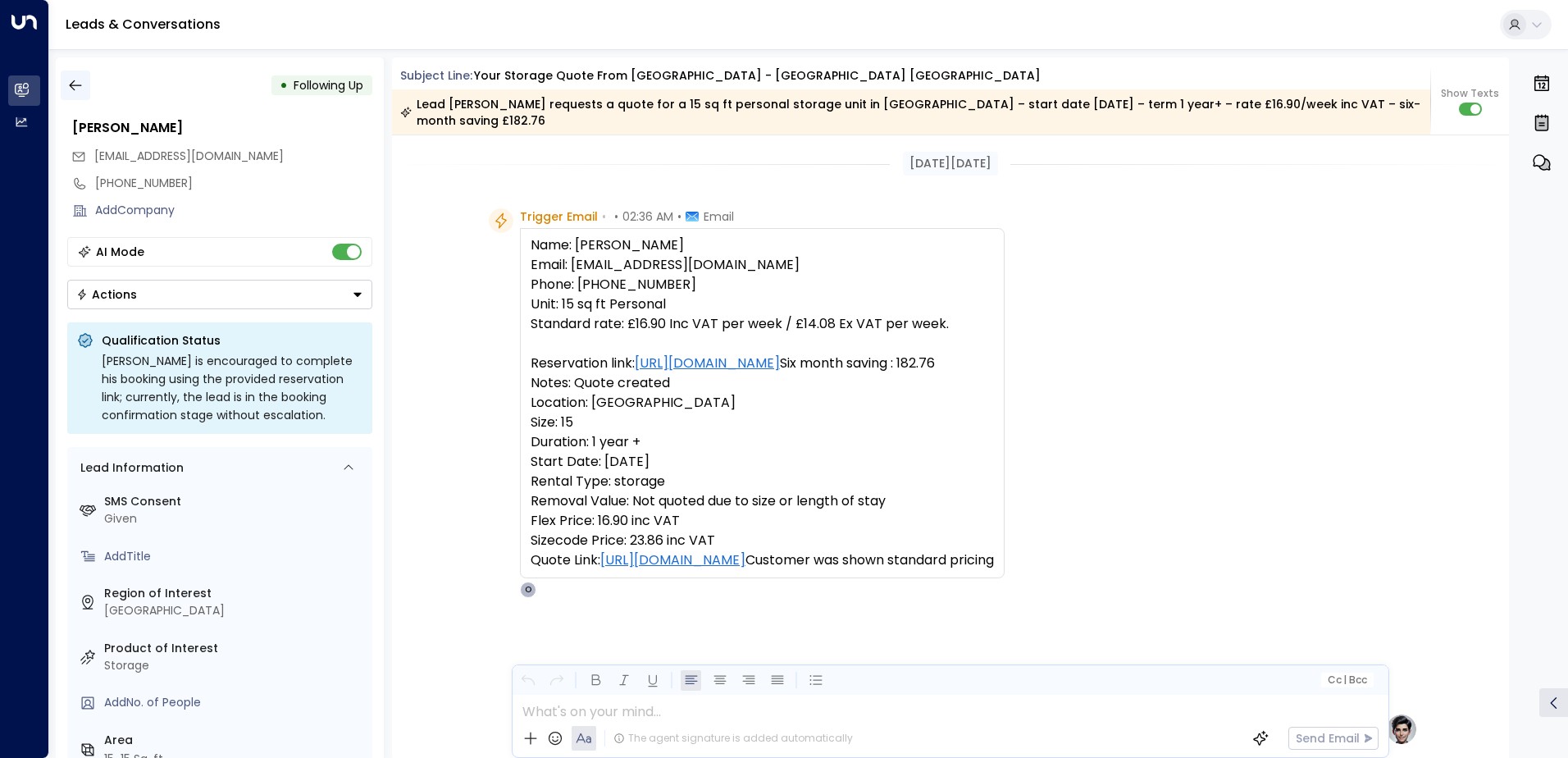
click at [75, 74] on button "button" at bounding box center [75, 85] width 29 height 29
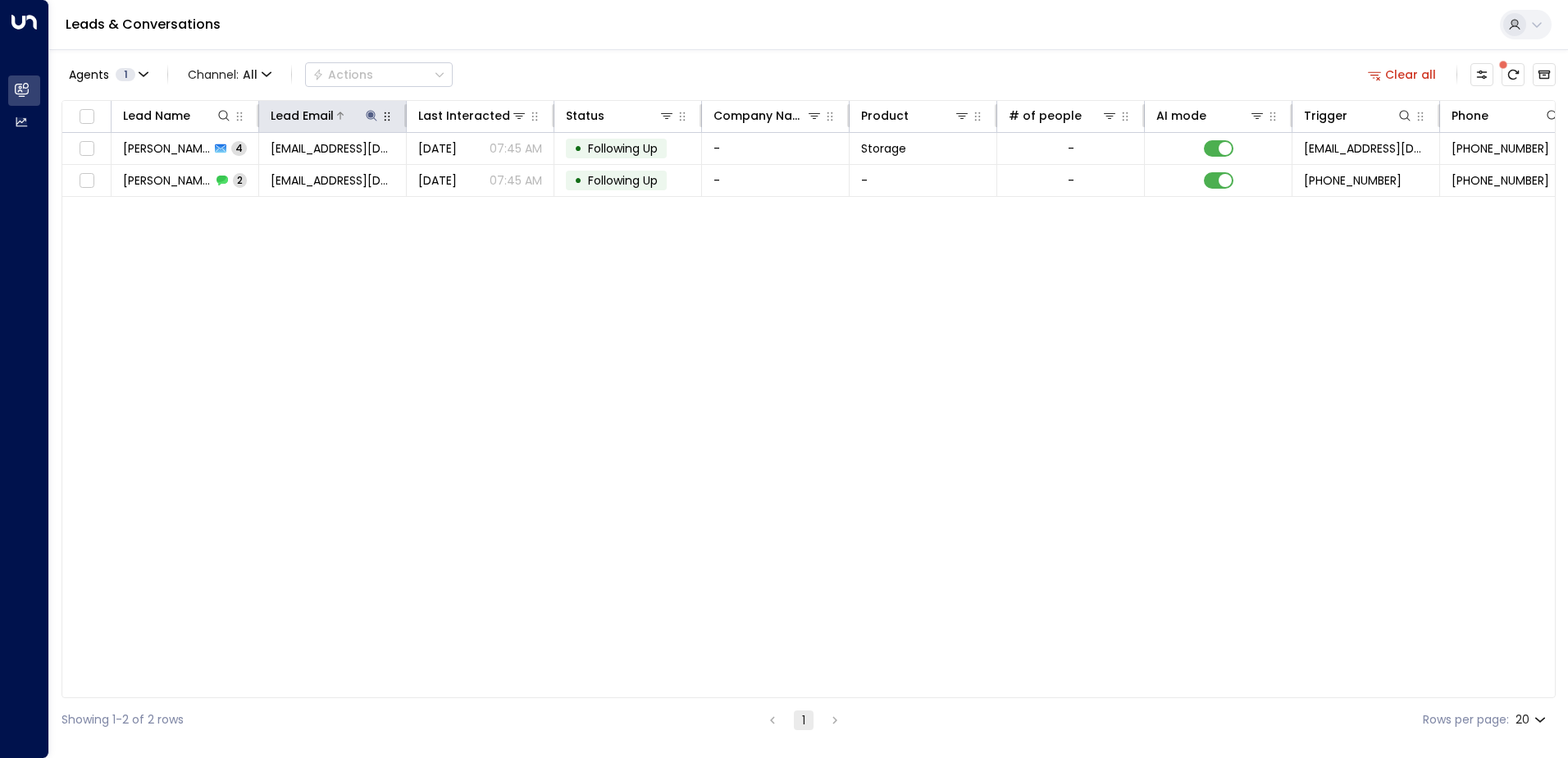
click at [367, 119] on icon at bounding box center [371, 115] width 13 height 13
click at [475, 177] on icon "button" at bounding box center [474, 175] width 10 height 10
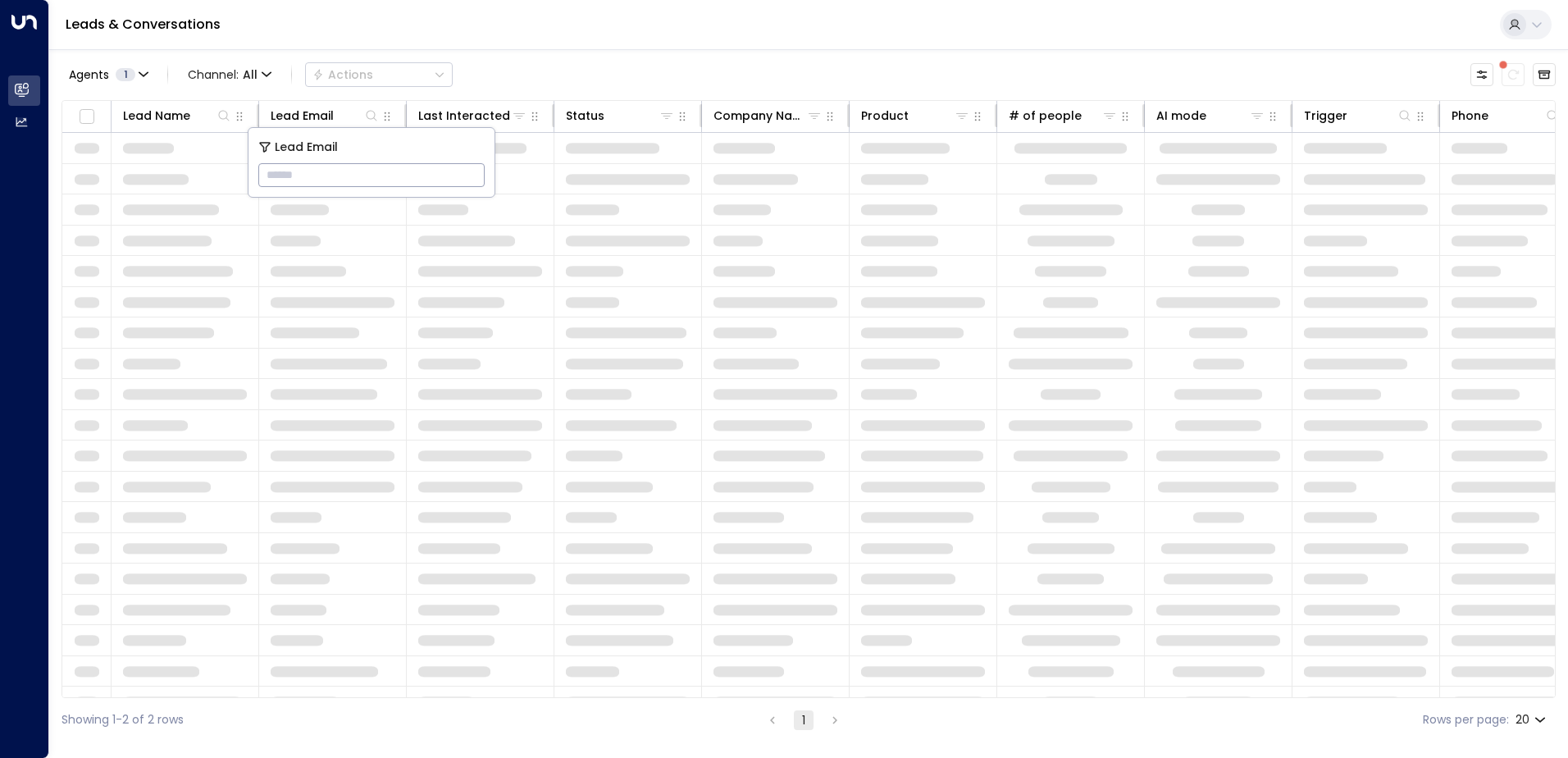
type input "**********"
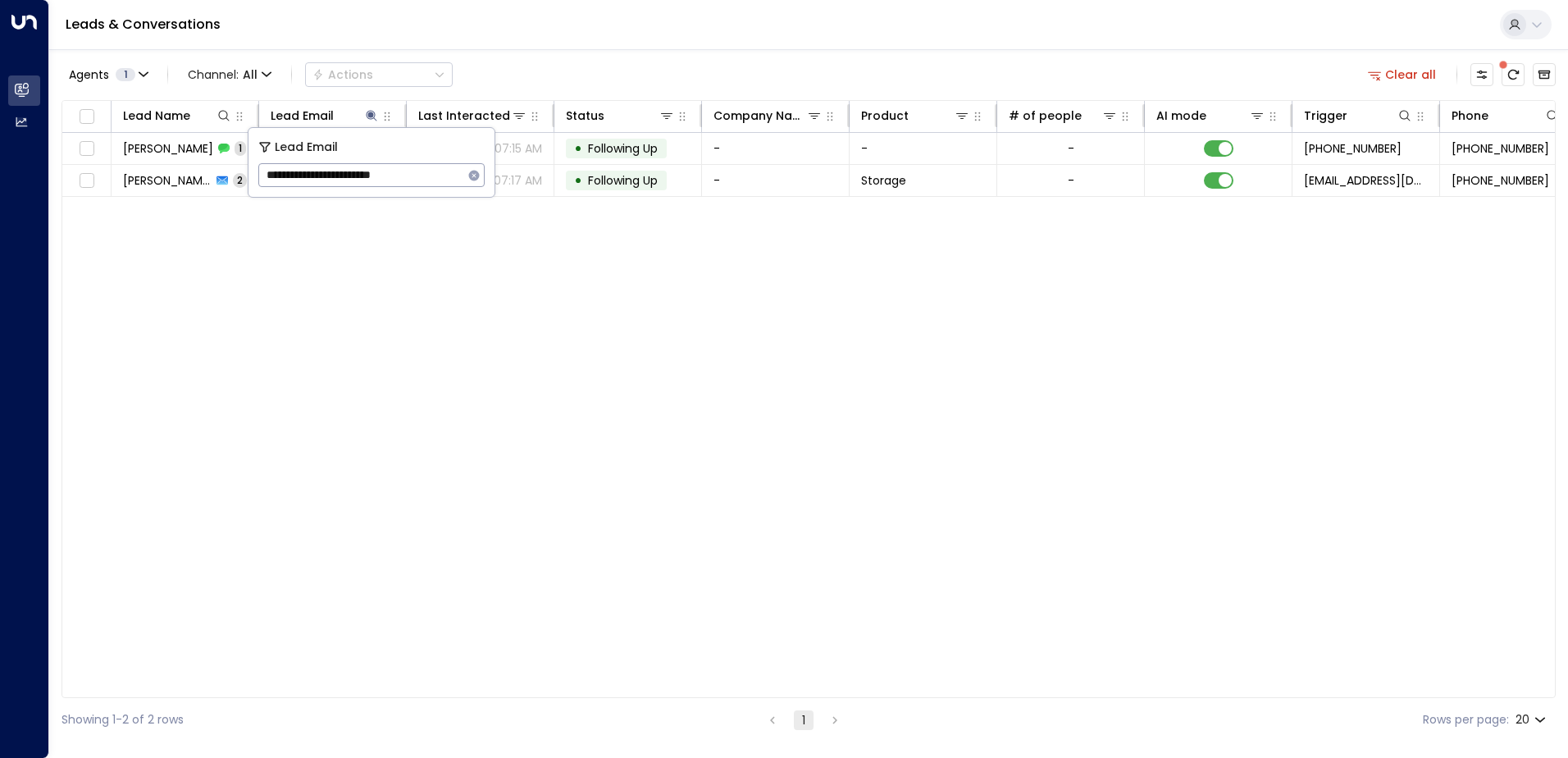
click at [592, 13] on div "Leads & Conversations" at bounding box center [808, 25] width 1519 height 50
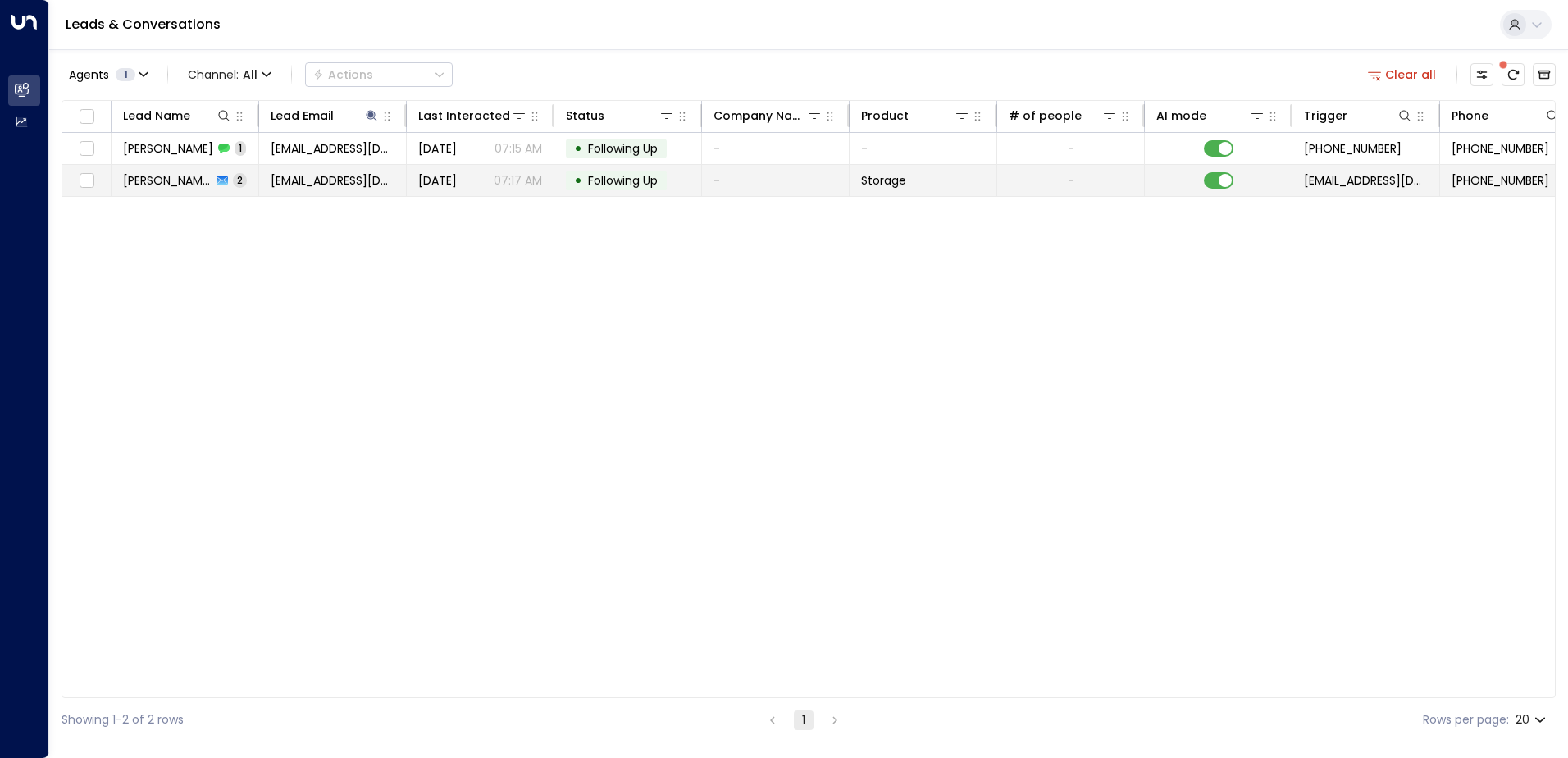
click at [293, 183] on span "[EMAIL_ADDRESS][DOMAIN_NAME]" at bounding box center [333, 180] width 123 height 16
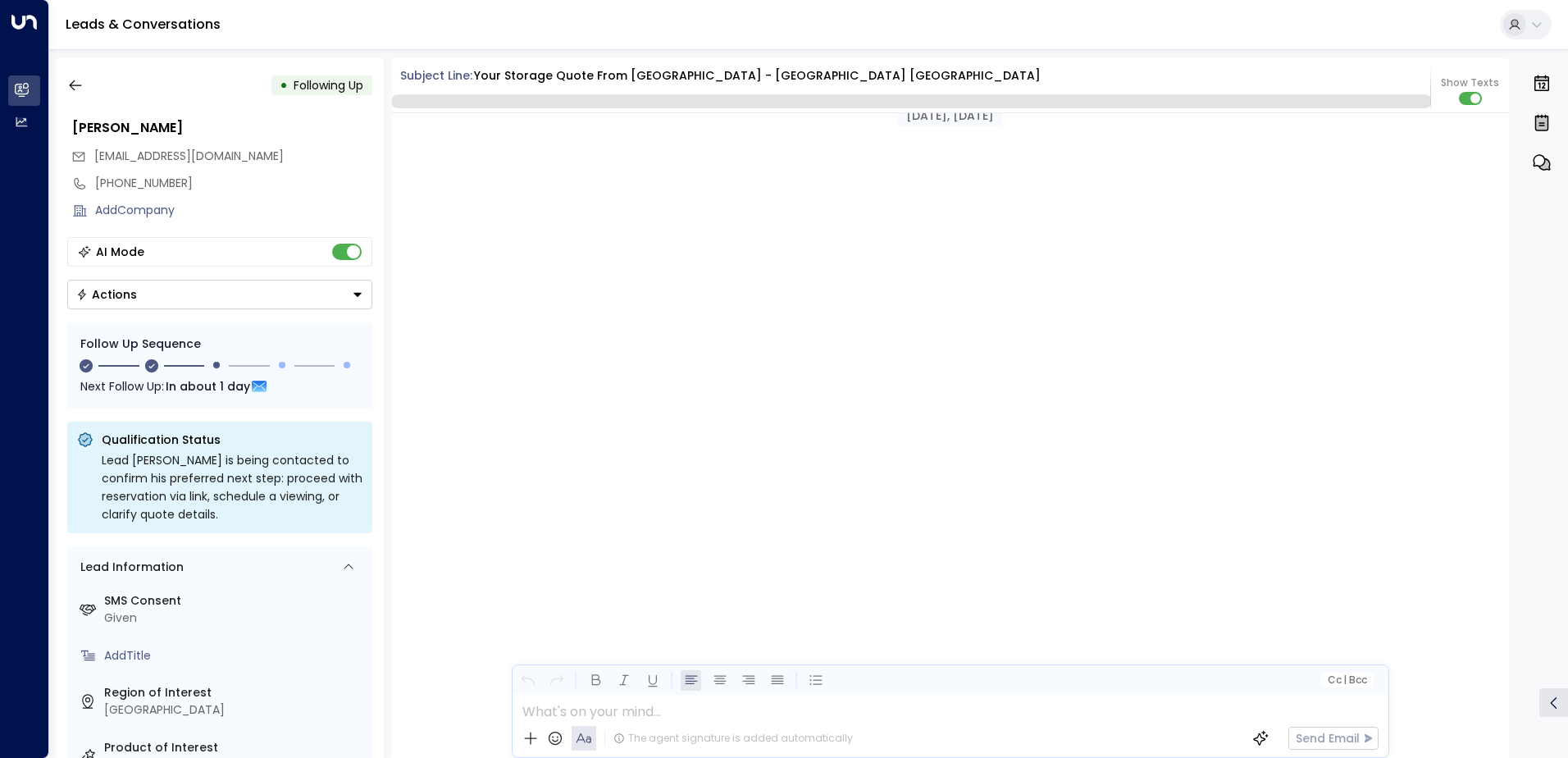
scroll to position [1623, 0]
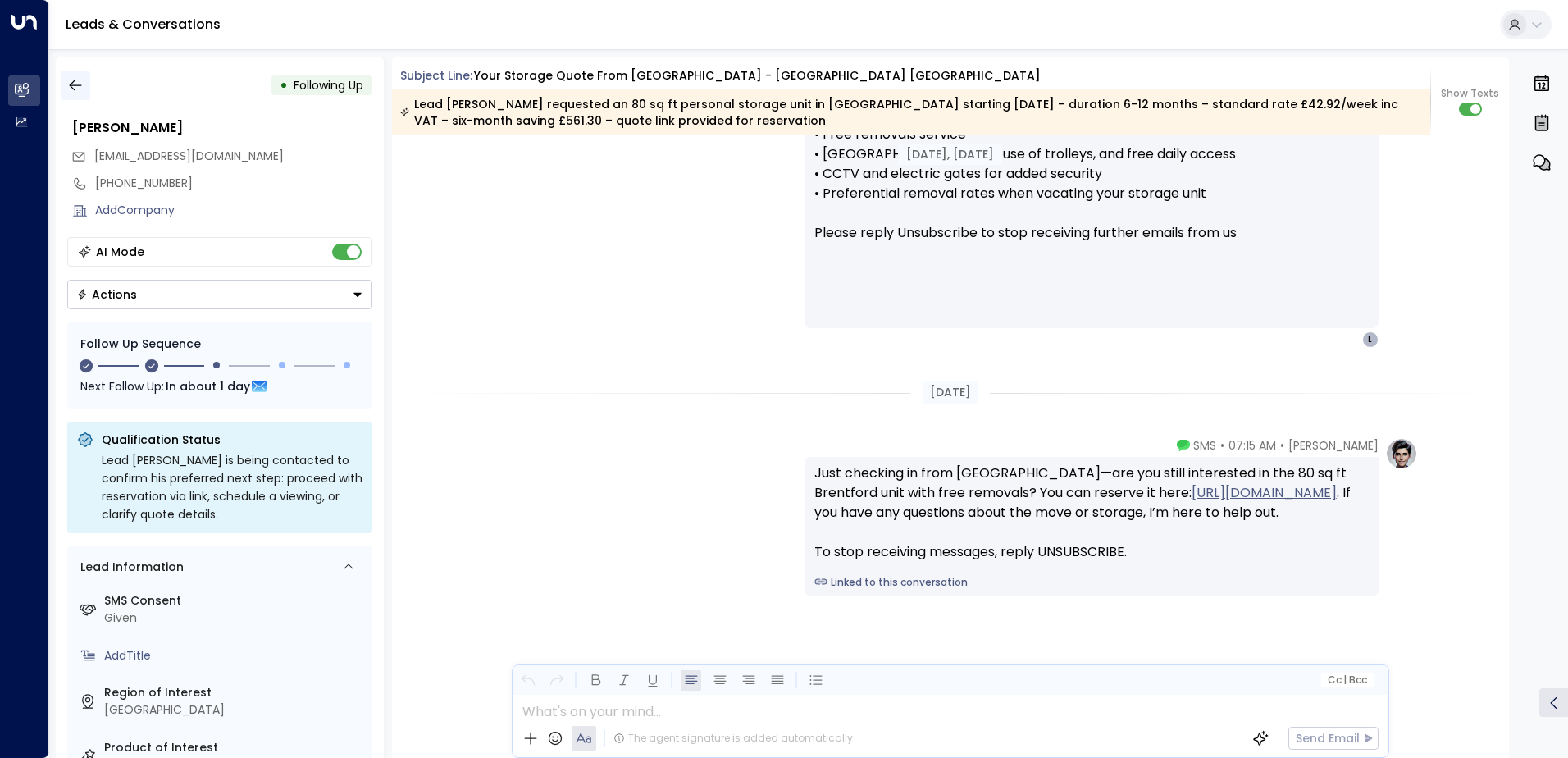
click at [81, 83] on icon "button" at bounding box center [75, 85] width 16 height 16
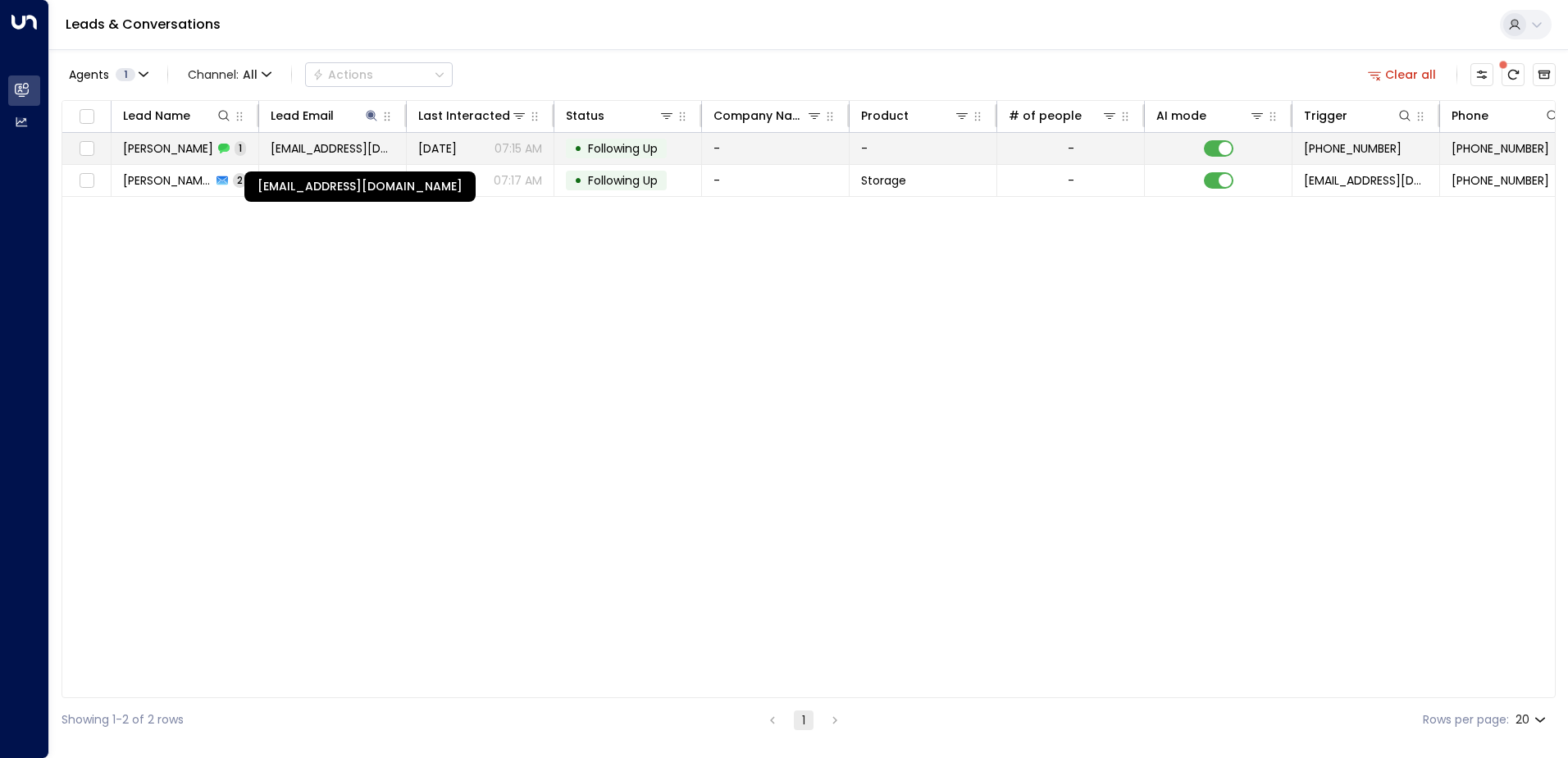
click at [295, 147] on span "[EMAIL_ADDRESS][DOMAIN_NAME]" at bounding box center [333, 148] width 123 height 16
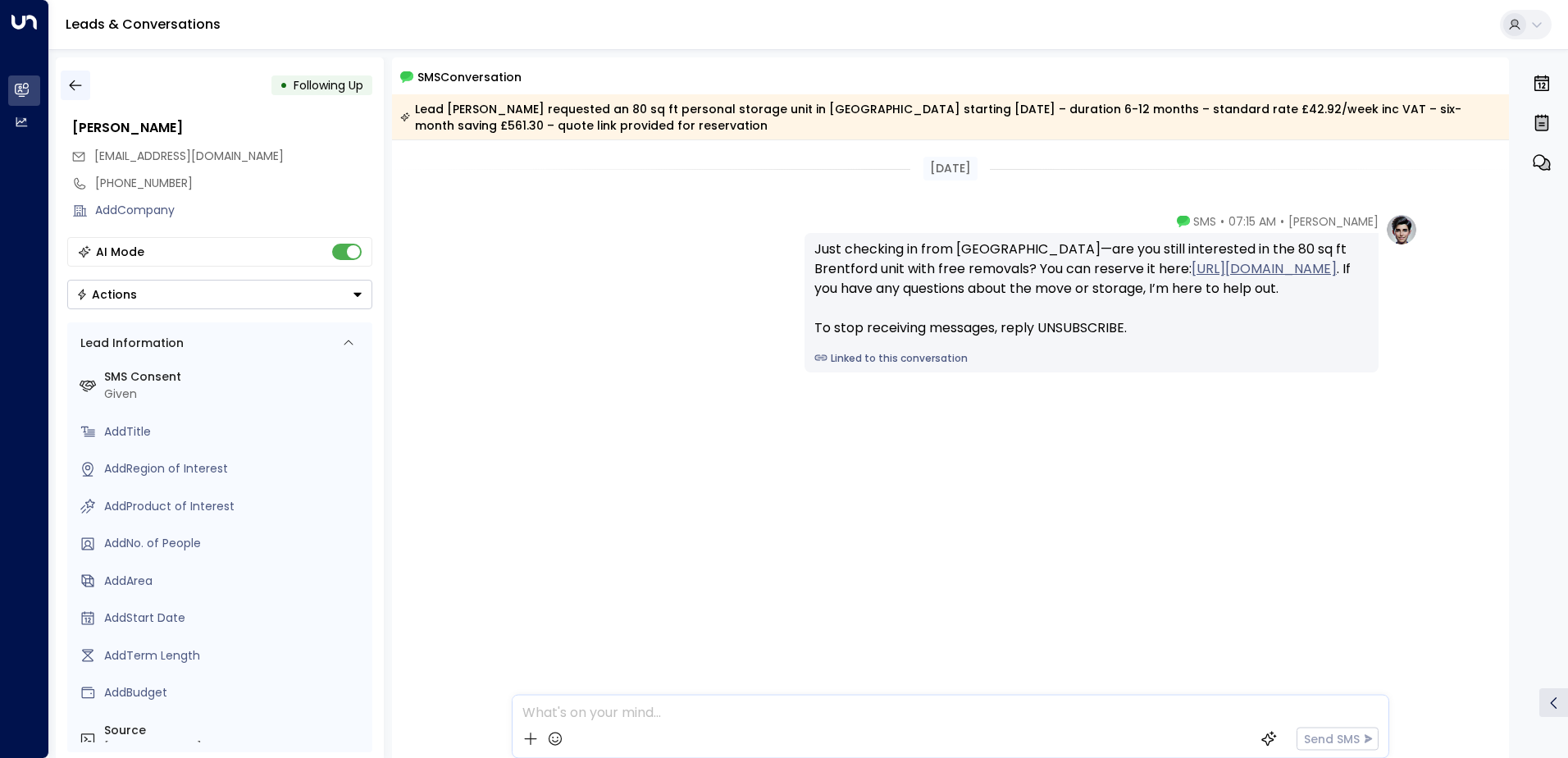
click at [70, 88] on icon "button" at bounding box center [75, 85] width 16 height 16
